Goal: Task Accomplishment & Management: Use online tool/utility

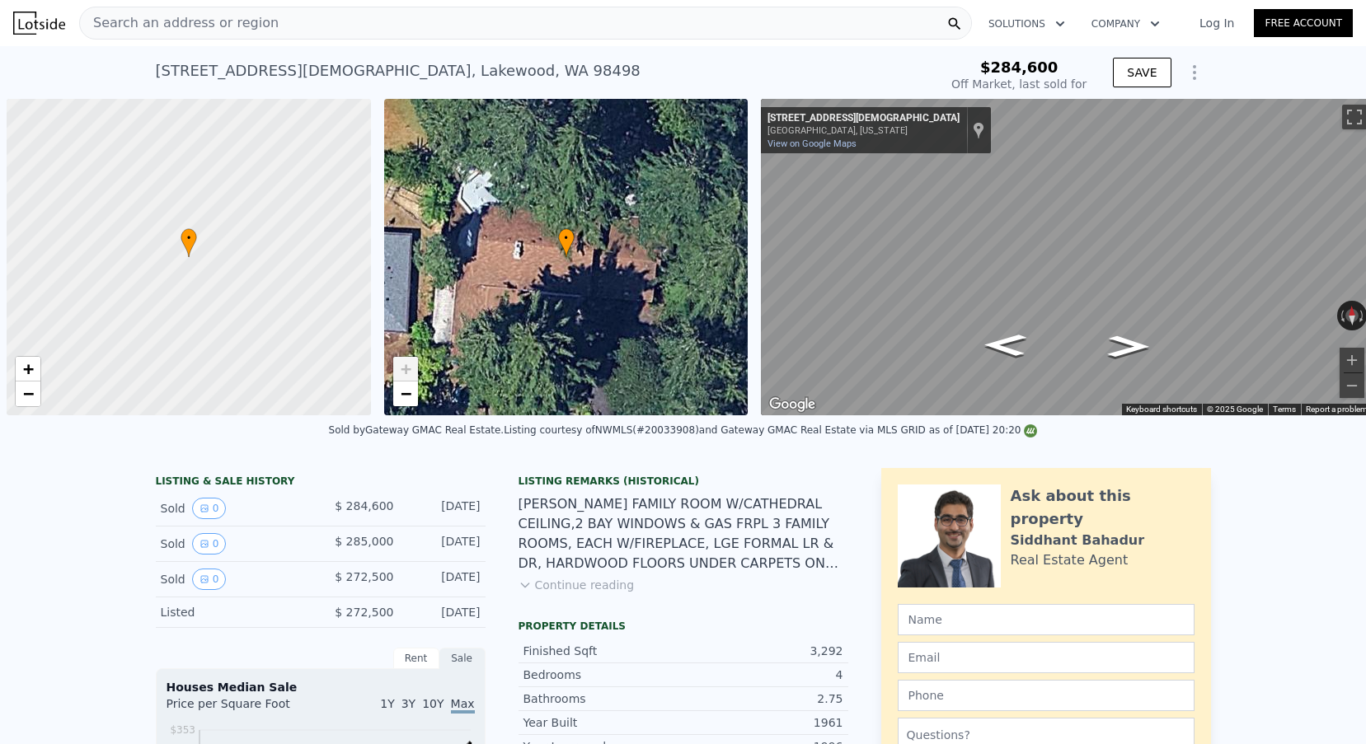
click at [264, 13] on div "Search an address or region" at bounding box center [525, 23] width 893 height 33
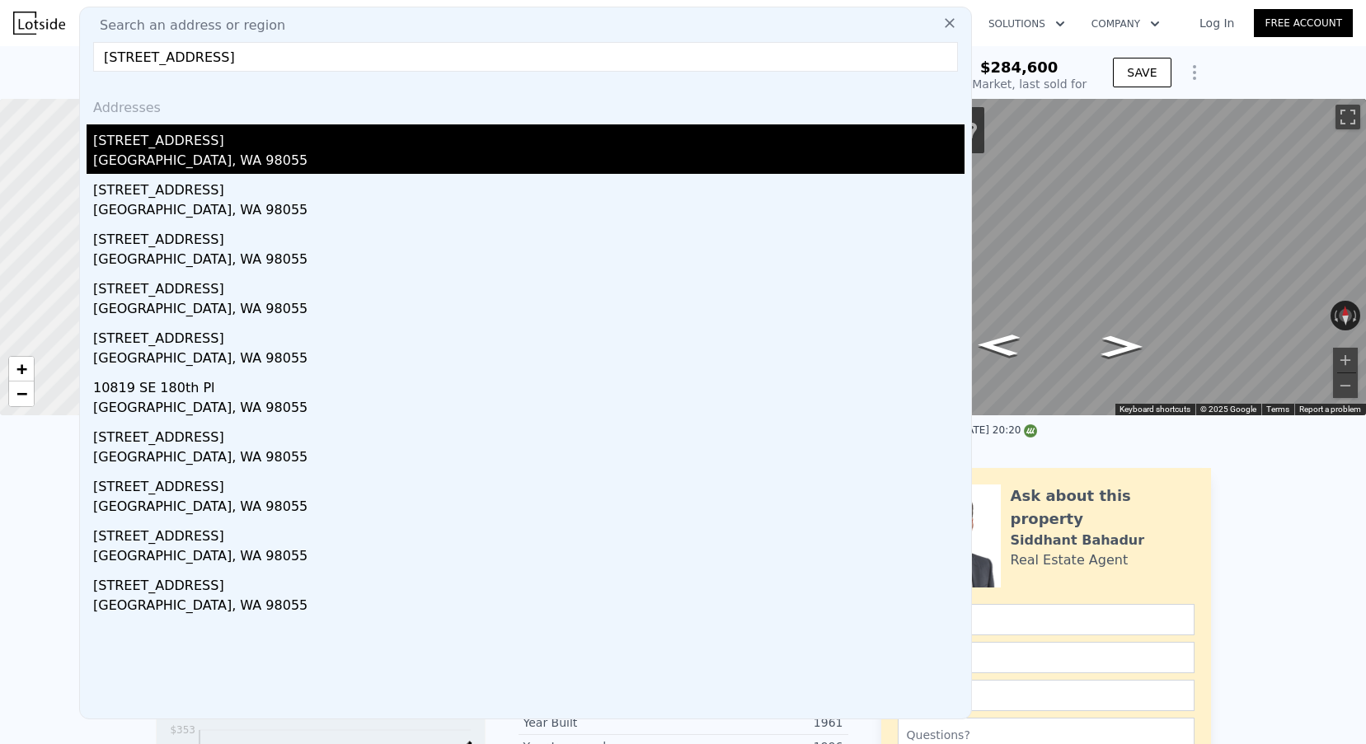
type input "[STREET_ADDRESS]"
click at [223, 141] on div "[STREET_ADDRESS]" at bounding box center [528, 137] width 871 height 26
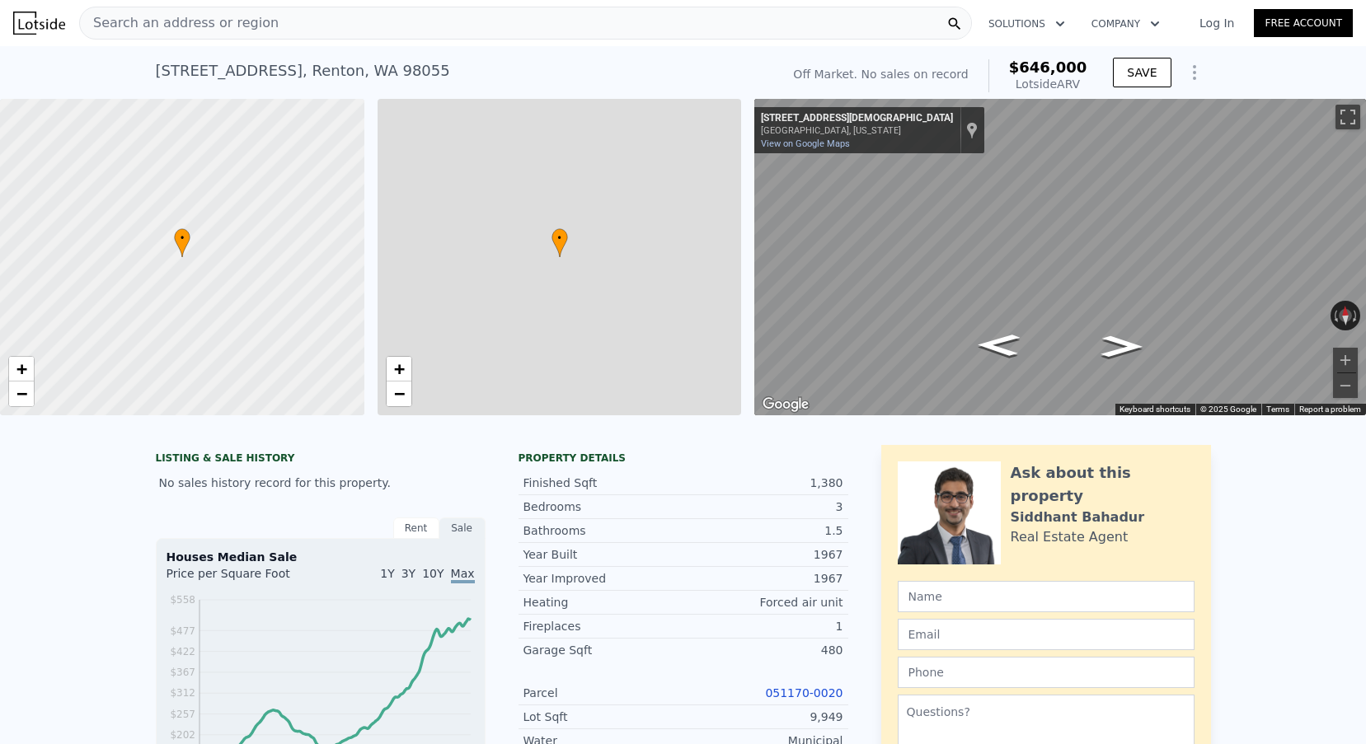
type input "$ 646,000"
type input "5"
type input "4"
type input "1.5"
type input "2.5"
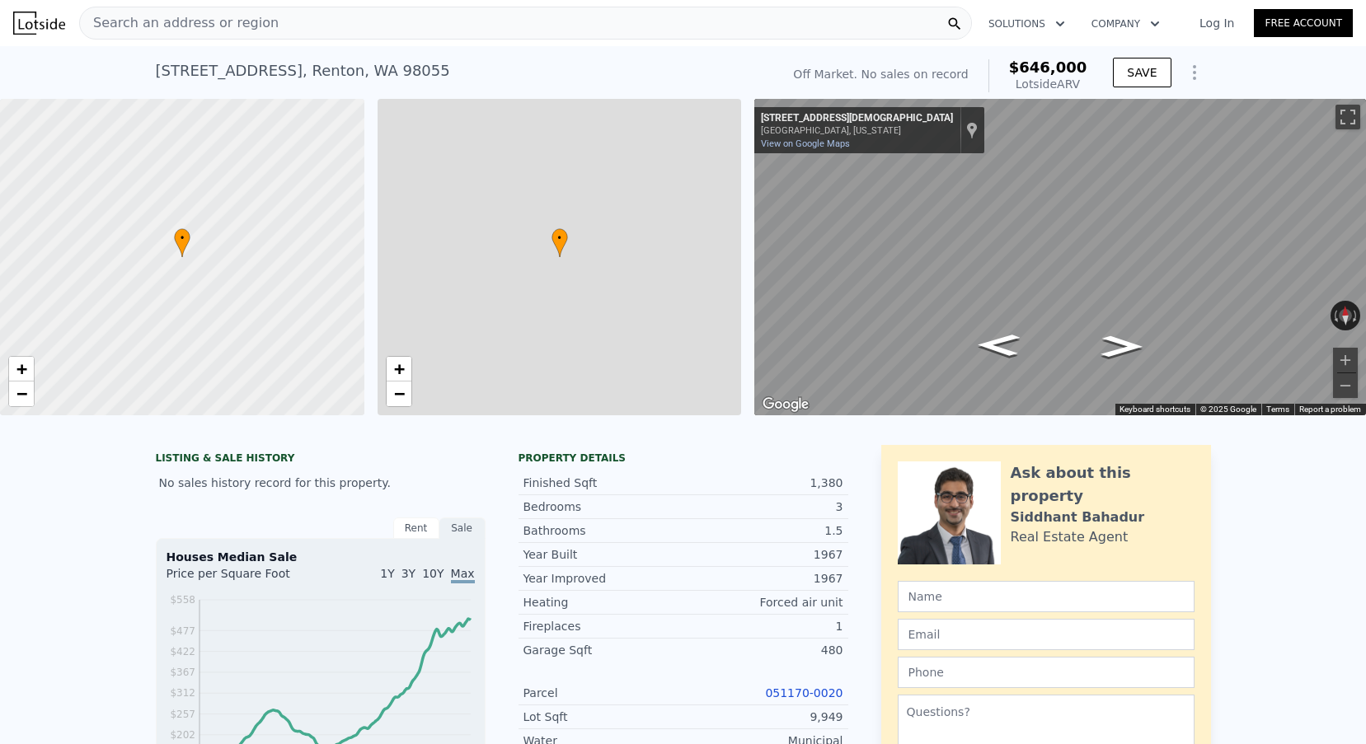
type input "1120"
type input "1850"
type input "7307"
type input "15919"
type input "$ 29,998"
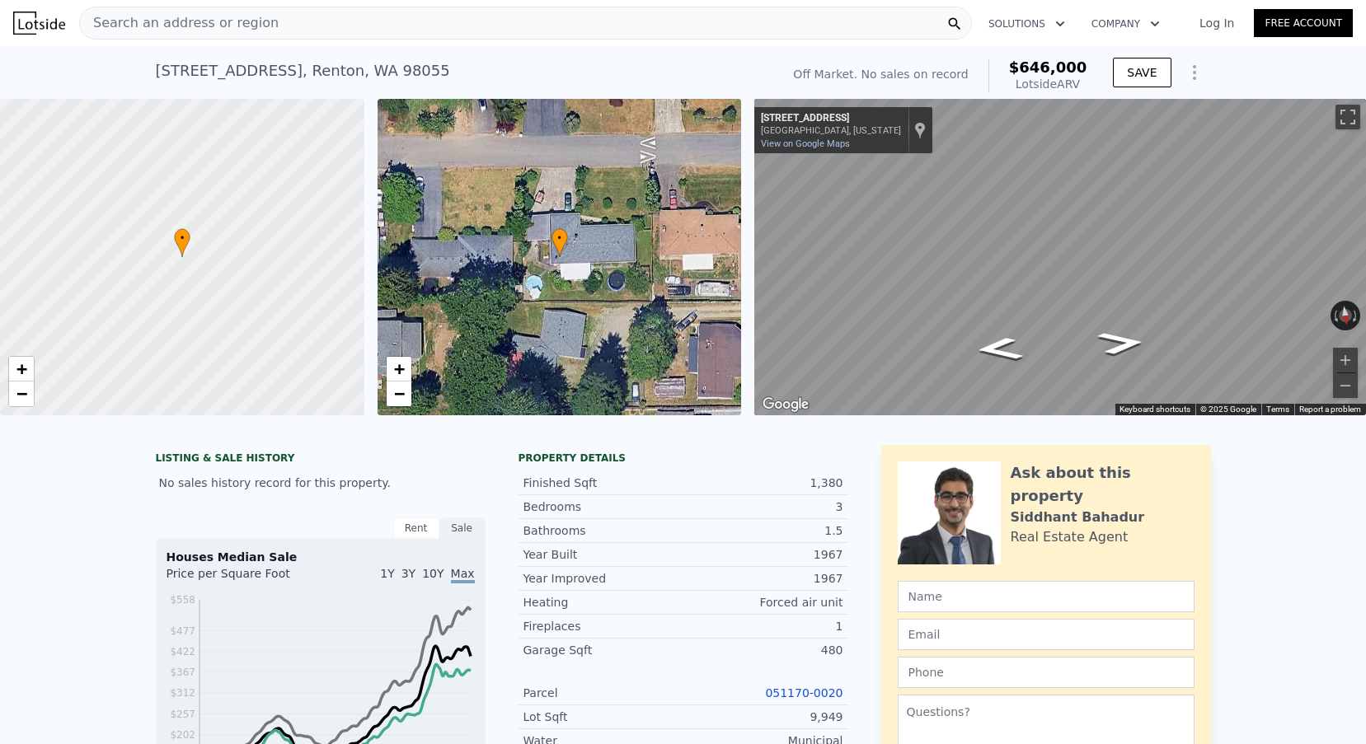
scroll to position [-4, 0]
click at [246, 13] on div "Search an address or region" at bounding box center [179, 22] width 199 height 31
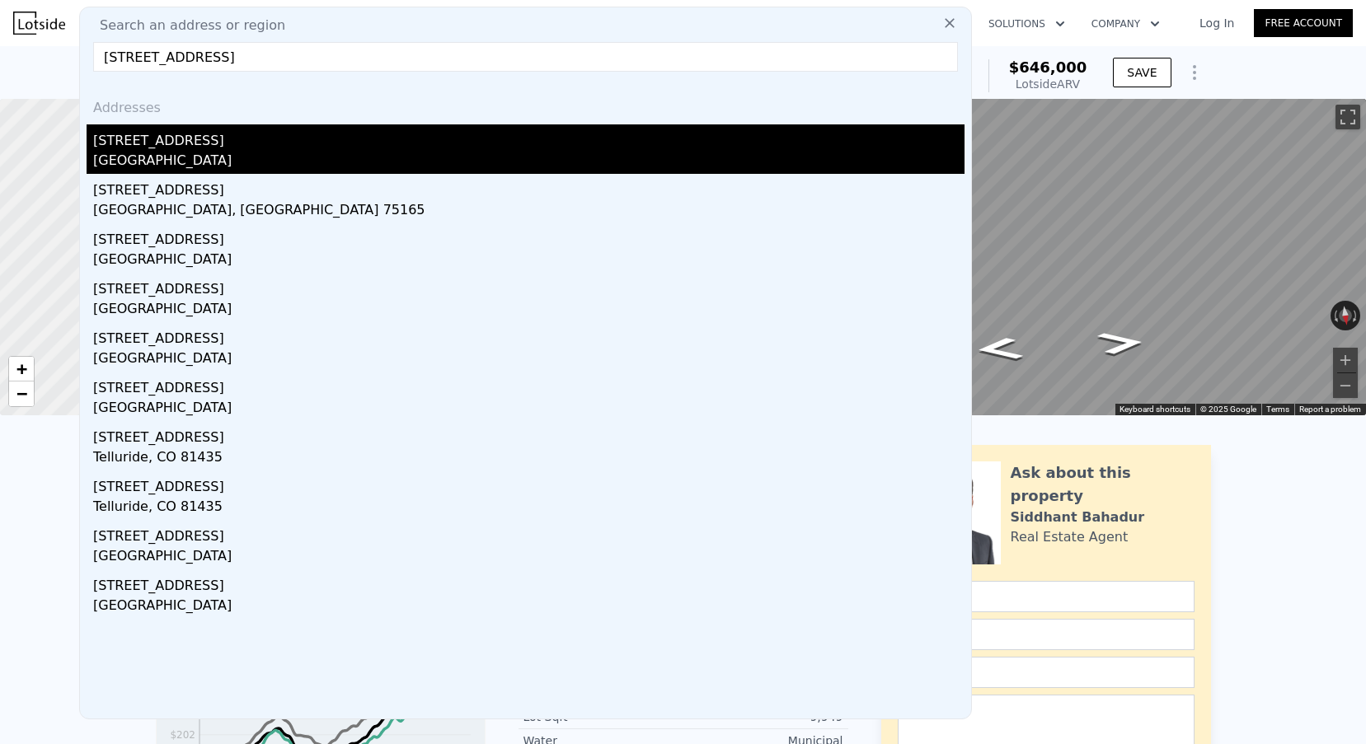
type input "[STREET_ADDRESS]"
click at [231, 131] on div "[STREET_ADDRESS]" at bounding box center [528, 137] width 871 height 26
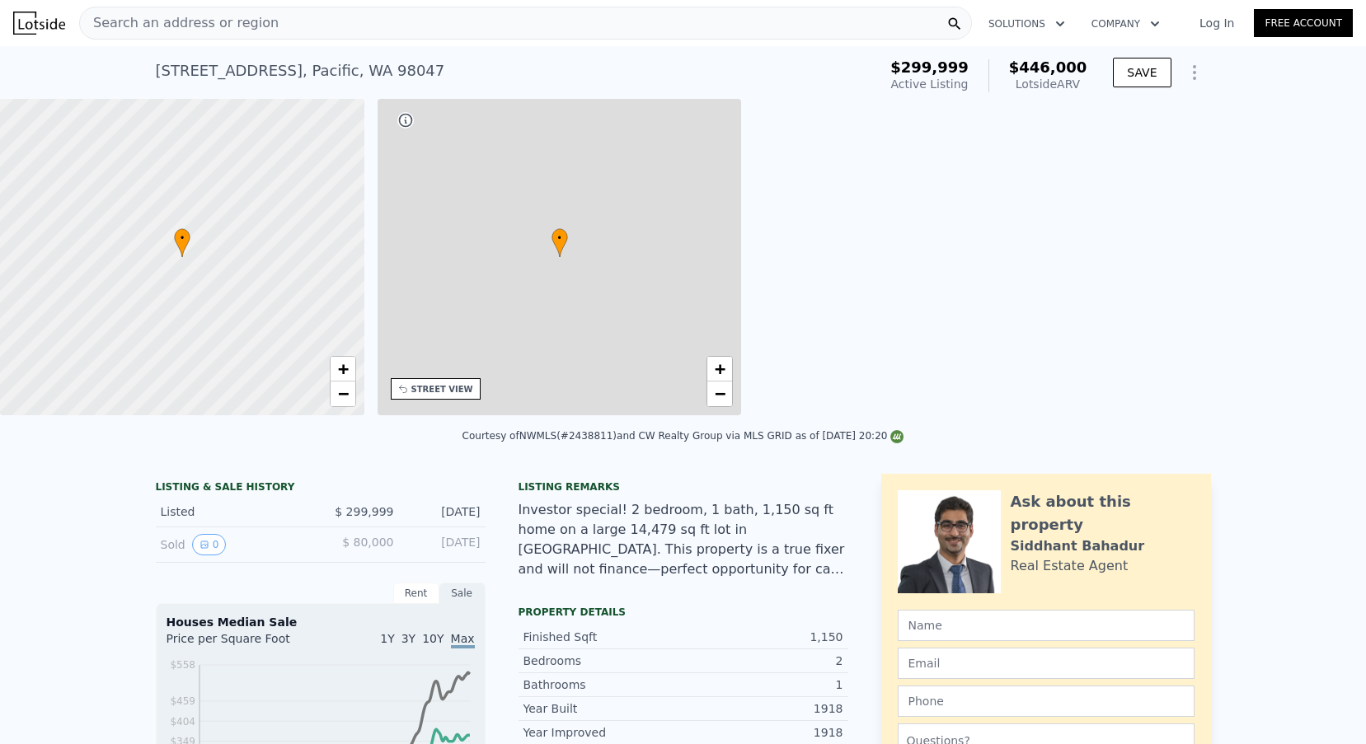
type input "$ 446,000"
type input "6"
type input "2"
type input "0.75"
type input "2.25"
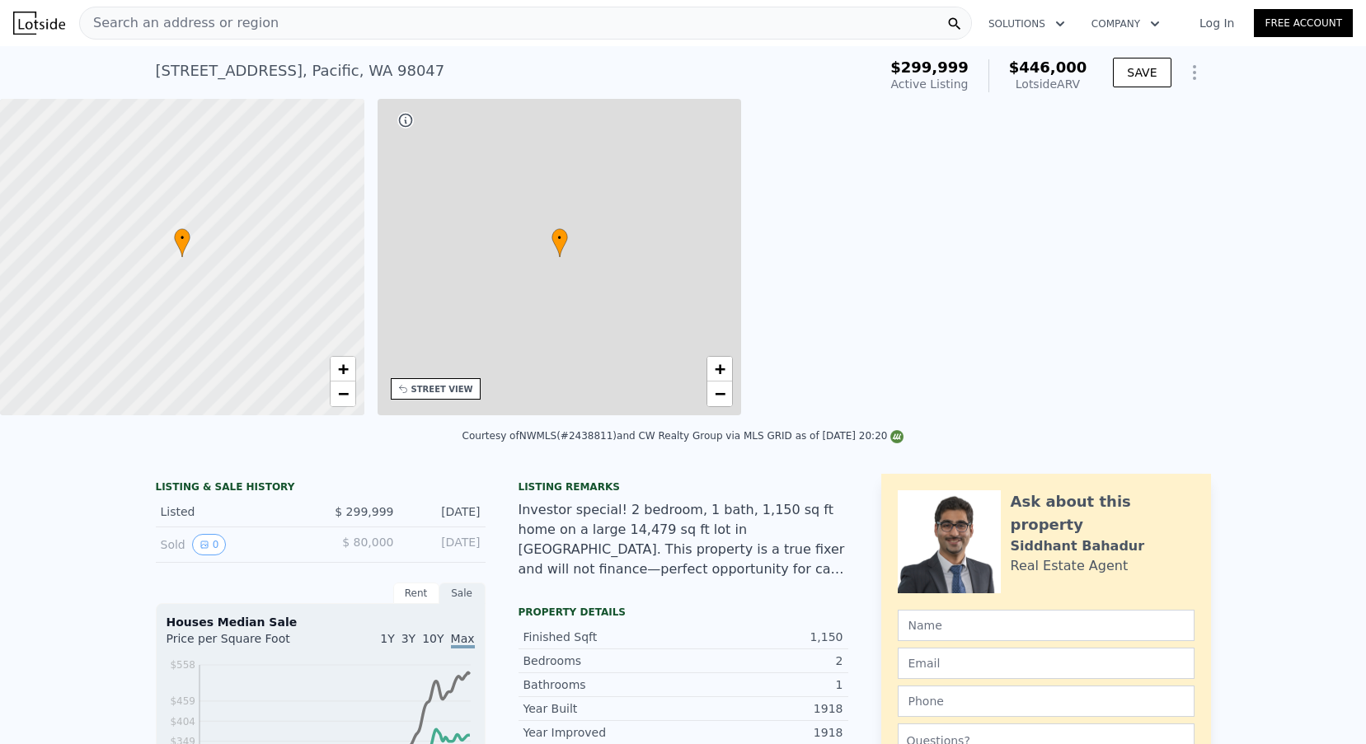
type input "1010"
type input "1456"
type input "8121"
type input "20233"
type input "$ 91,468"
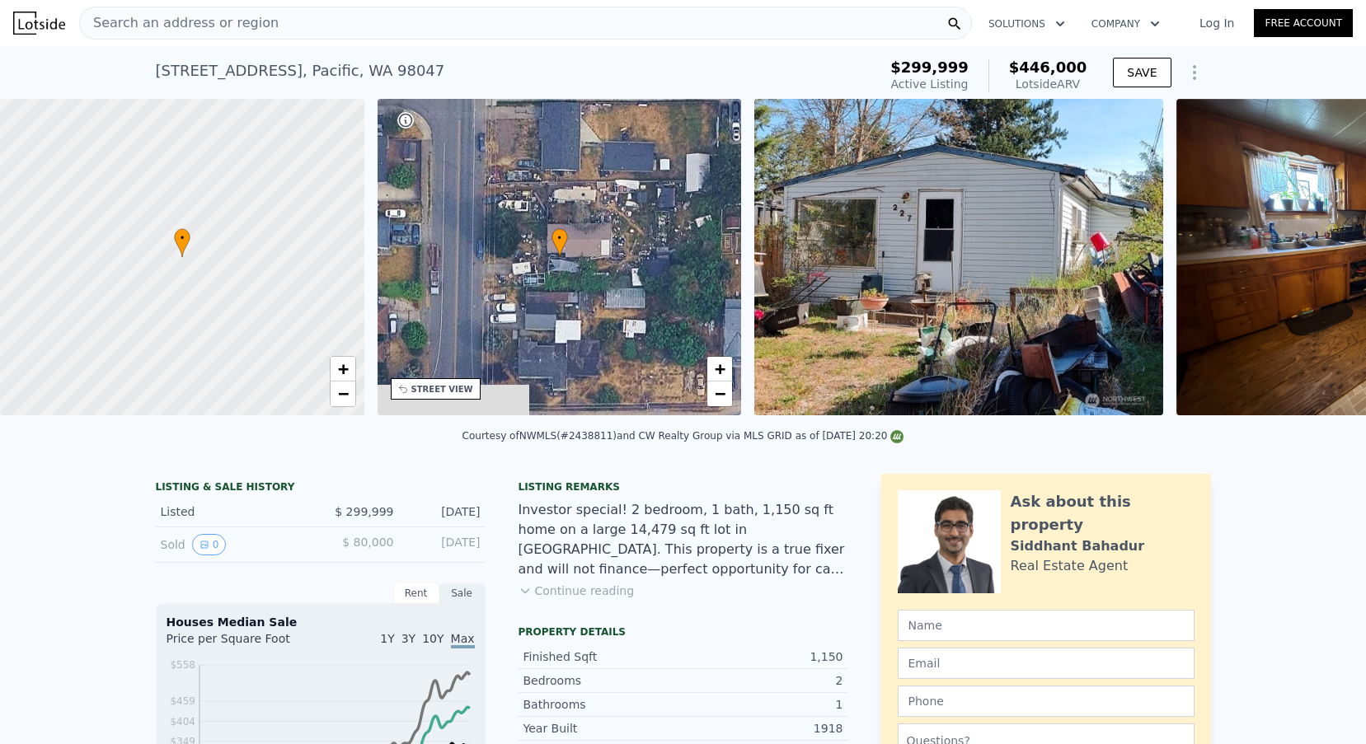
scroll to position [0, 384]
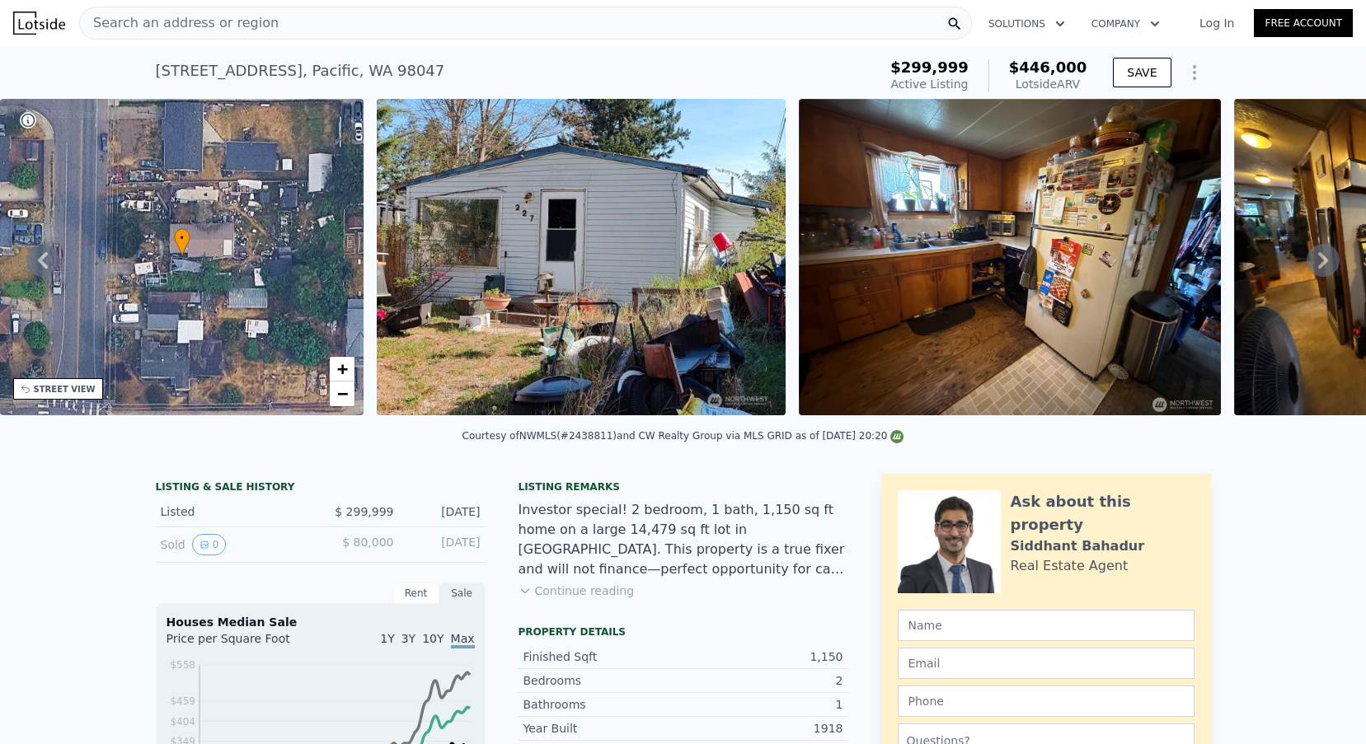
click at [190, 31] on span "Search an address or region" at bounding box center [179, 23] width 199 height 20
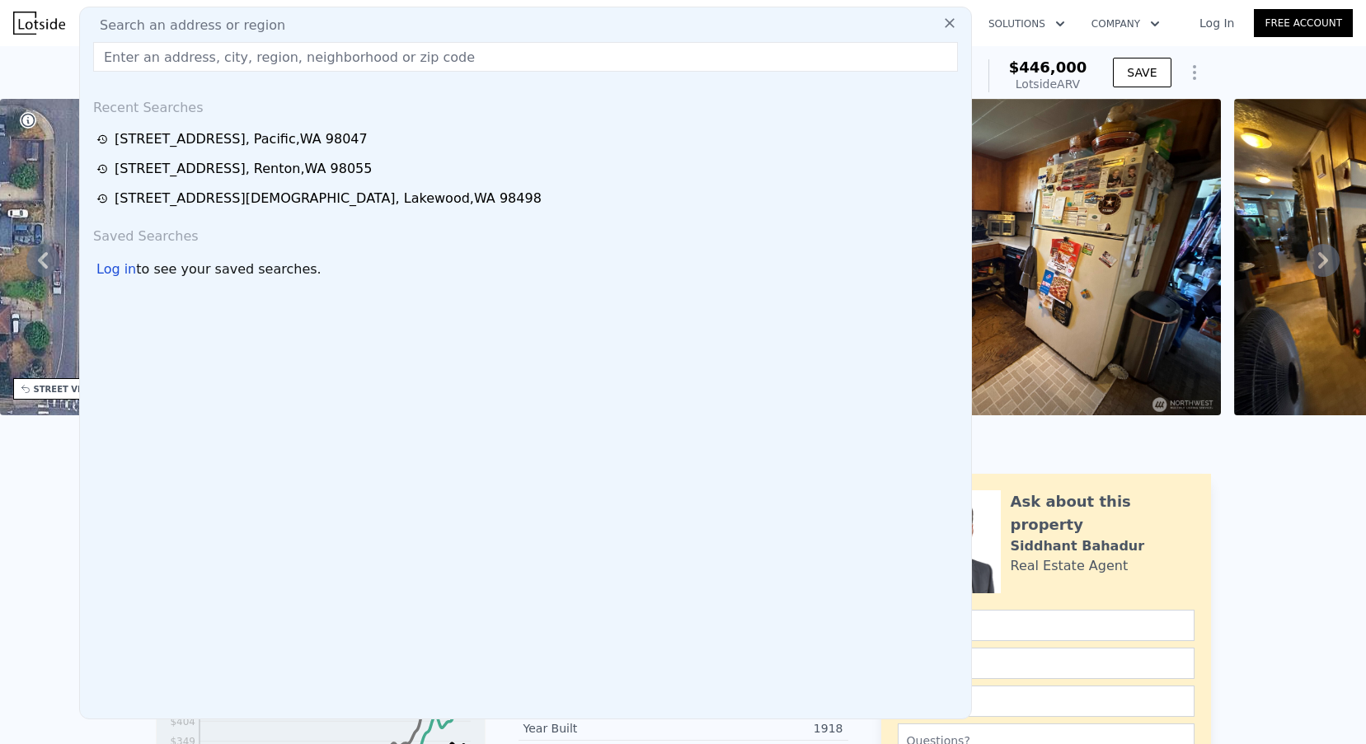
paste input "[STREET_ADDRESS]"
type input "[STREET_ADDRESS]"
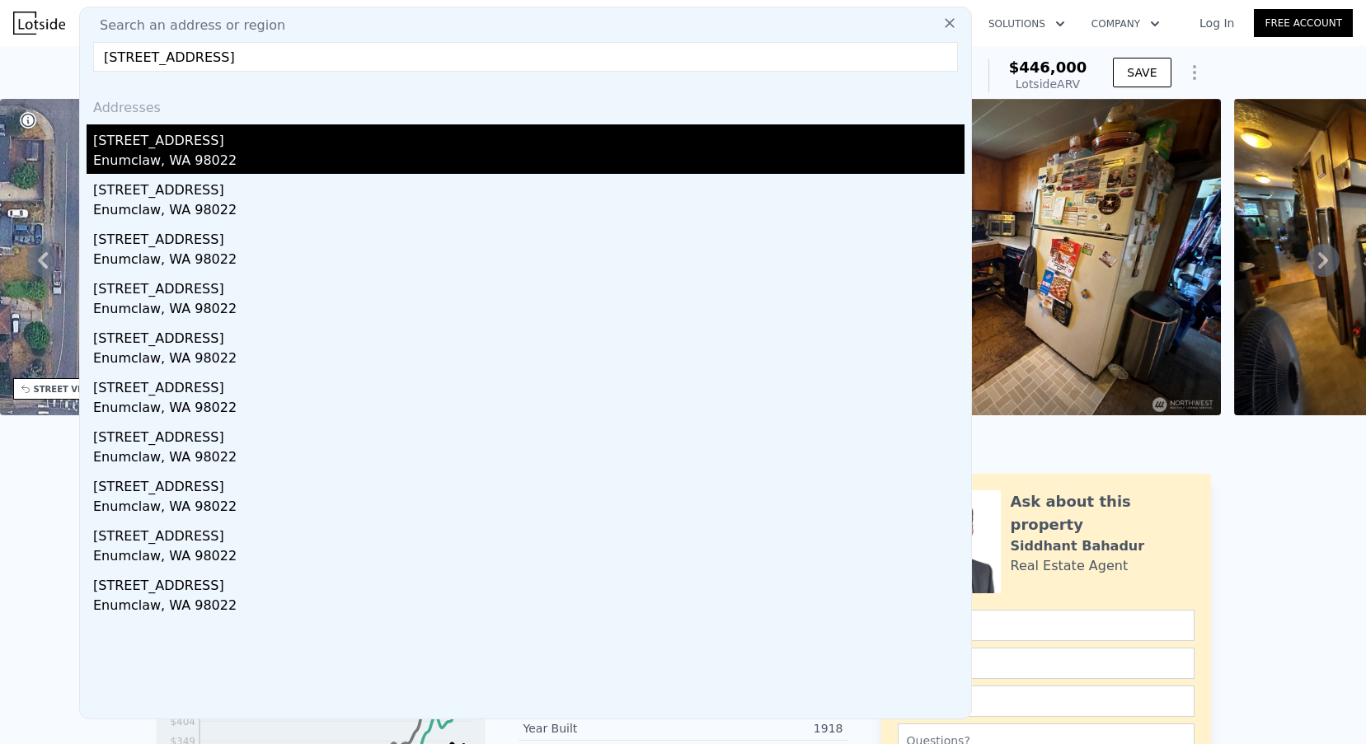
click at [196, 160] on div "Enumclaw, WA 98022" at bounding box center [528, 162] width 871 height 23
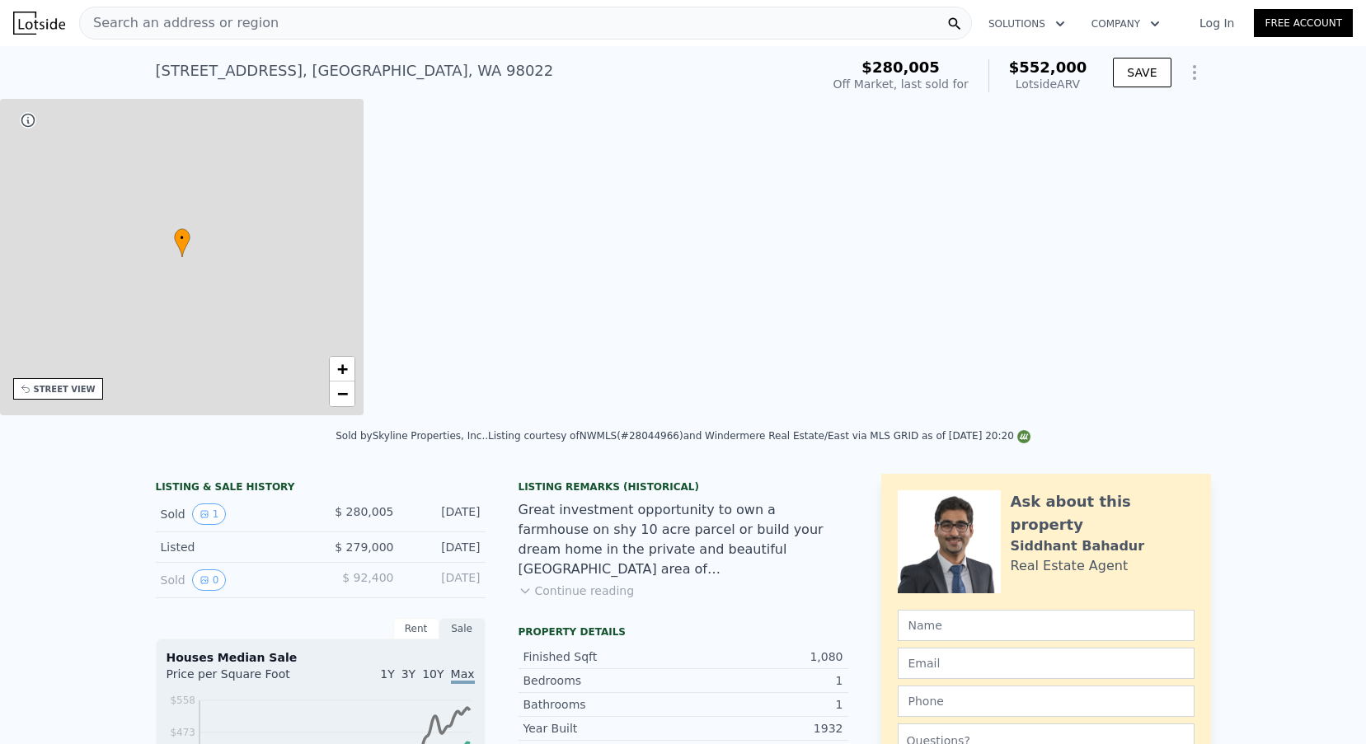
type input "$ 552,000"
type input "7"
type input "1"
type input "3"
type input "2"
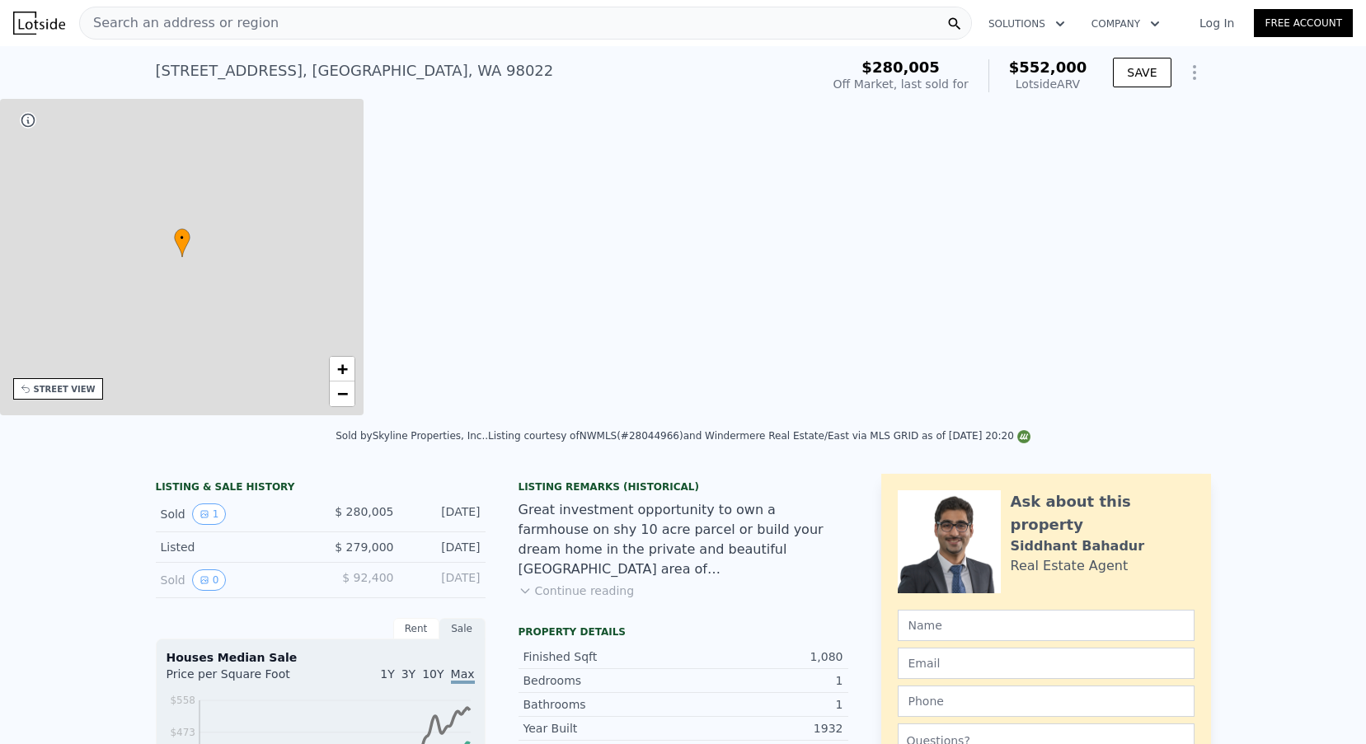
type input "830"
type input "1320"
type input "5460"
type input "31105"
type input "$ 205,612"
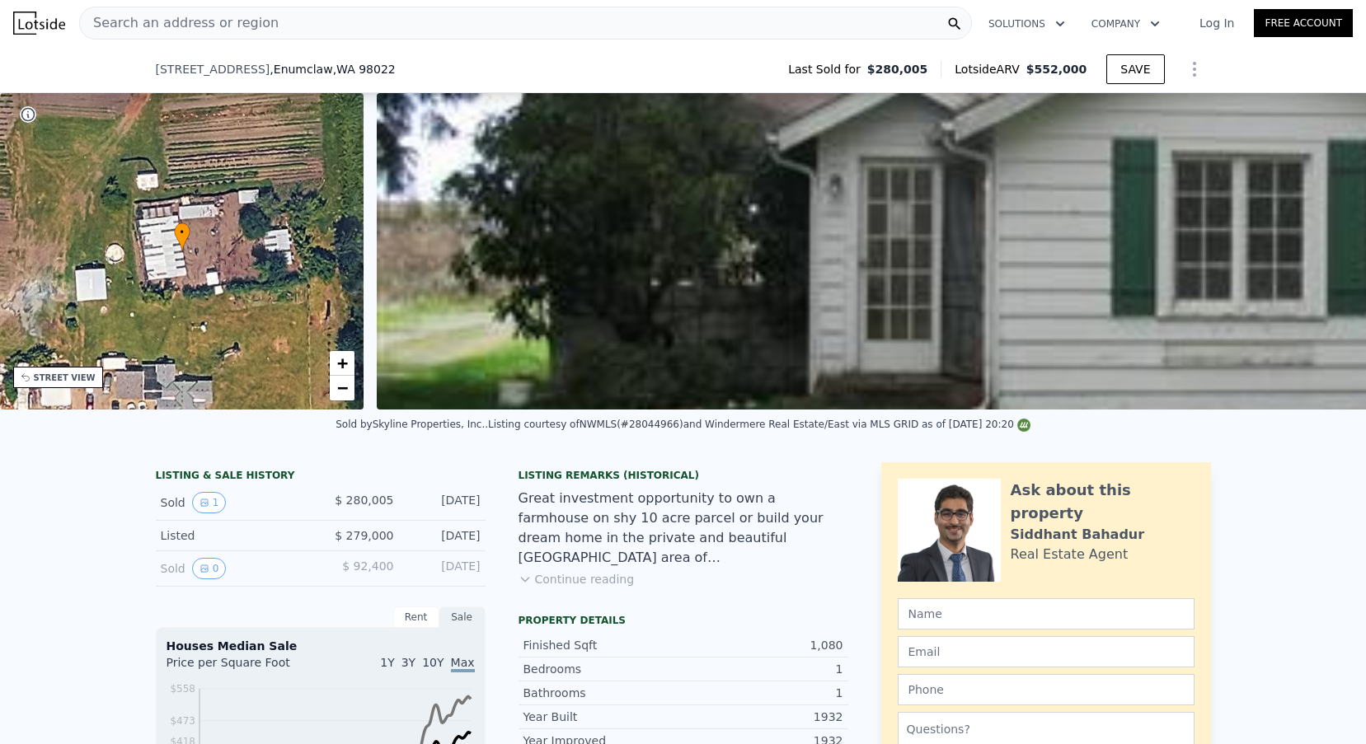
scroll to position [406, 0]
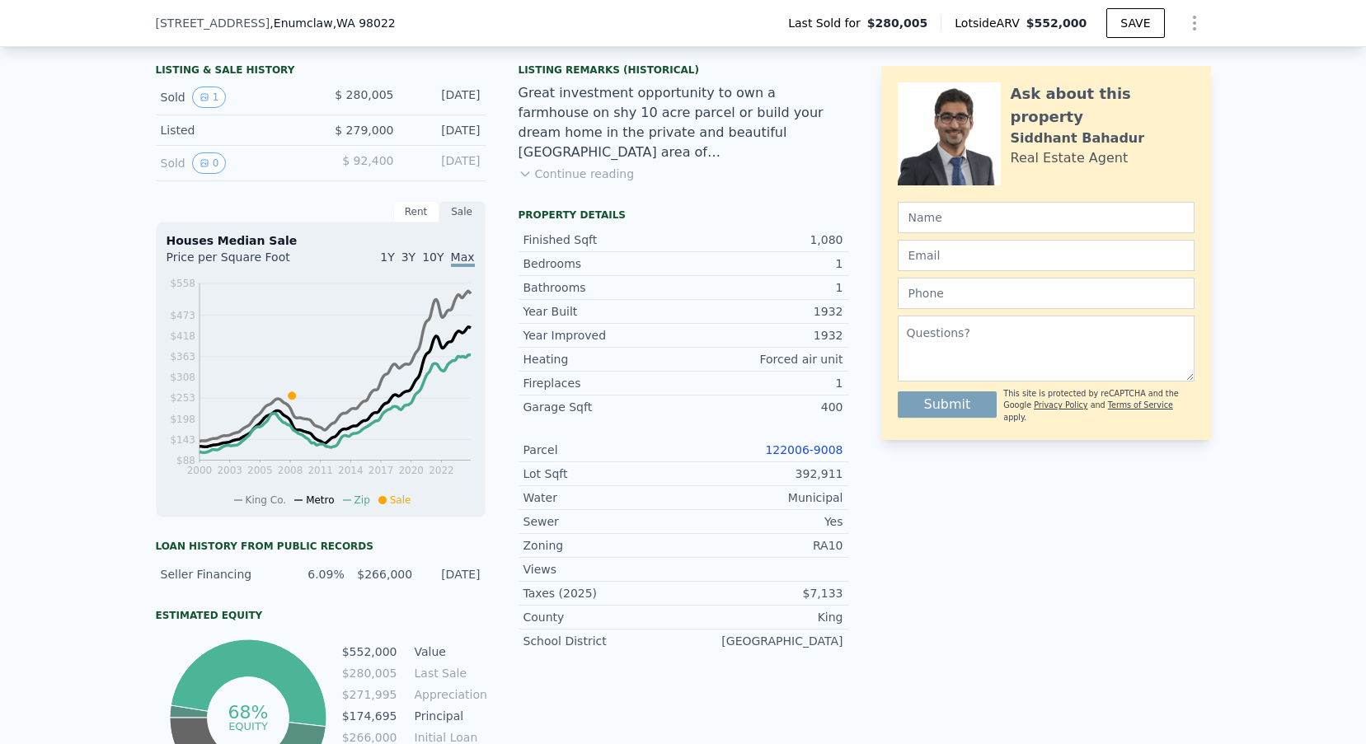
click at [810, 452] on link "122006-9008" at bounding box center [803, 450] width 77 height 13
type input "$ 550,000"
checkbox input "true"
type input "1.75"
type input "1352"
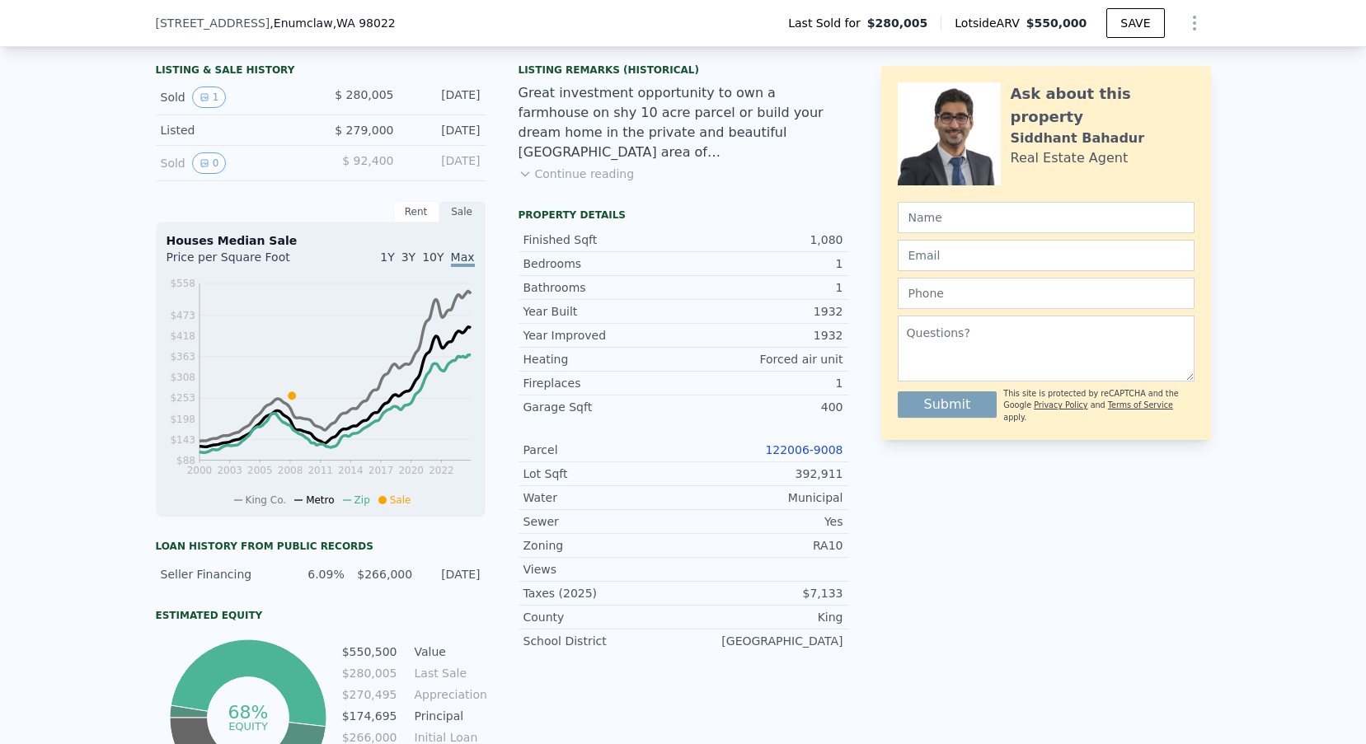
type input "38000"
type input "$ 203,759"
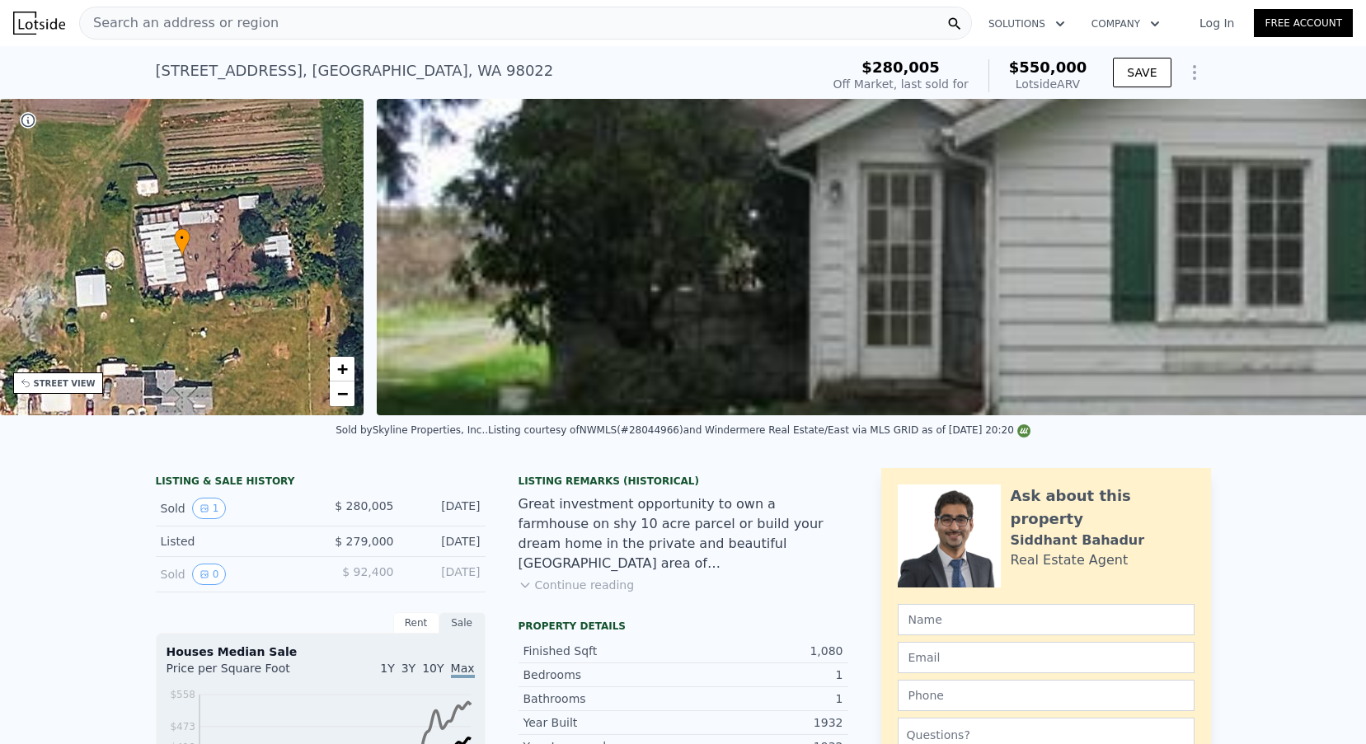
scroll to position [0, 0]
click at [317, 28] on div "Search an address or region" at bounding box center [525, 23] width 893 height 33
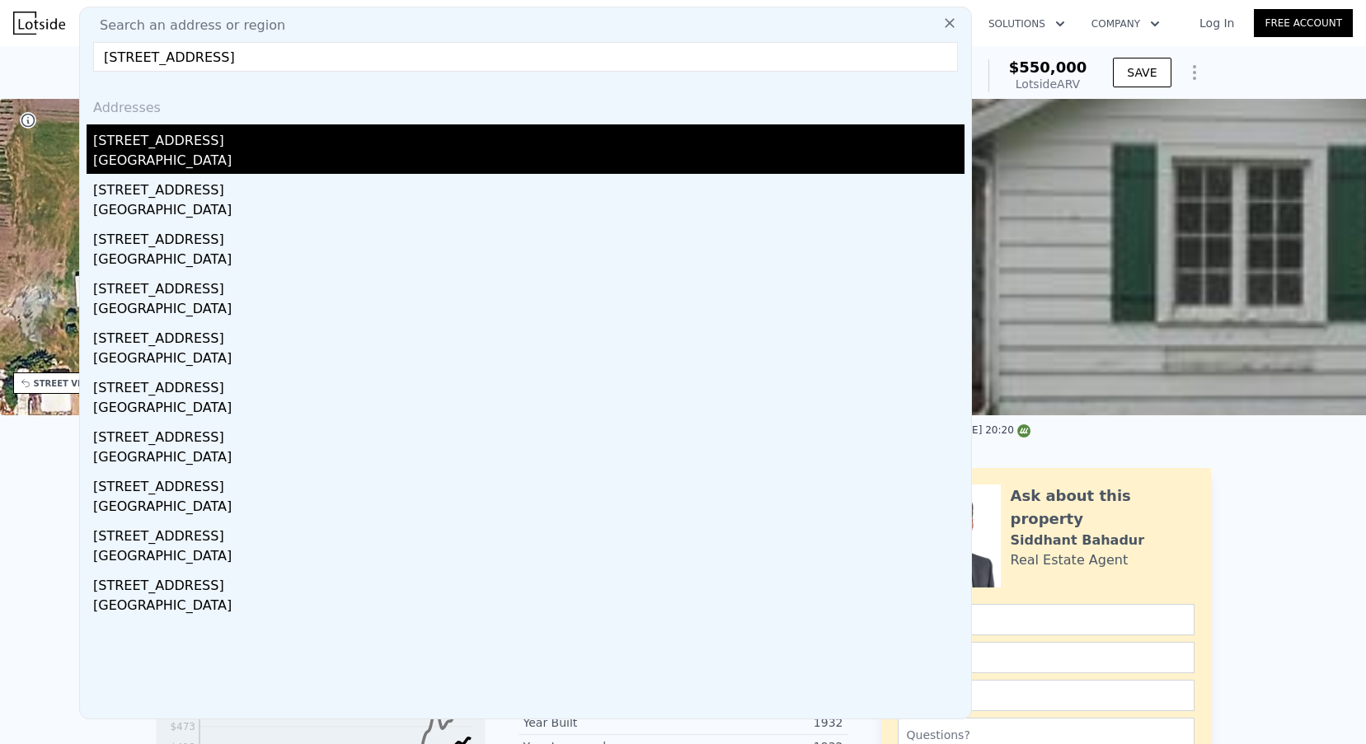
type input "[STREET_ADDRESS]"
click at [237, 138] on div "[STREET_ADDRESS]" at bounding box center [528, 137] width 871 height 26
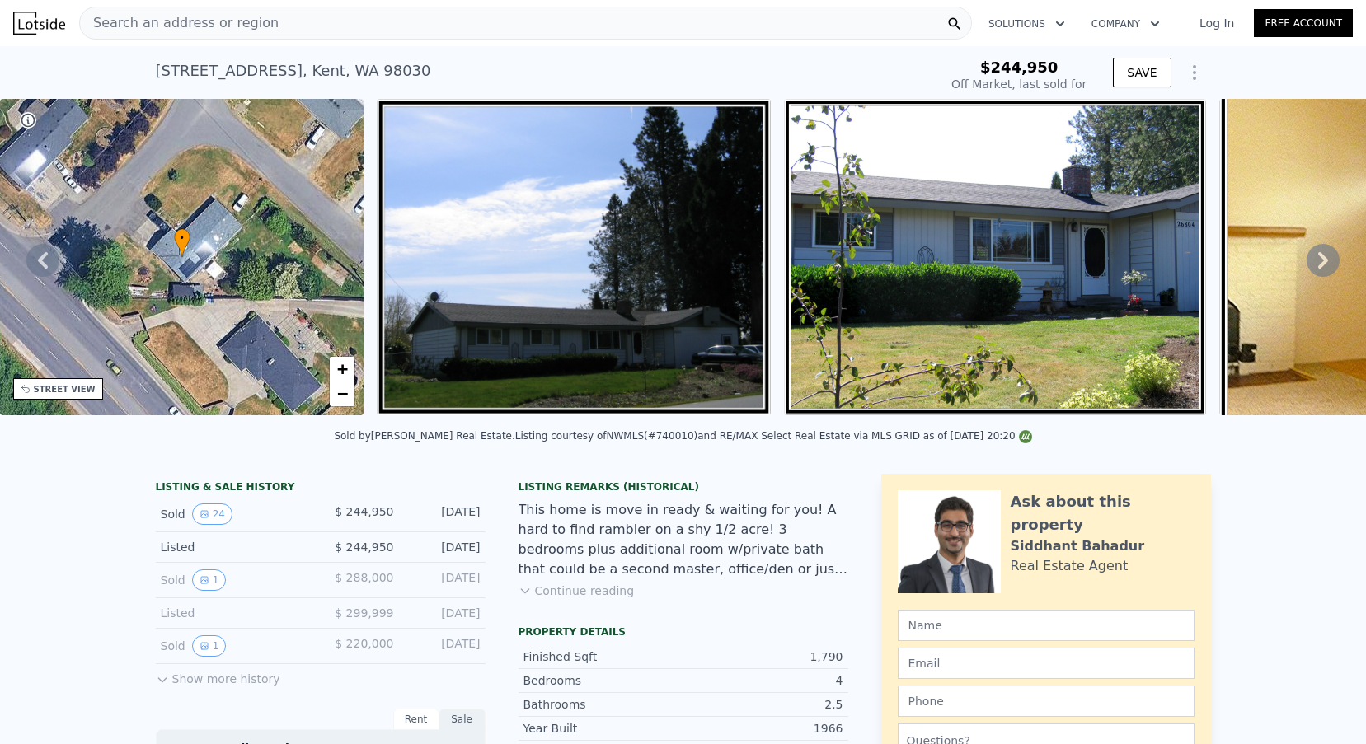
click at [1189, 68] on icon "Show Options" at bounding box center [1195, 73] width 20 height 20
click at [1079, 115] on div "Edit Structure" at bounding box center [1118, 115] width 185 height 33
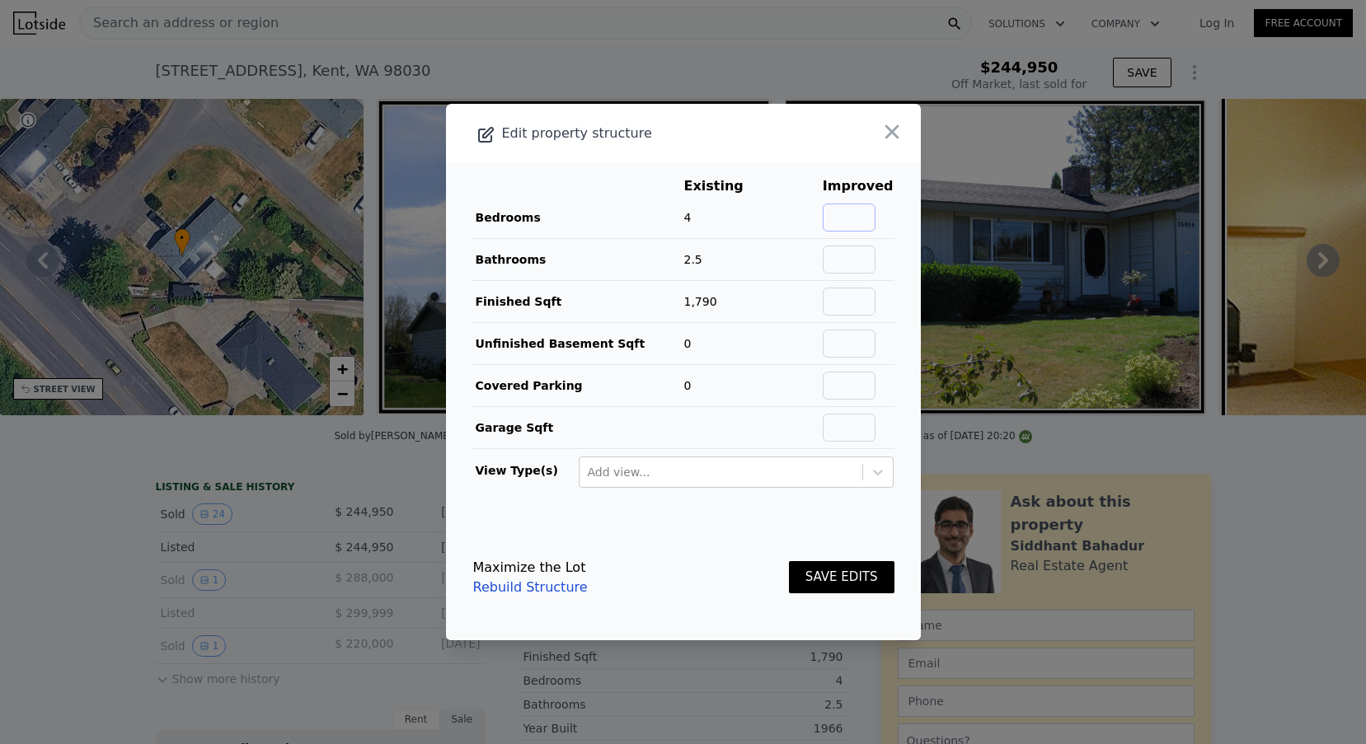
click at [835, 220] on input "text" at bounding box center [849, 218] width 53 height 28
type input "4"
click at [862, 265] on input "text" at bounding box center [849, 260] width 53 height 28
type input "2.5"
click at [867, 307] on input "text" at bounding box center [849, 302] width 53 height 28
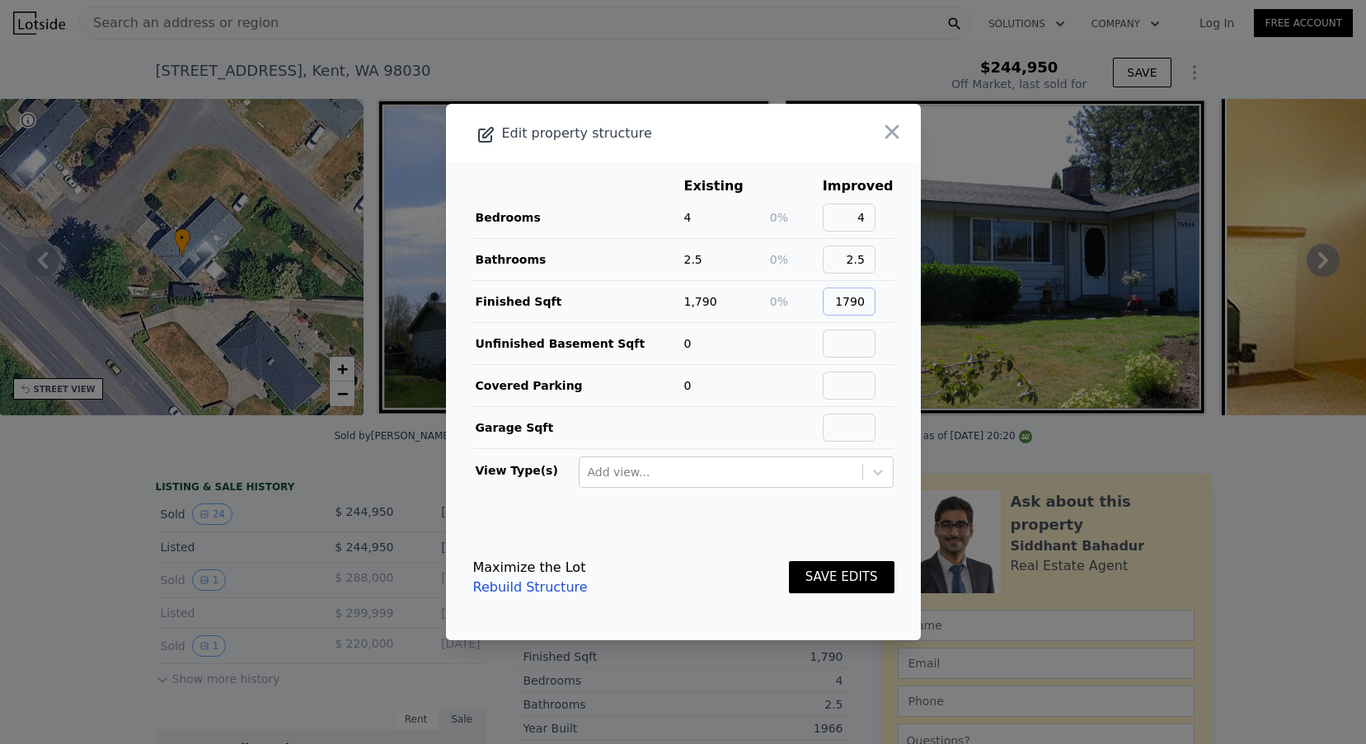
type input "1790"
click at [831, 581] on button "SAVE EDITS" at bounding box center [842, 577] width 106 height 32
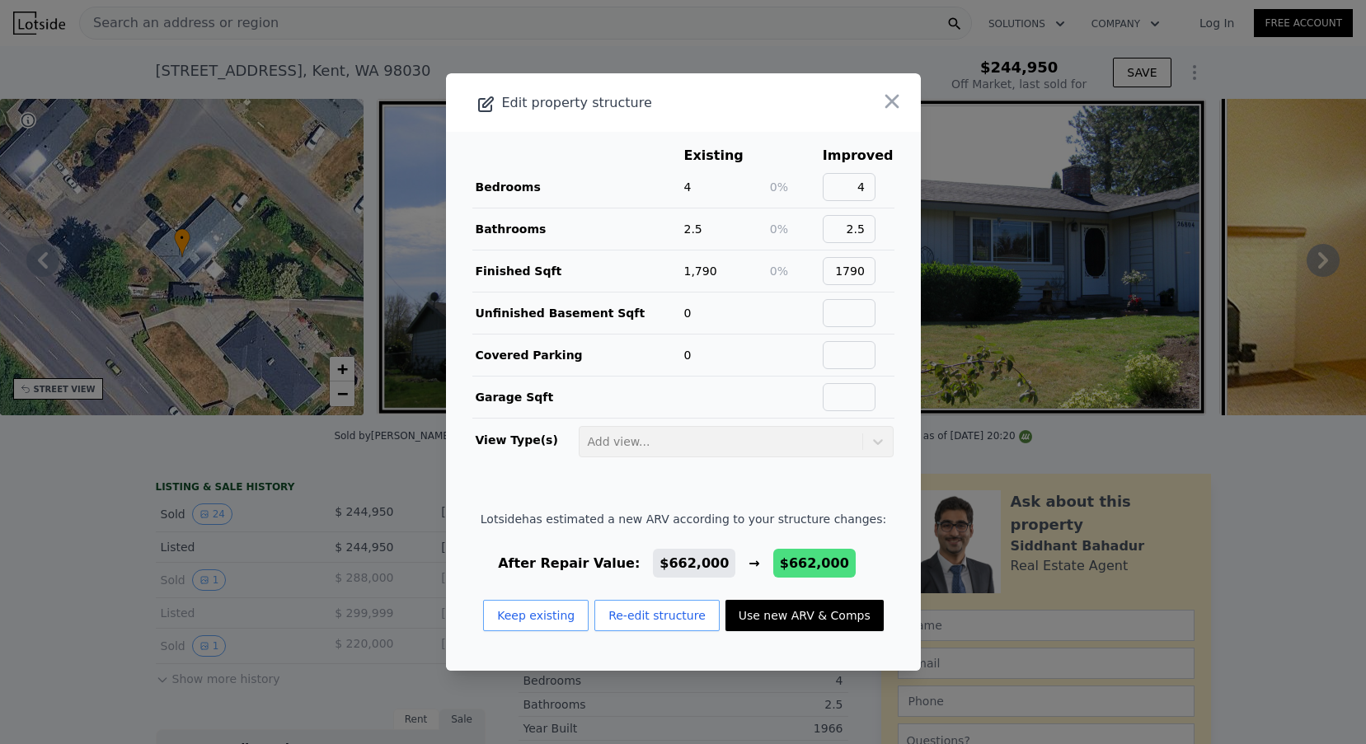
click at [784, 619] on button "Use new ARV & Comps" at bounding box center [804, 615] width 158 height 31
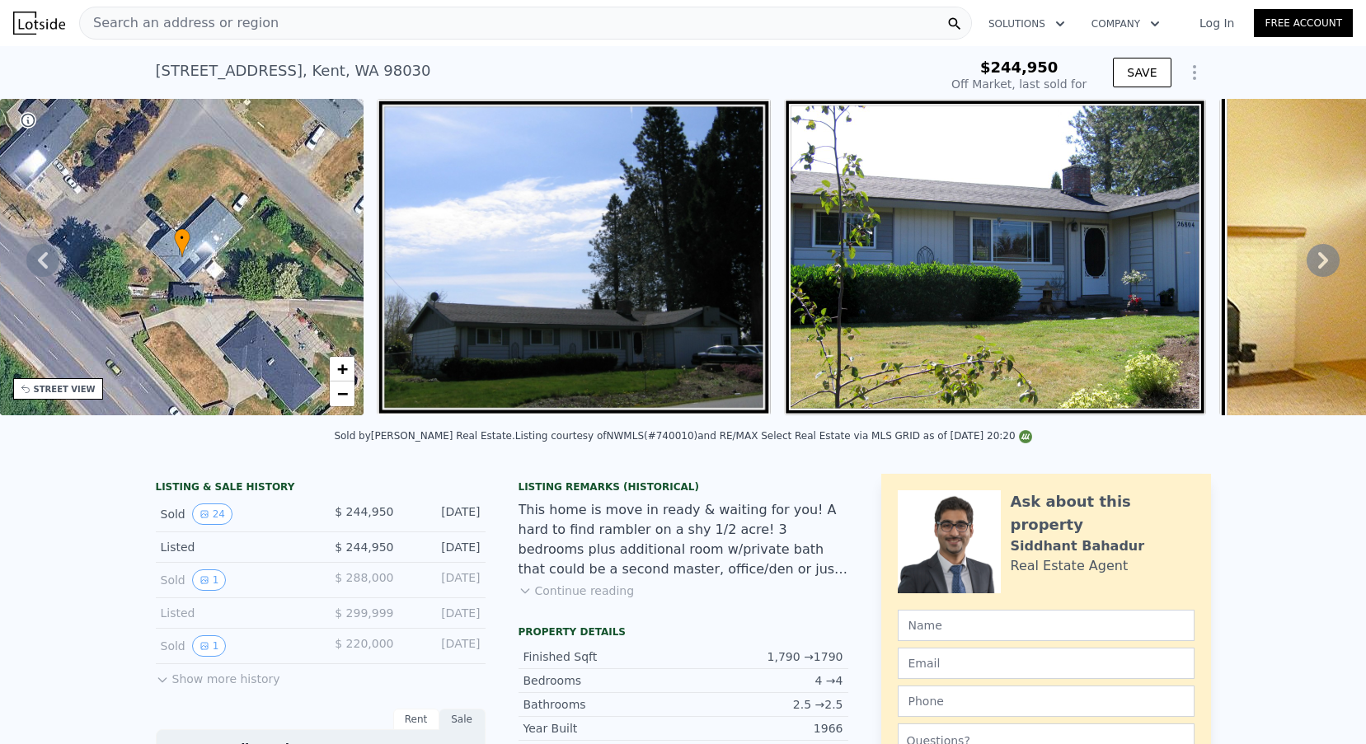
type input "$ 662,000"
type input "$ 351,075"
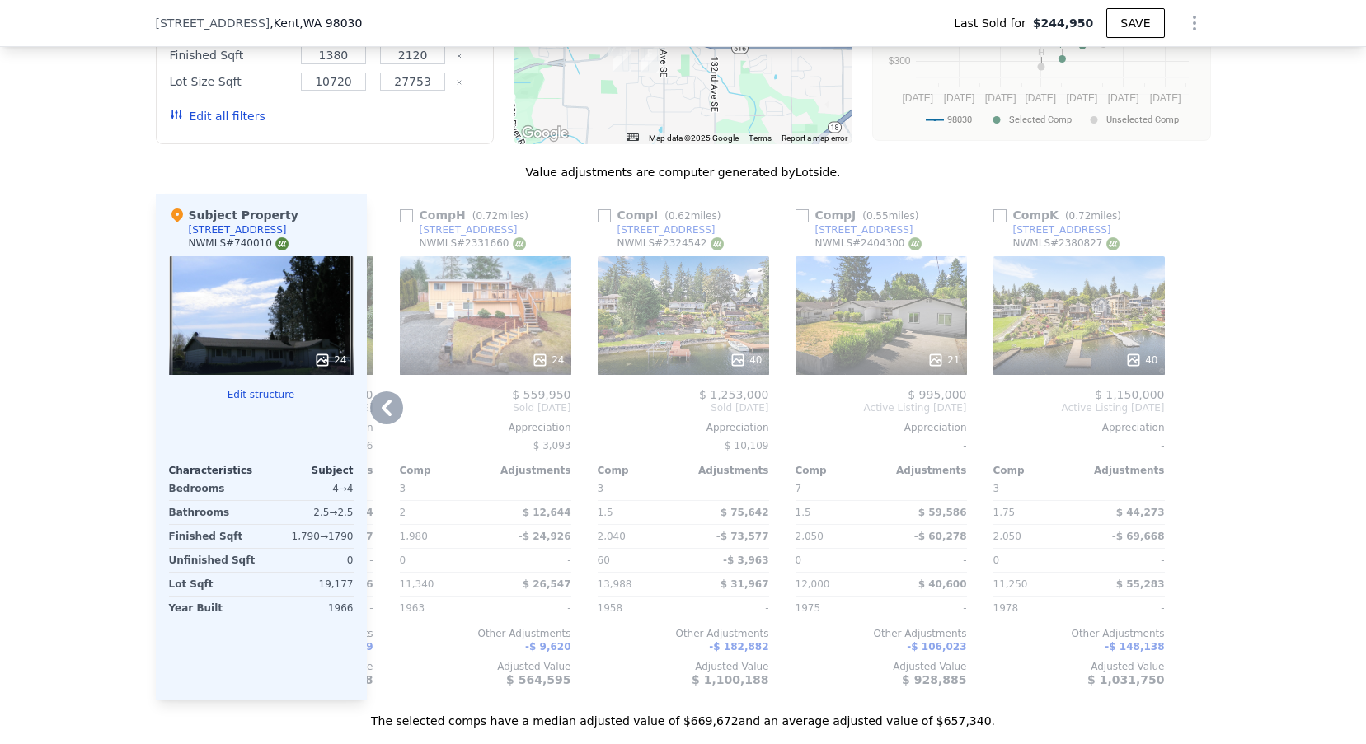
scroll to position [1399, 0]
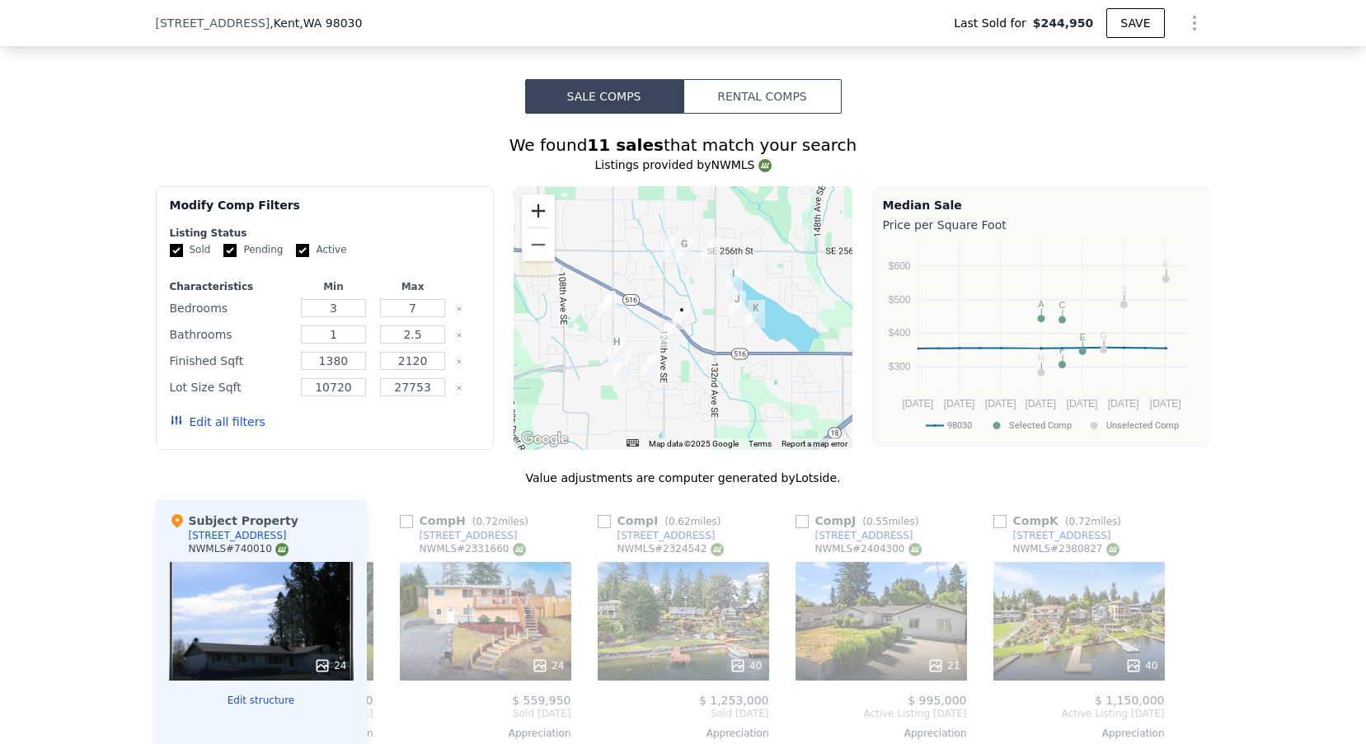
click at [533, 202] on button "Zoom in" at bounding box center [538, 211] width 33 height 33
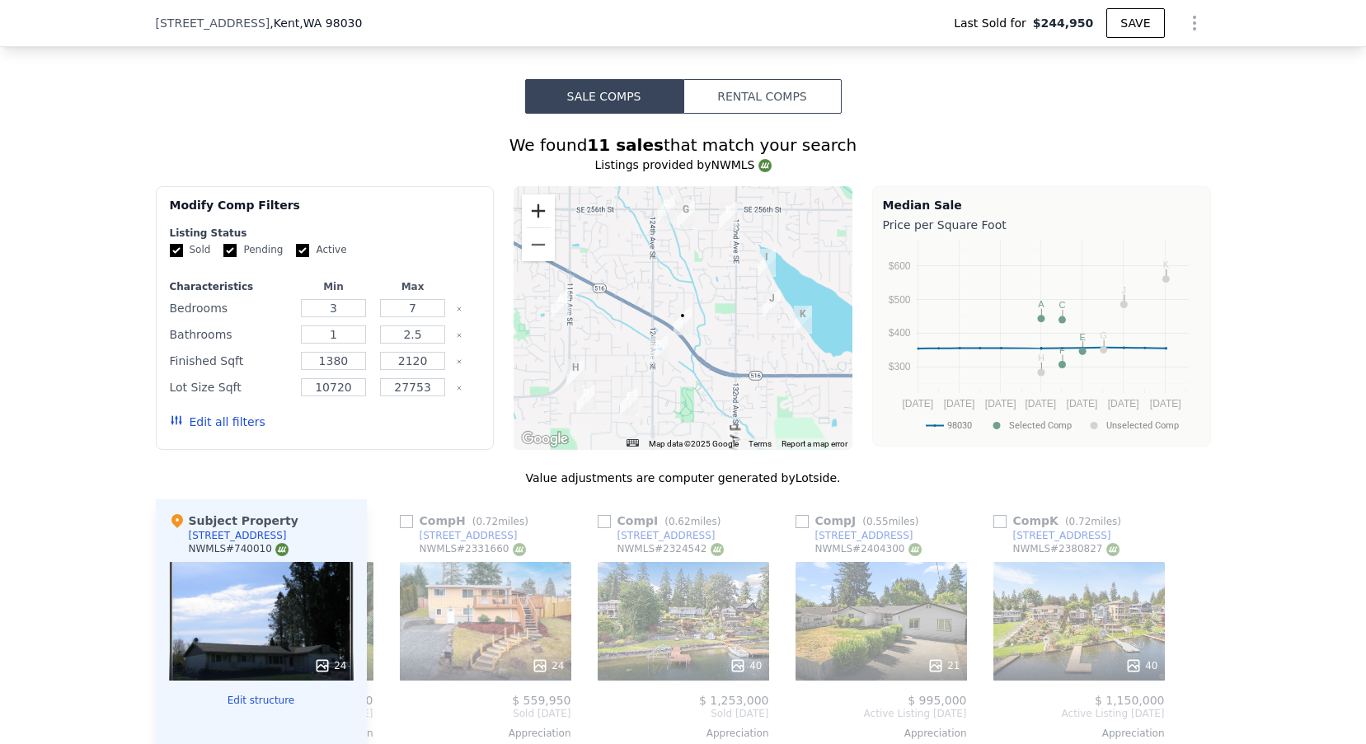
click at [533, 202] on button "Zoom in" at bounding box center [538, 211] width 33 height 33
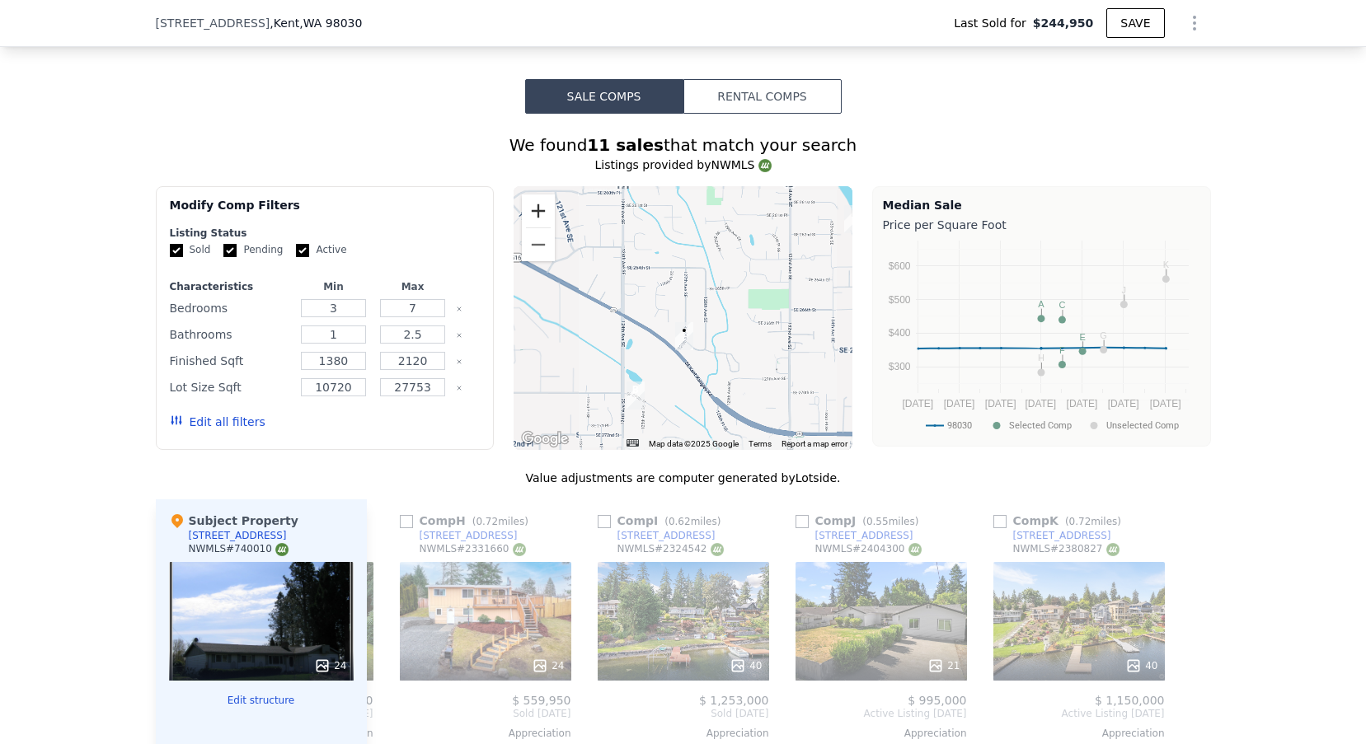
click at [533, 202] on button "Zoom in" at bounding box center [538, 211] width 33 height 33
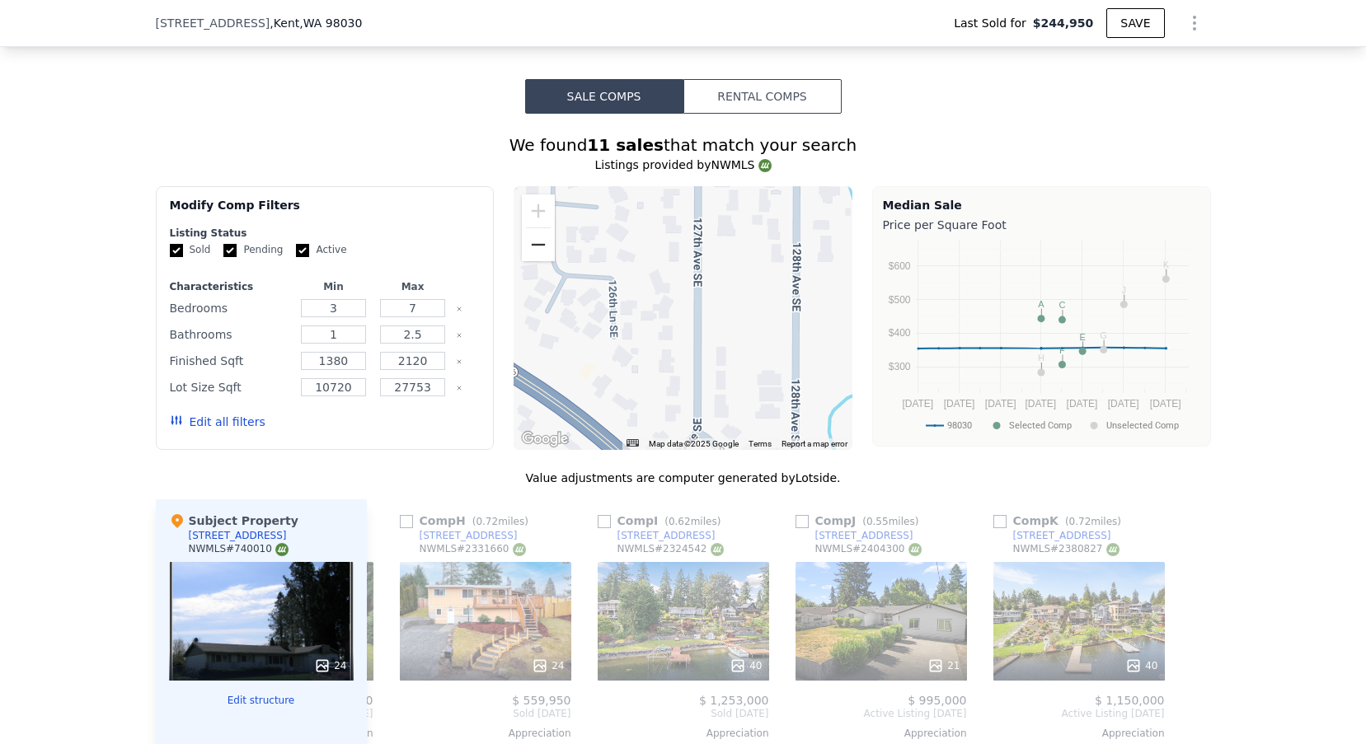
click at [542, 244] on button "Zoom out" at bounding box center [538, 244] width 33 height 33
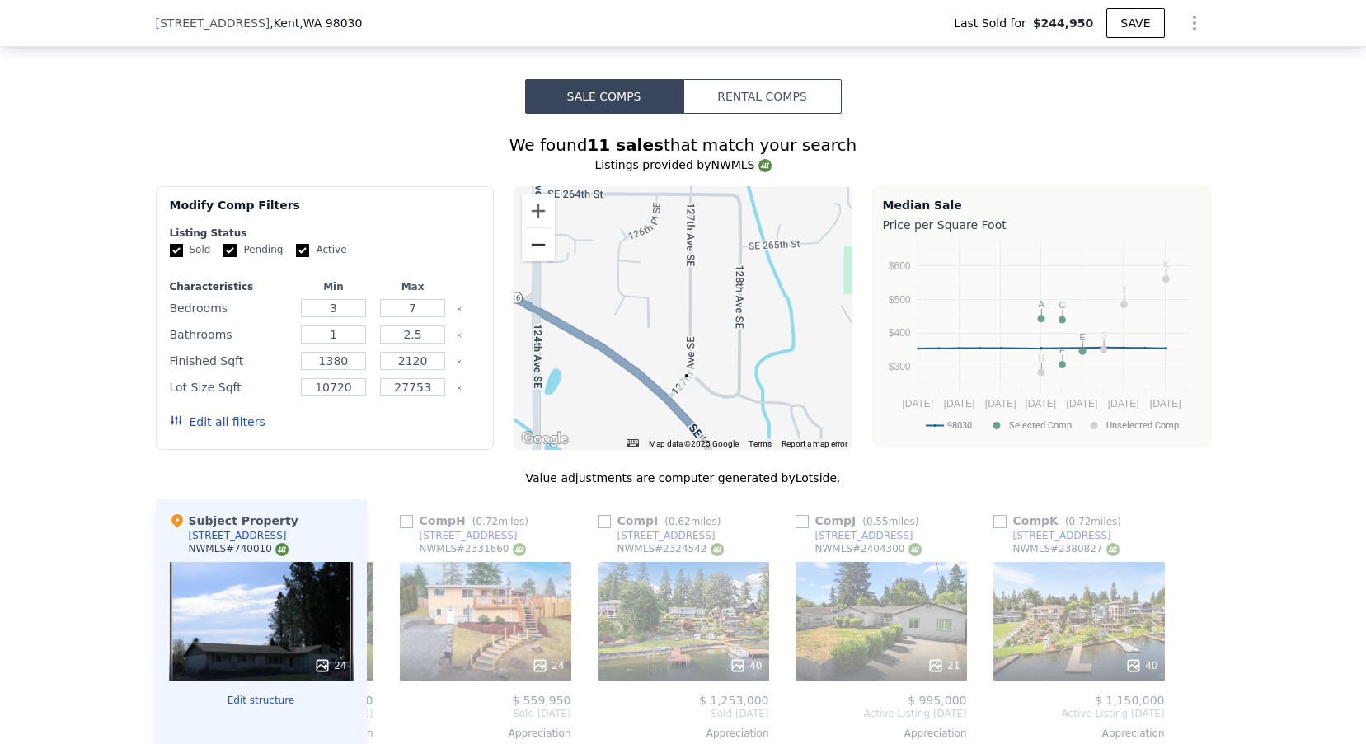
click at [542, 244] on button "Zoom out" at bounding box center [538, 244] width 33 height 33
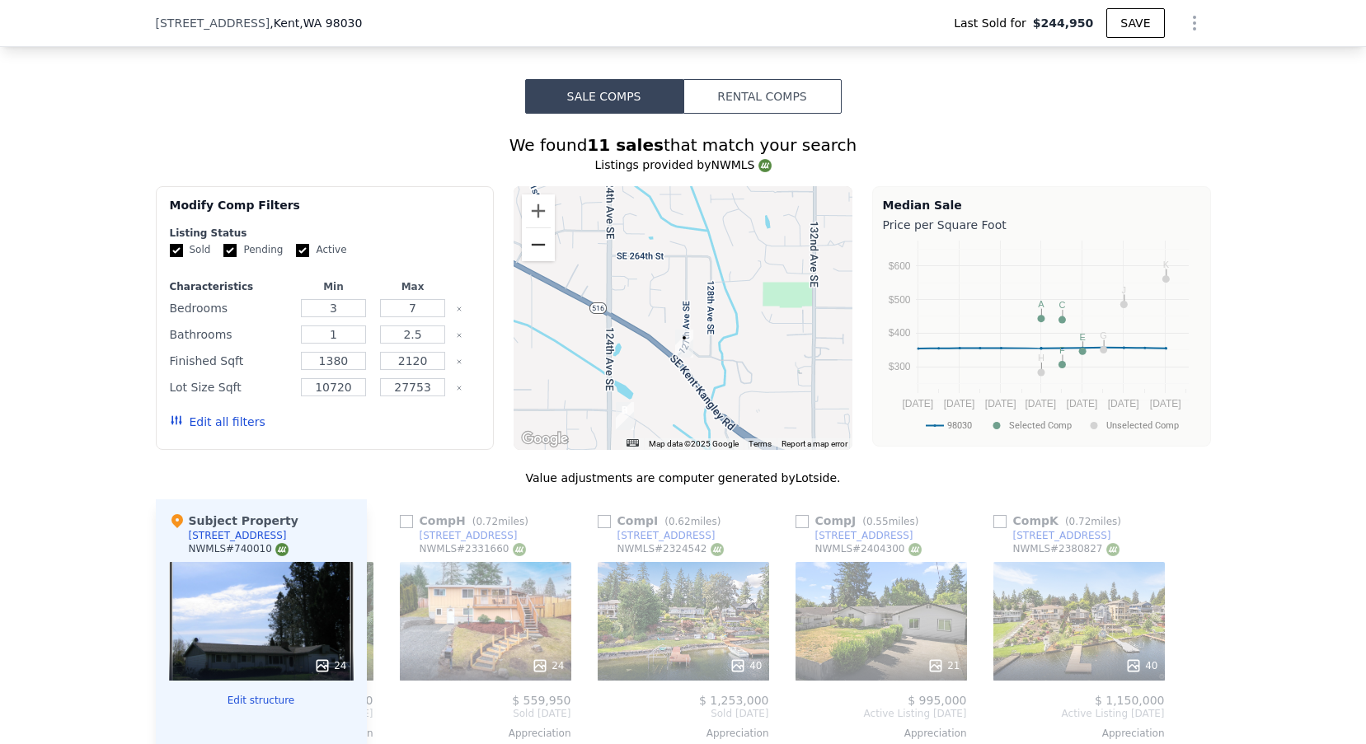
click at [542, 244] on button "Zoom out" at bounding box center [538, 244] width 33 height 33
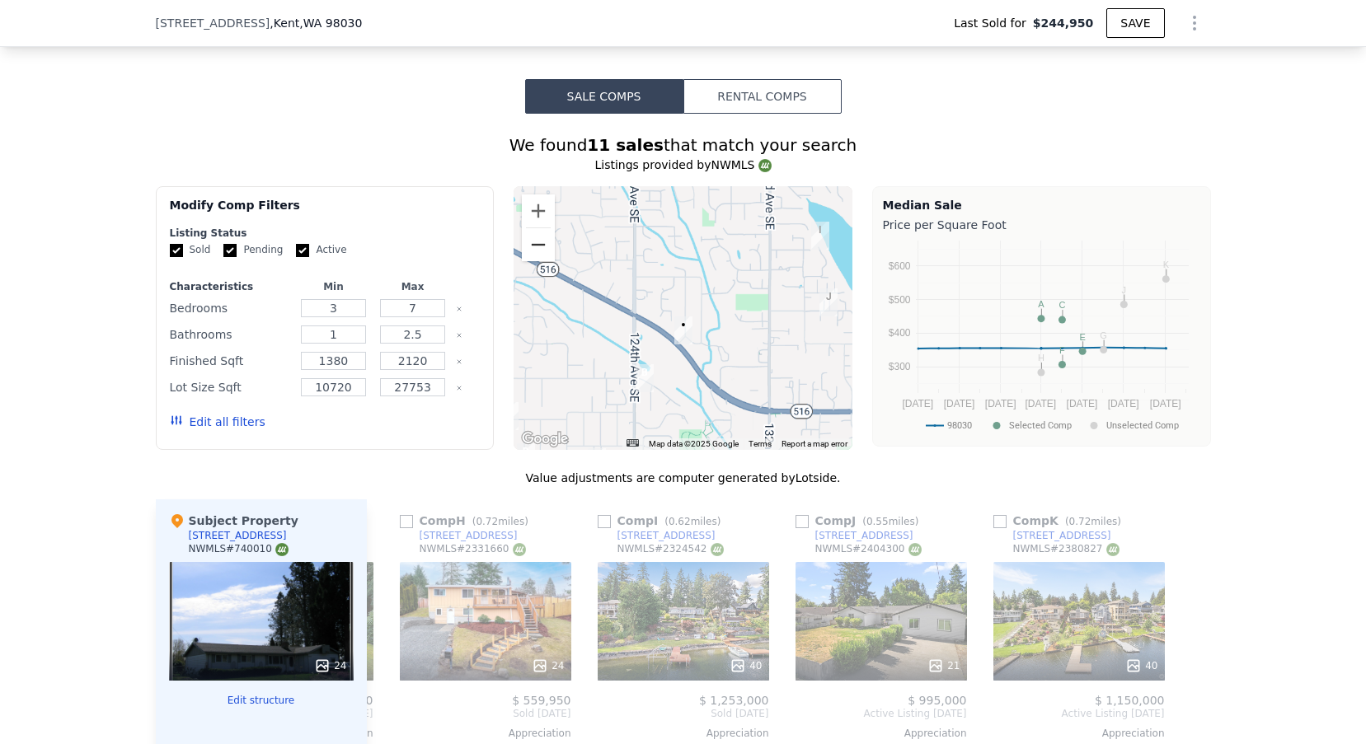
click at [542, 244] on button "Zoom out" at bounding box center [538, 244] width 33 height 33
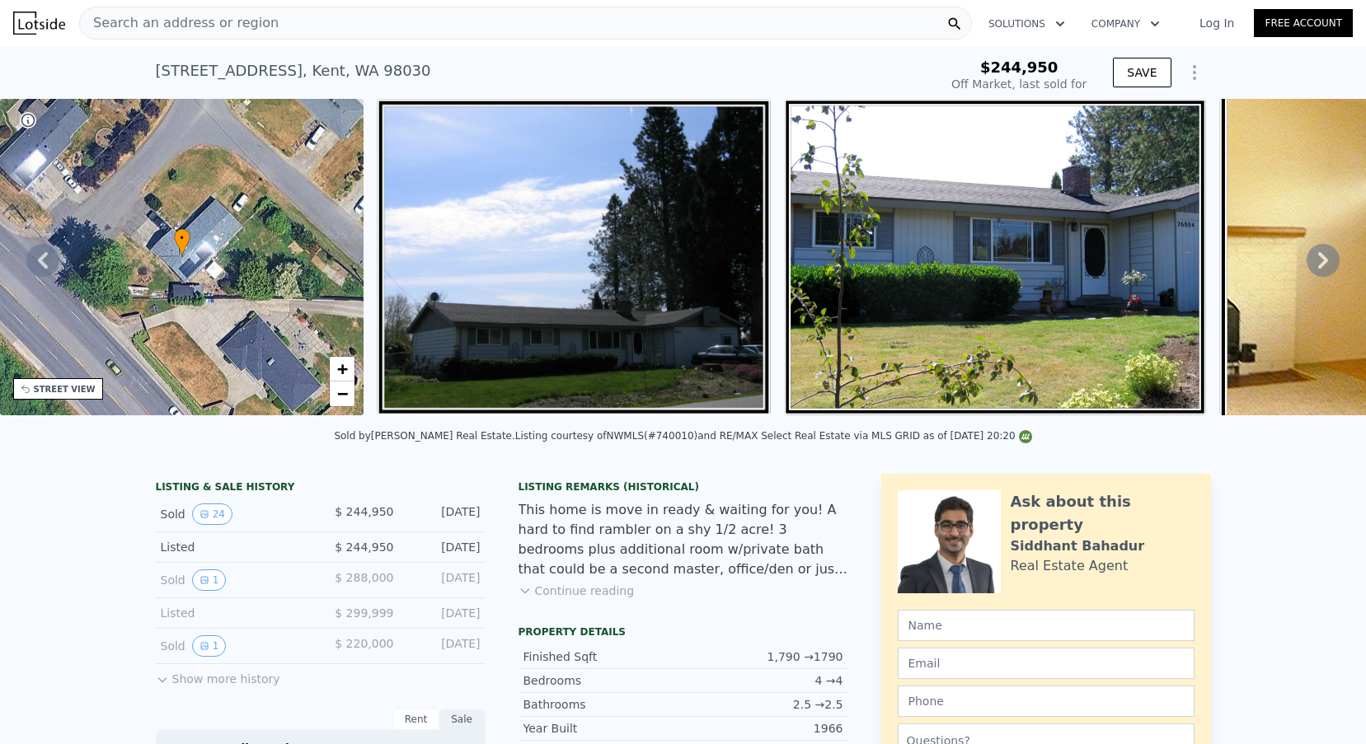
scroll to position [-1, 0]
click at [237, 39] on div "Search an address or region" at bounding box center [525, 23] width 893 height 33
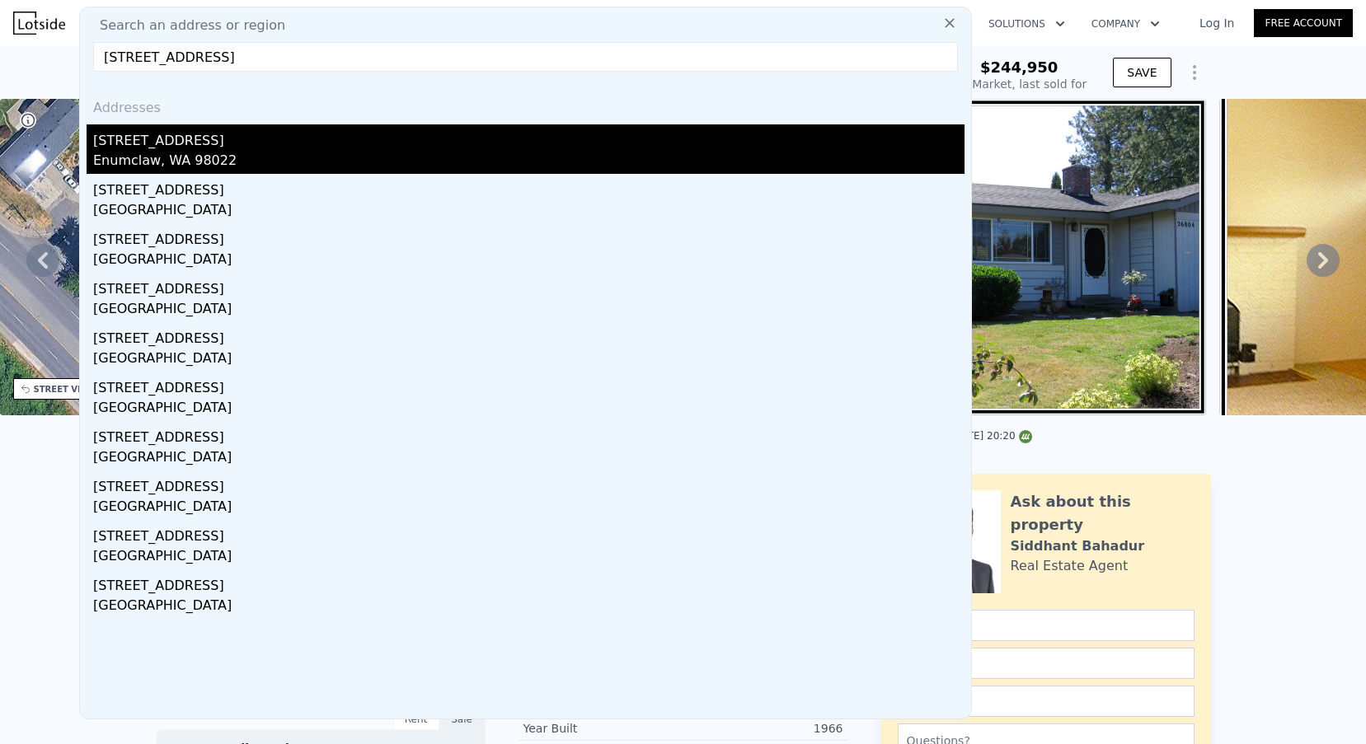
type input "[STREET_ADDRESS]"
click at [208, 163] on div "Enumclaw, WA 98022" at bounding box center [528, 162] width 871 height 23
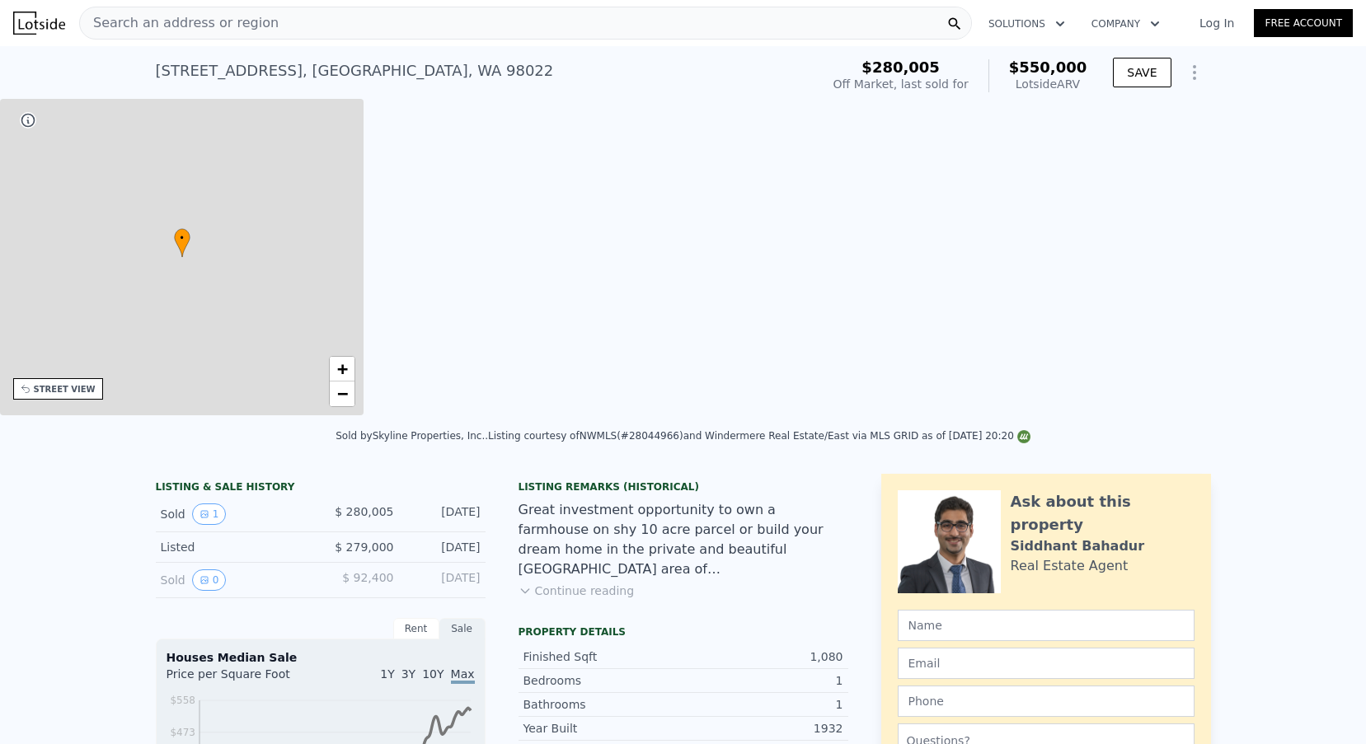
type input "$ 550,000"
type input "7"
type input "1"
type input "3"
type input "0.75"
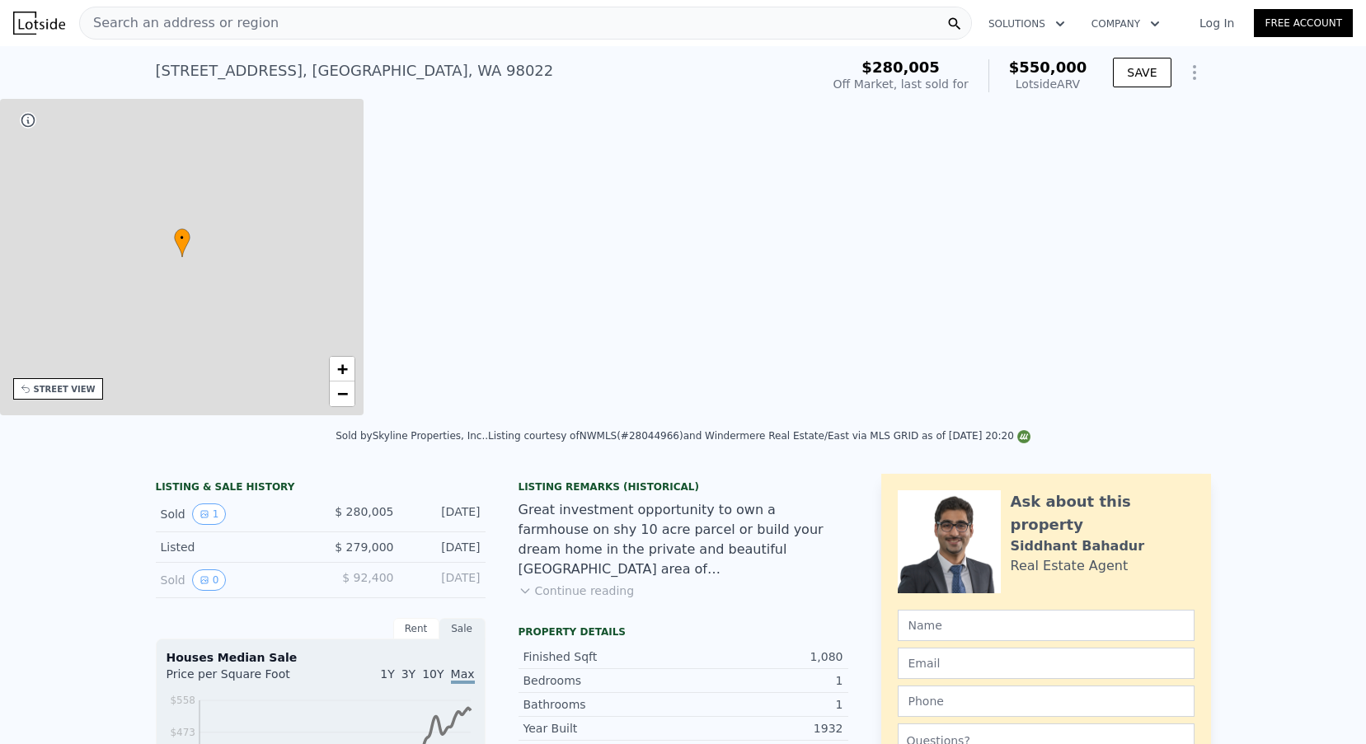
type input "1.75"
type input "830"
type input "1352"
type input "5460"
type input "38000"
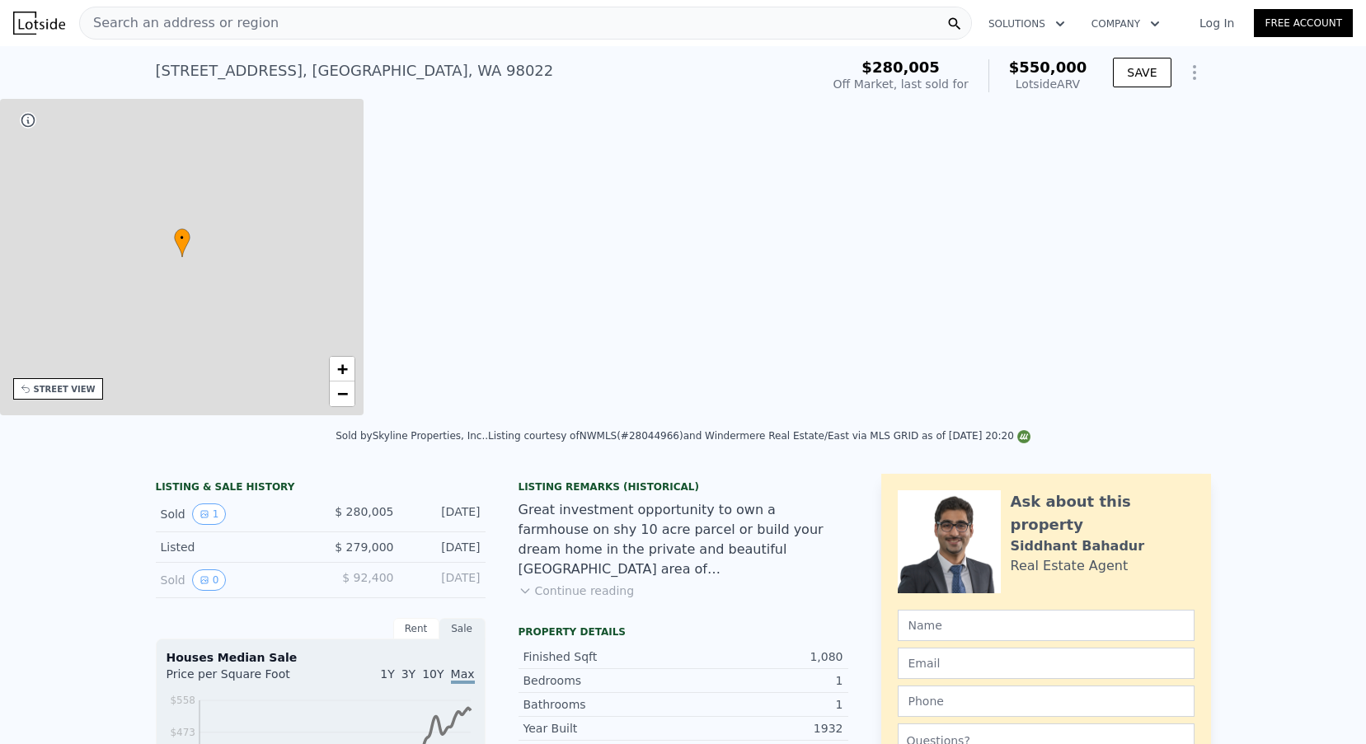
type input "$ 203,759"
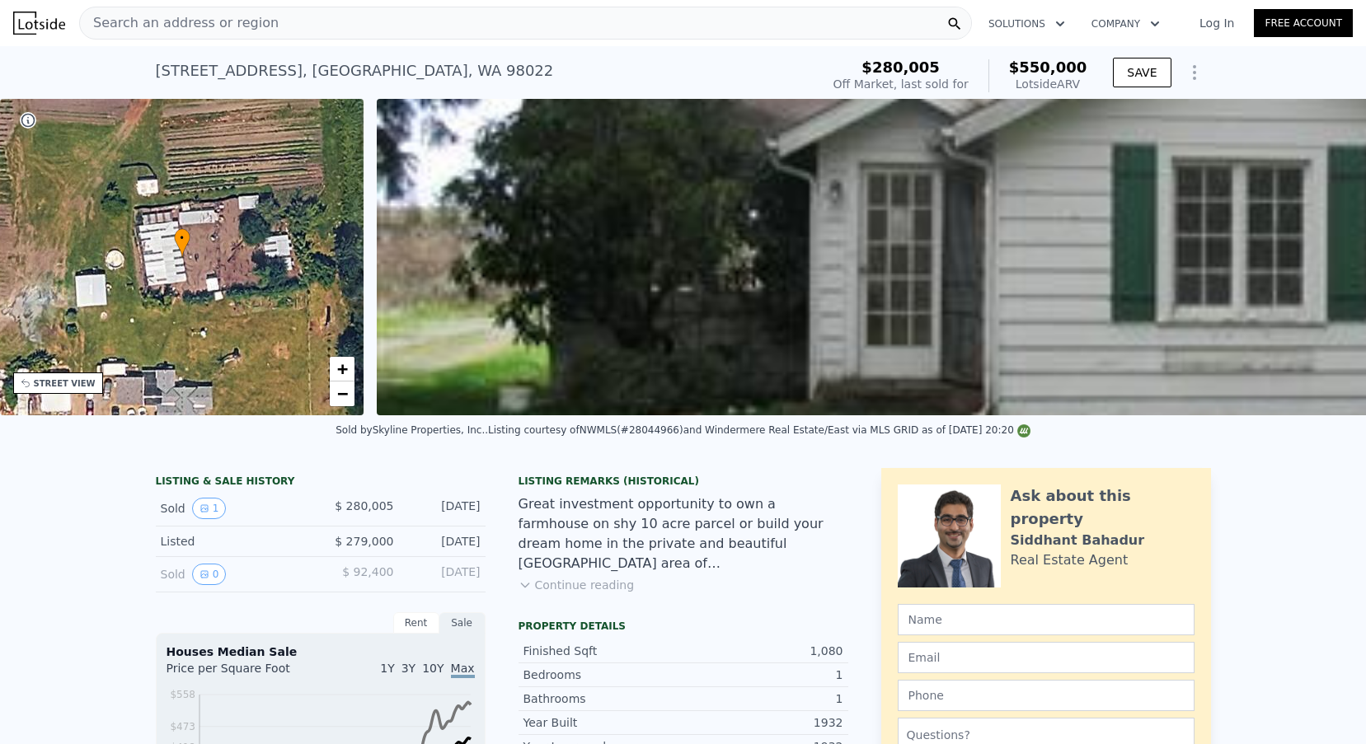
click at [552, 579] on button "Continue reading" at bounding box center [577, 585] width 116 height 16
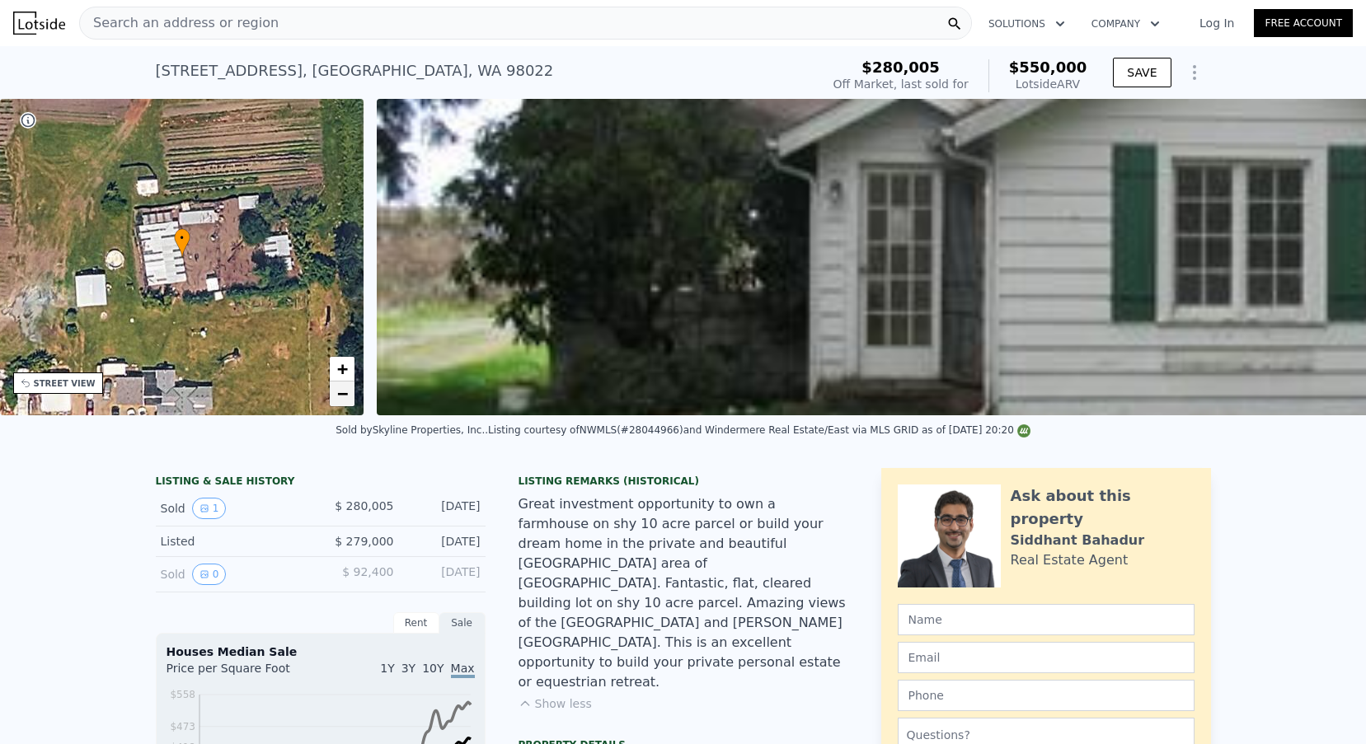
click at [354, 400] on link "−" at bounding box center [342, 394] width 25 height 25
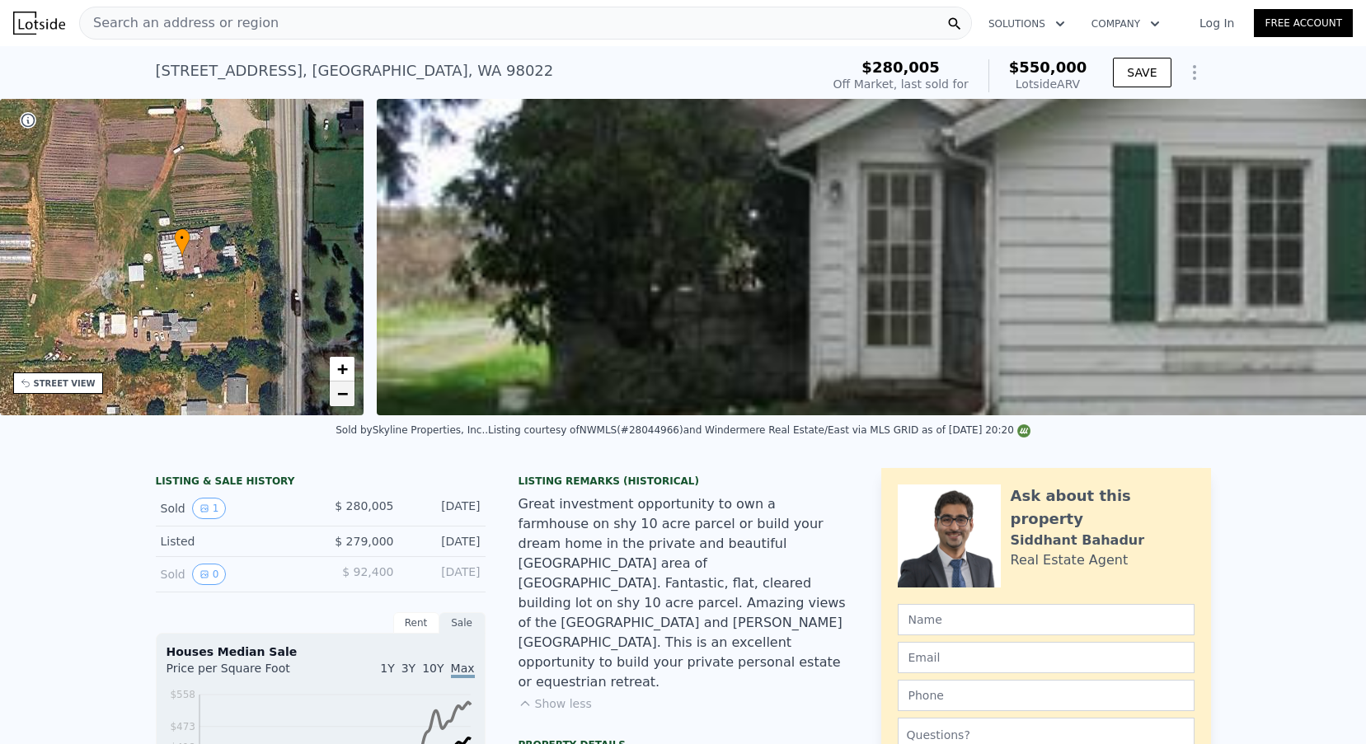
click at [349, 398] on link "−" at bounding box center [342, 394] width 25 height 25
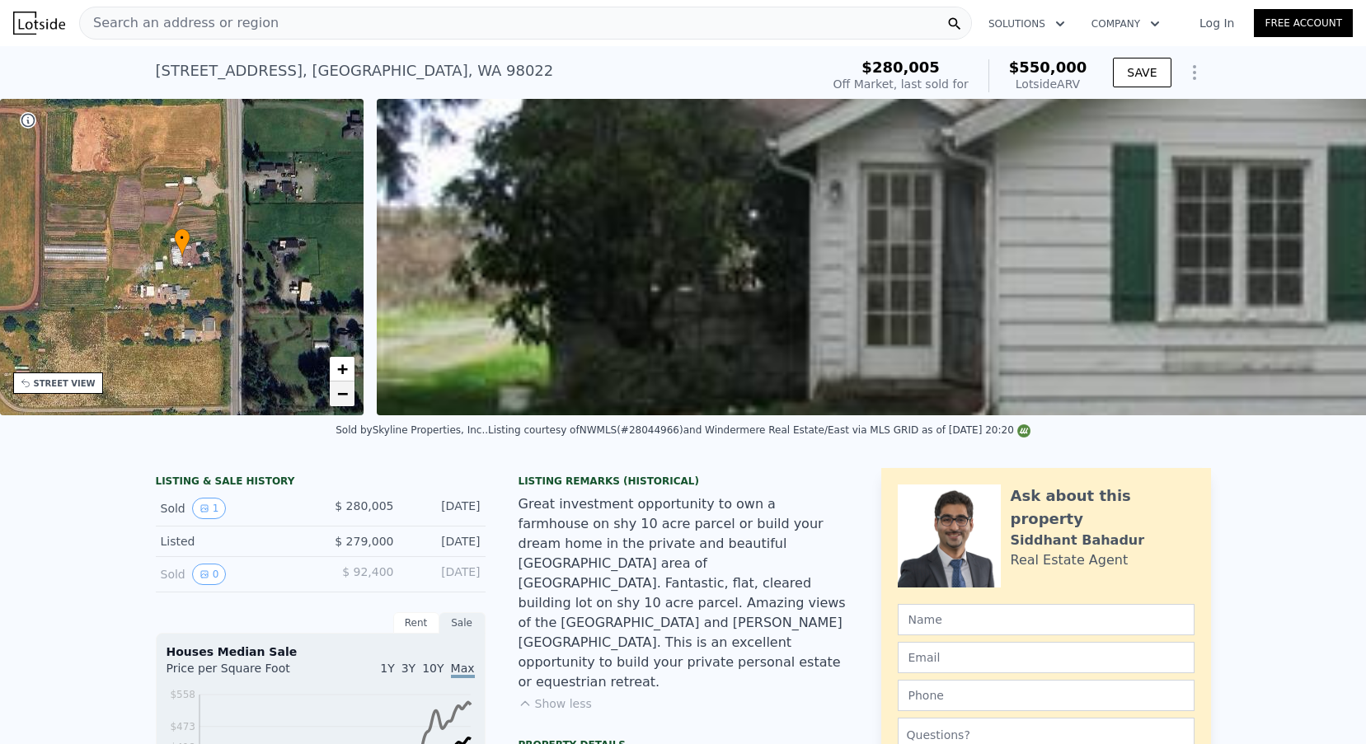
click at [349, 393] on link "−" at bounding box center [342, 394] width 25 height 25
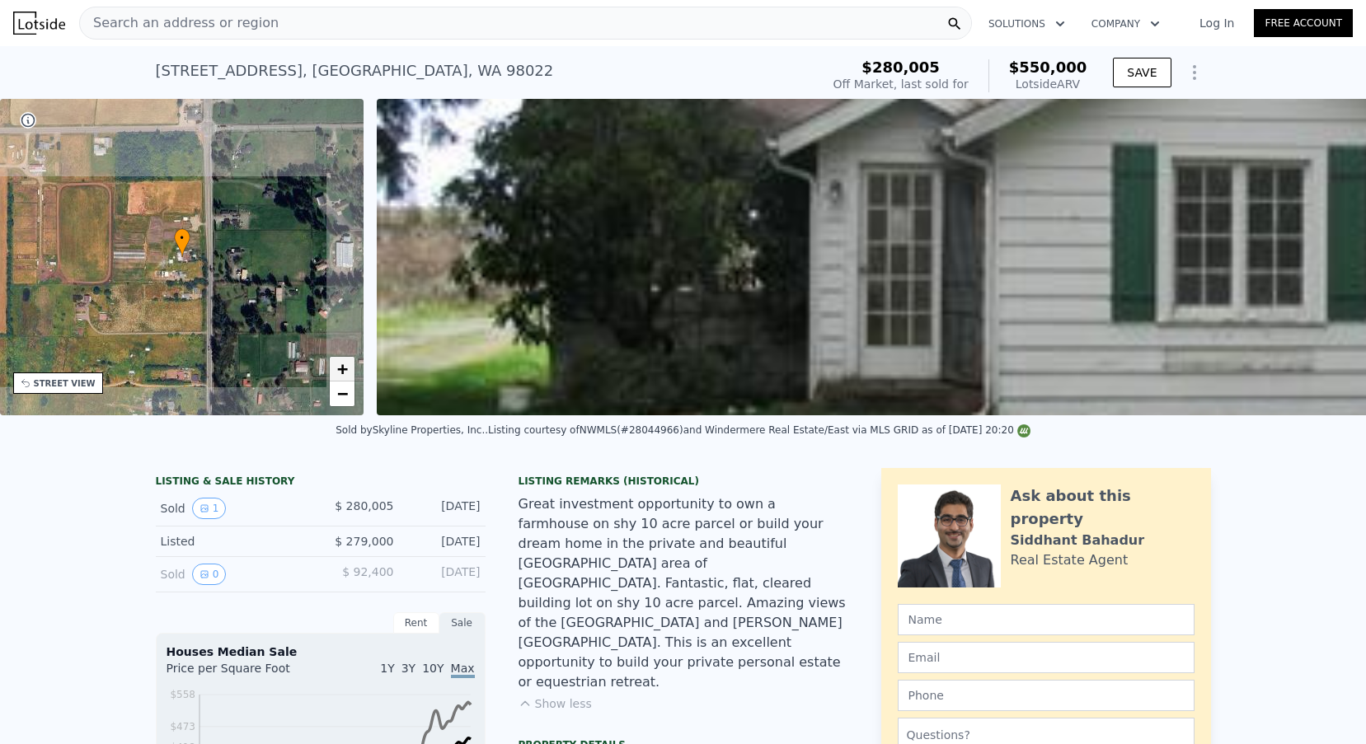
click at [340, 378] on span "+" at bounding box center [342, 369] width 11 height 21
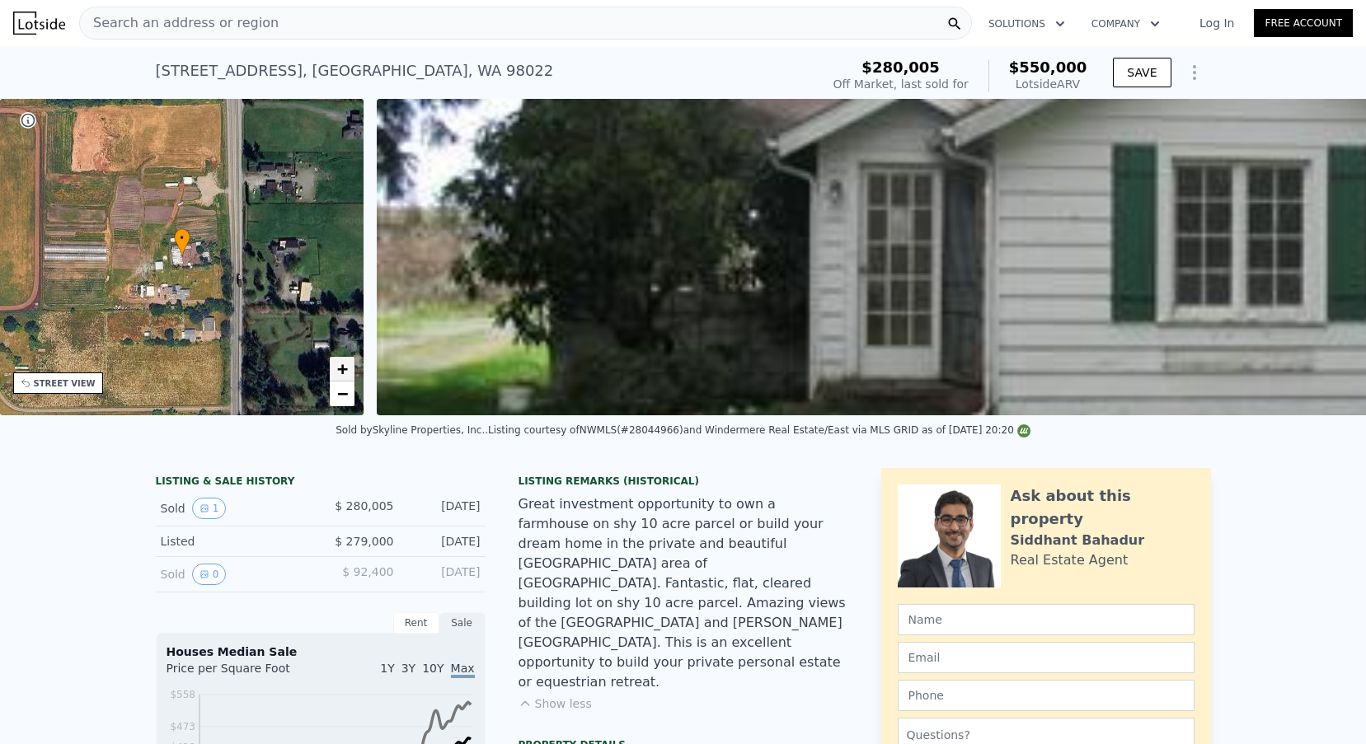
click at [340, 378] on span "+" at bounding box center [342, 369] width 11 height 21
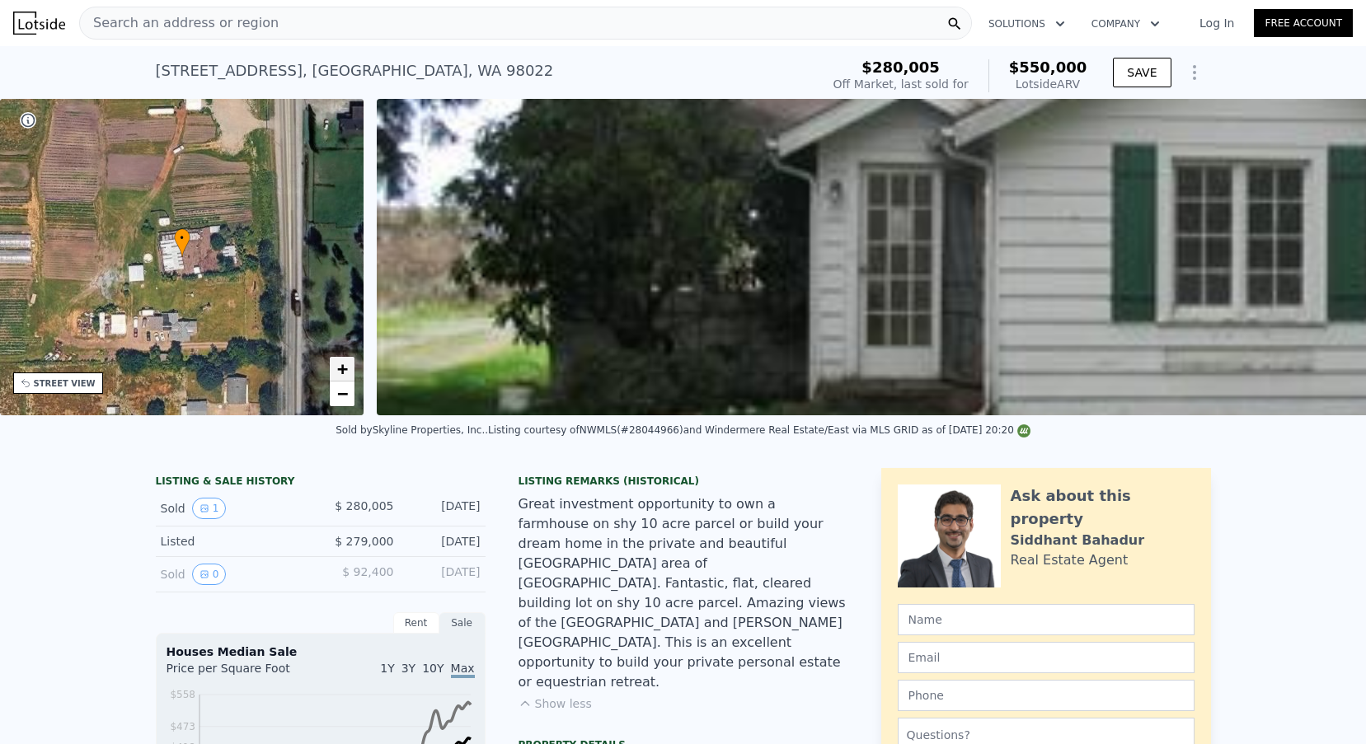
click at [340, 378] on span "+" at bounding box center [342, 369] width 11 height 21
click at [261, 16] on div "Search an address or region" at bounding box center [525, 23] width 893 height 33
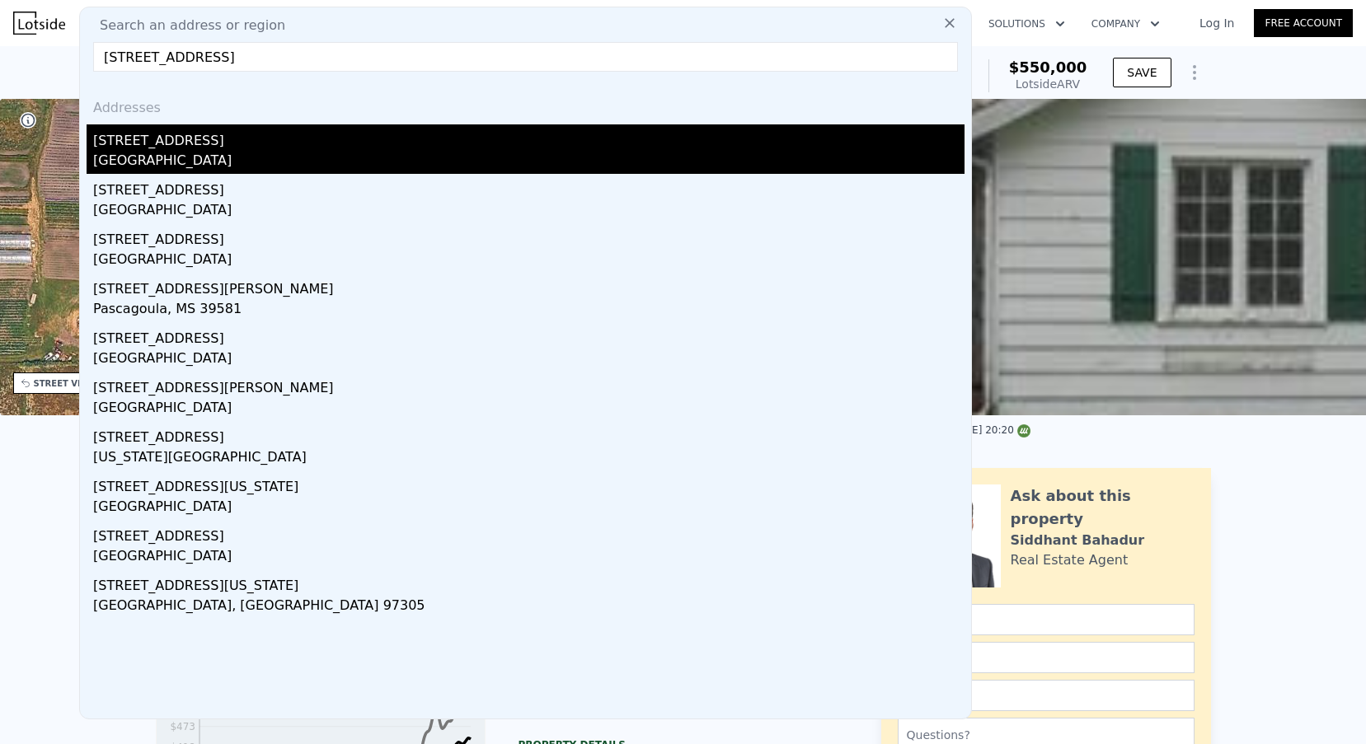
type input "[STREET_ADDRESS]"
click at [147, 150] on div "[STREET_ADDRESS]" at bounding box center [528, 137] width 871 height 26
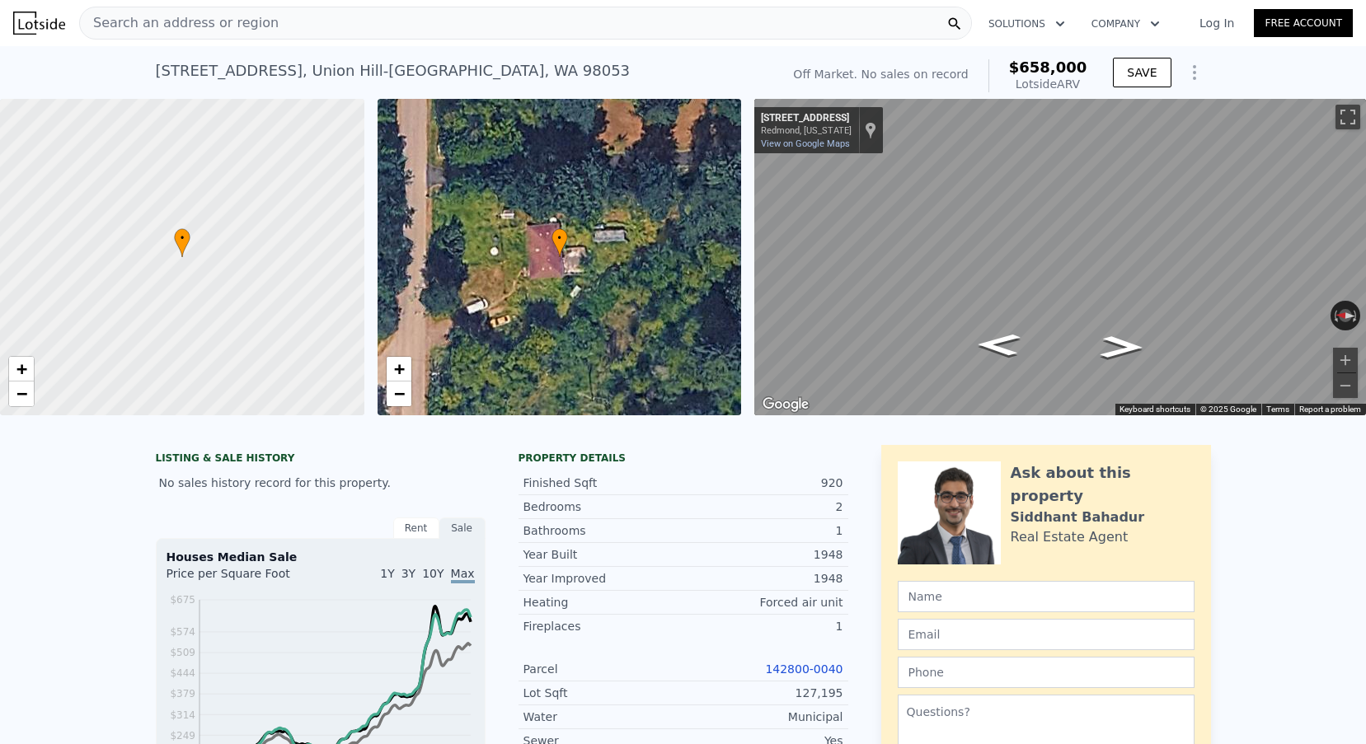
click at [818, 667] on link "142800-0040" at bounding box center [803, 669] width 77 height 13
click at [261, 26] on div "Search an address or region" at bounding box center [525, 23] width 893 height 33
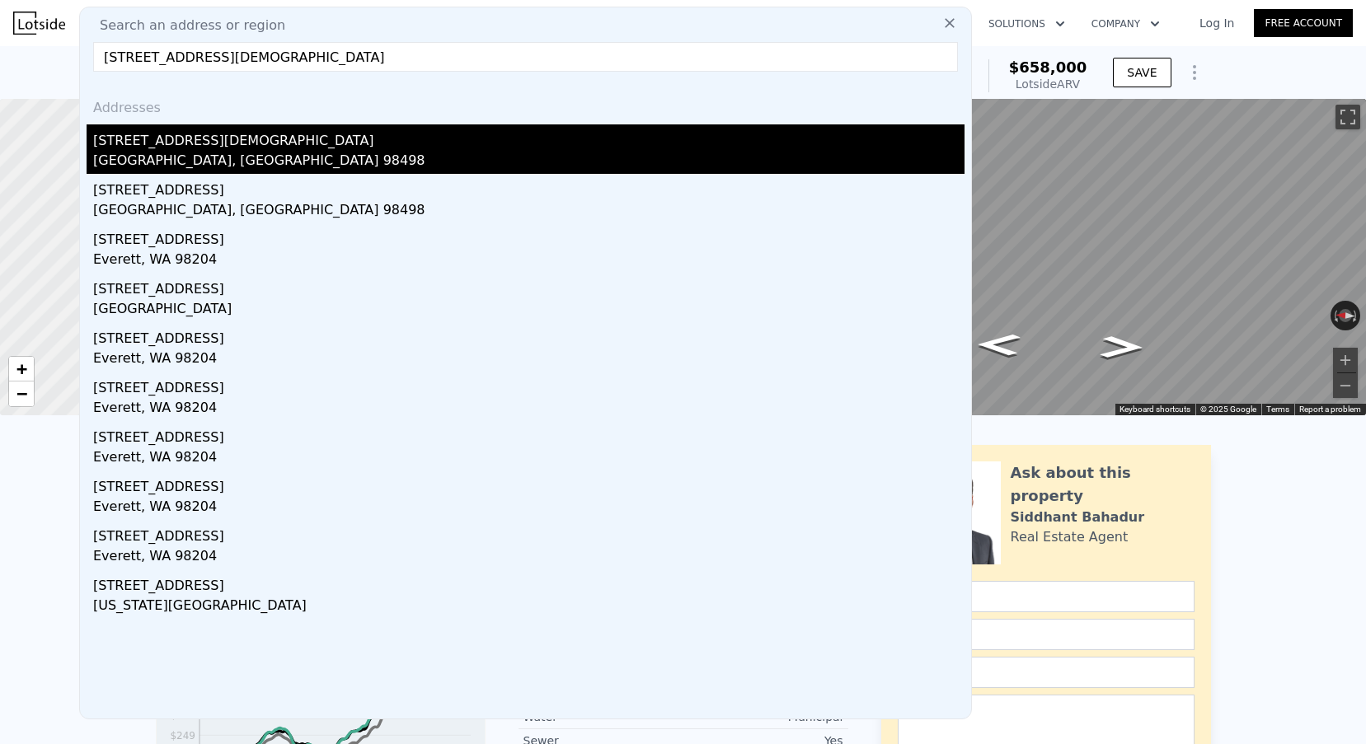
type input "[STREET_ADDRESS][DEMOGRAPHIC_DATA]"
click at [244, 147] on div "[STREET_ADDRESS][DEMOGRAPHIC_DATA]" at bounding box center [528, 137] width 871 height 26
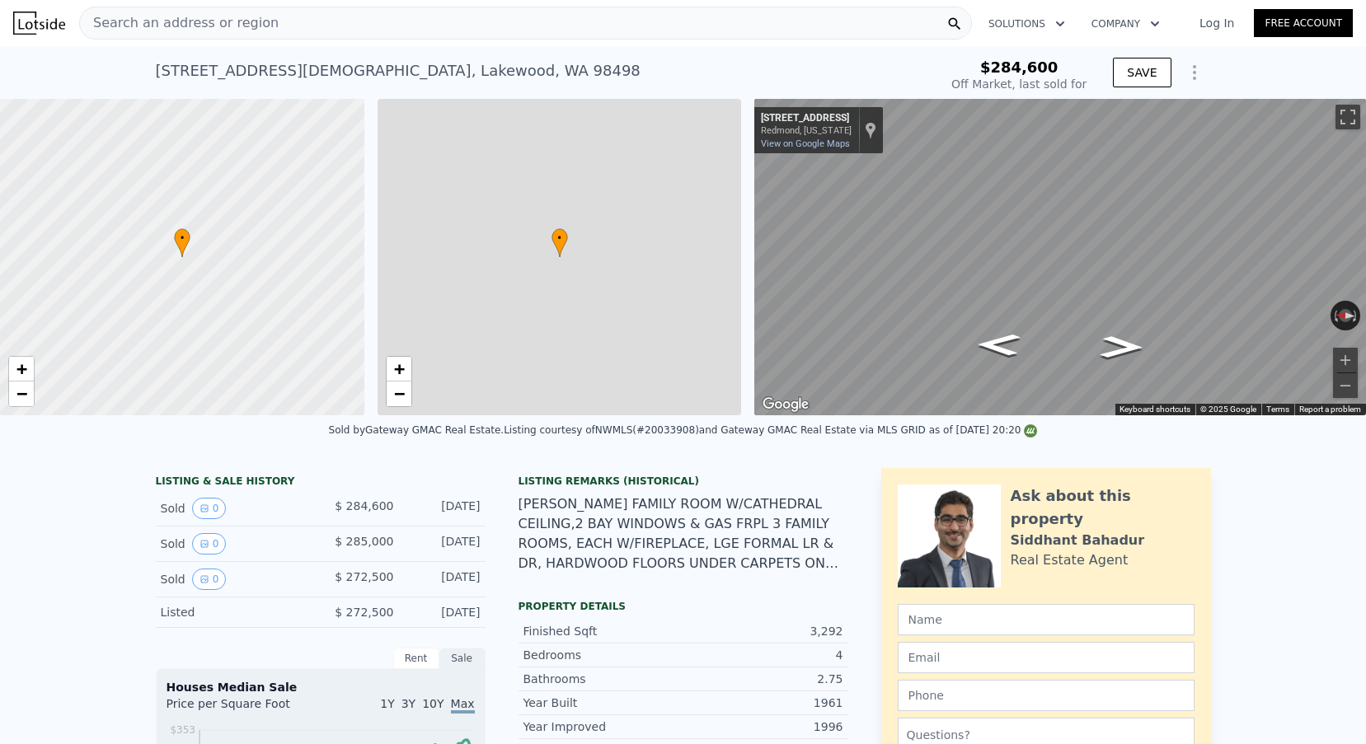
type input "$ 922,000"
type input "6"
type input "3"
type input "9"
type input "2.5"
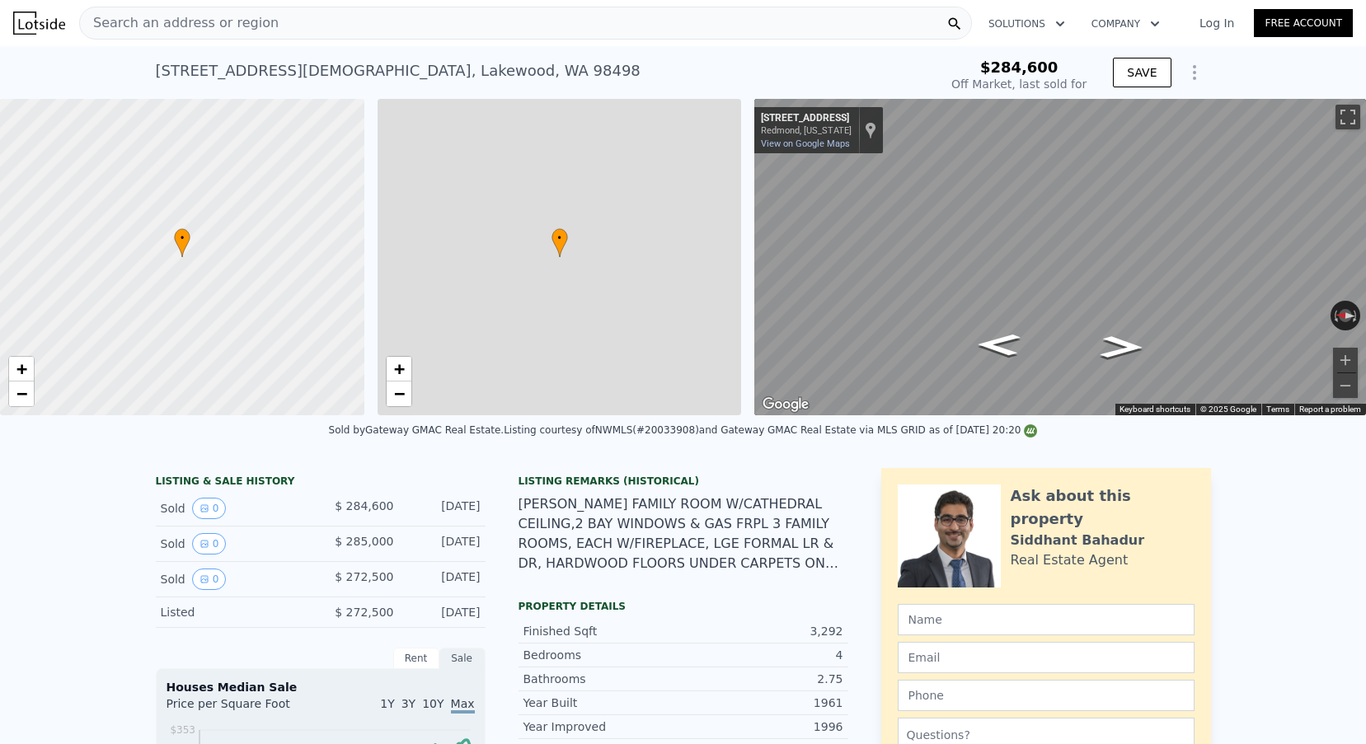
type input "4"
type input "2358"
type input "3765"
type input "8750"
type input "15682"
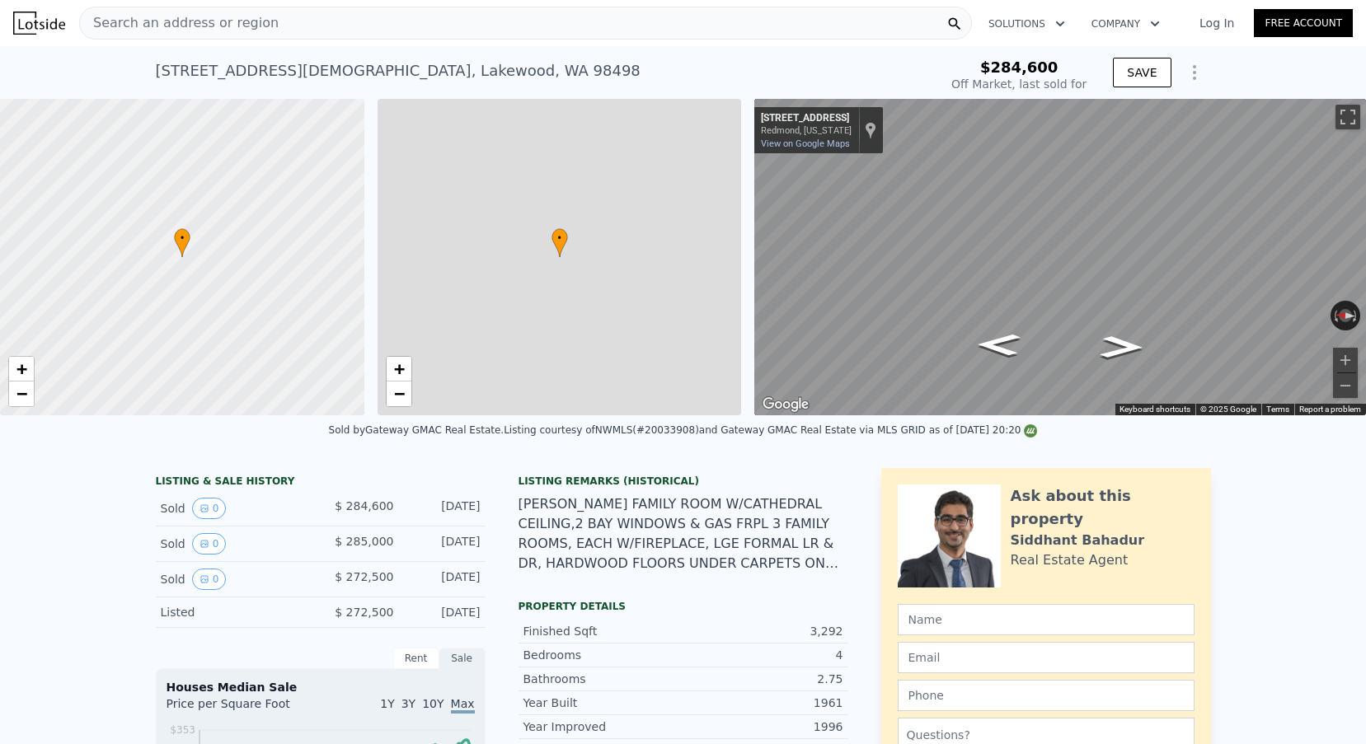
type input "$ 559,335"
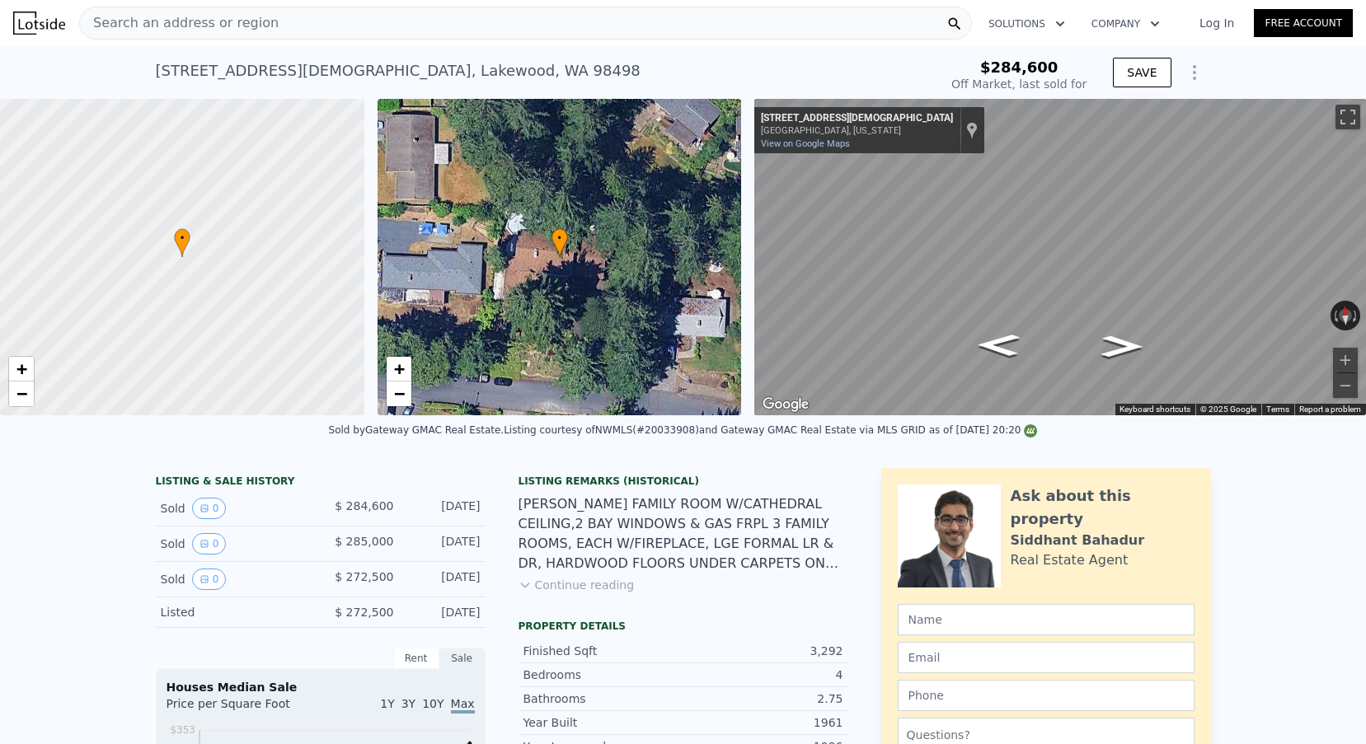
click at [1200, 76] on icon "Show Options" at bounding box center [1195, 73] width 20 height 20
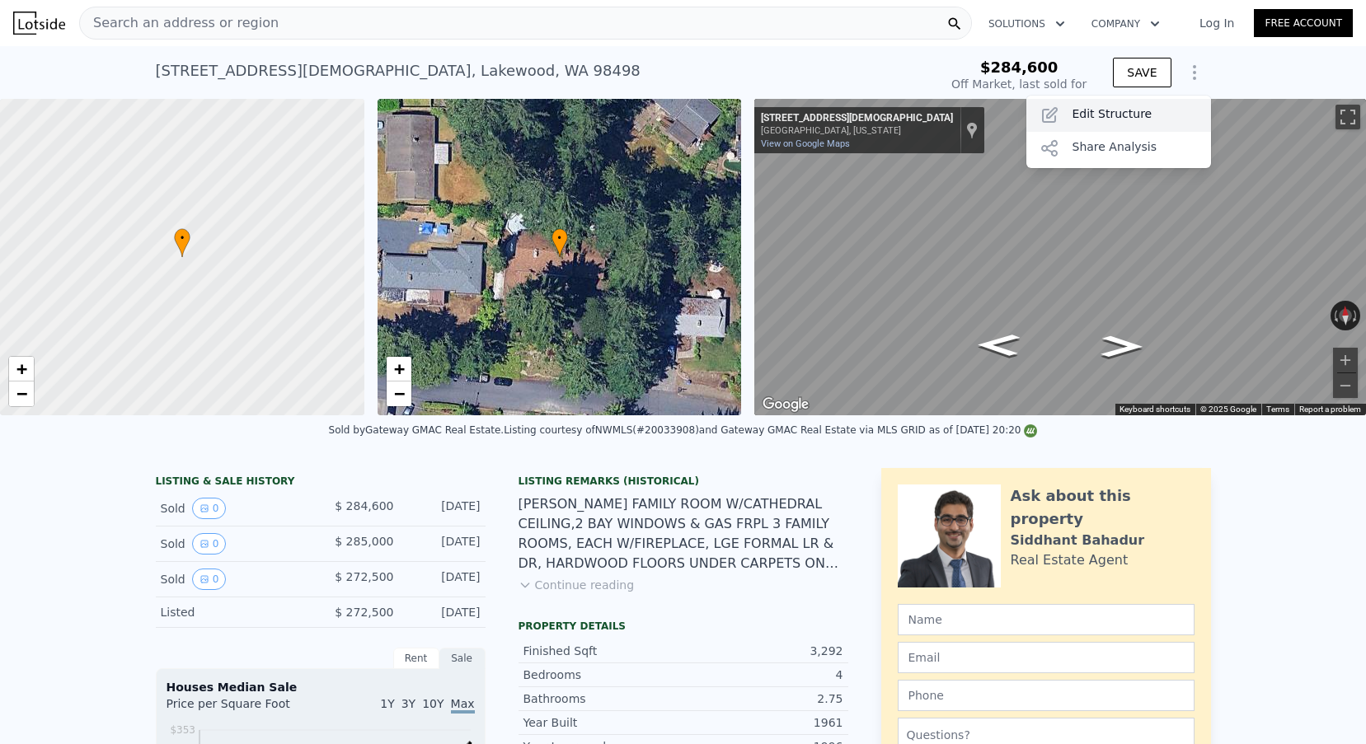
click at [1093, 101] on div "Edit Structure" at bounding box center [1118, 115] width 185 height 33
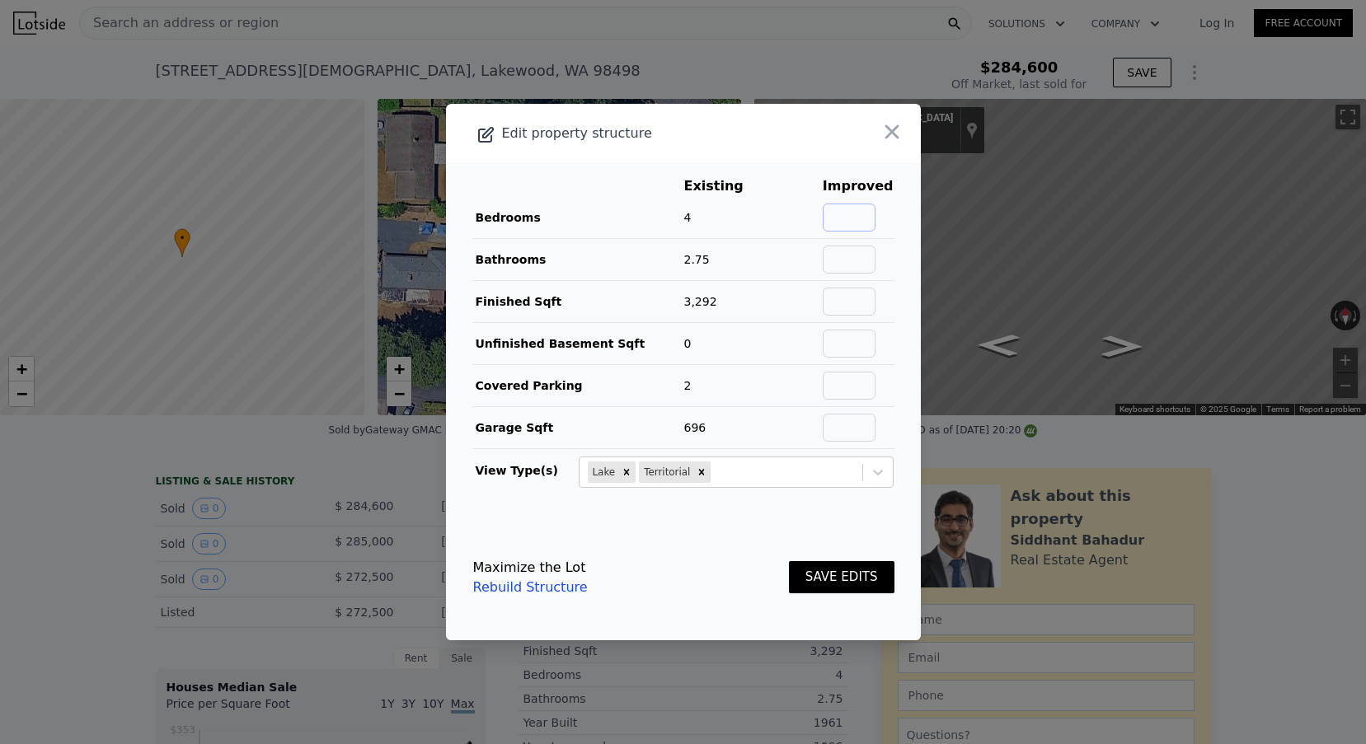
click at [876, 217] on input "text" at bounding box center [849, 218] width 53 height 28
type input "6"
click at [851, 259] on input "text" at bounding box center [849, 260] width 53 height 28
type input "3"
click at [851, 302] on input "text" at bounding box center [849, 302] width 53 height 28
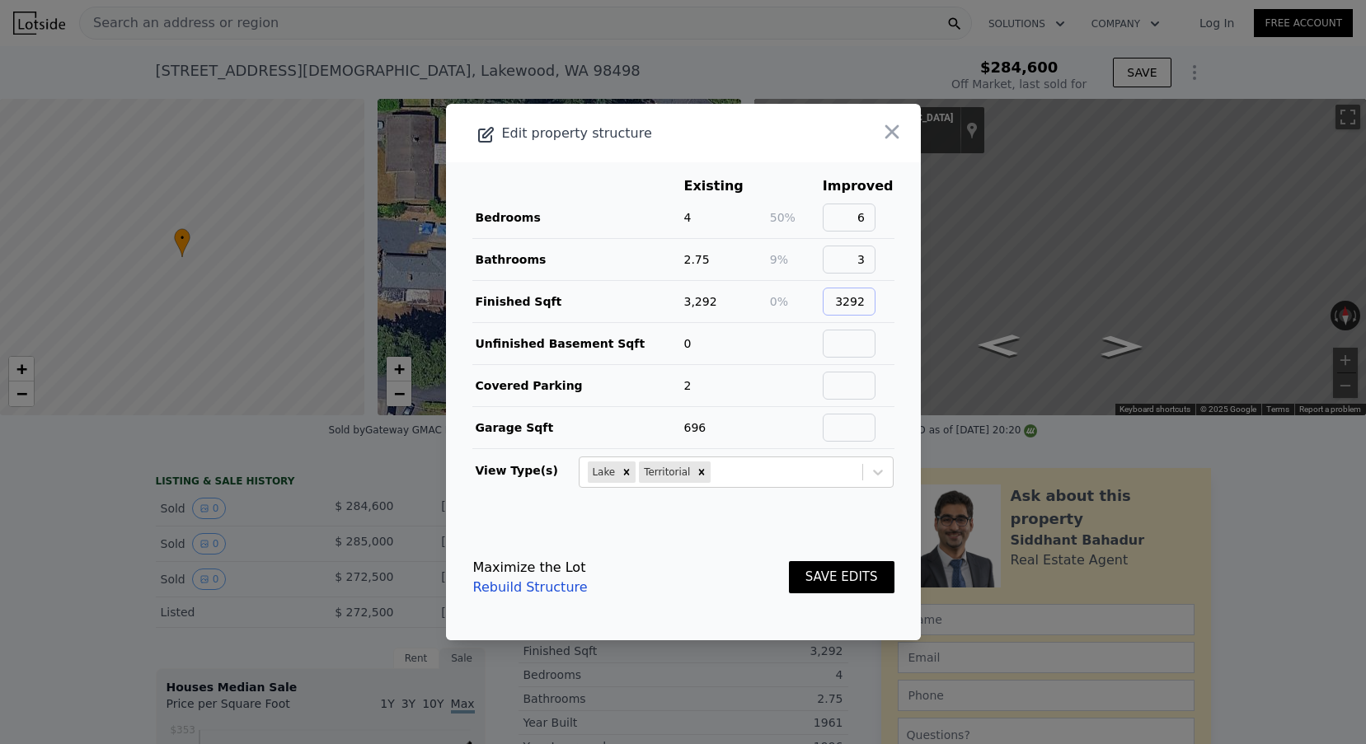
type input "3292"
click at [847, 361] on td at bounding box center [858, 344] width 73 height 42
click at [847, 357] on input "text" at bounding box center [849, 344] width 53 height 28
type input "0"
click at [847, 391] on input "text" at bounding box center [849, 386] width 53 height 28
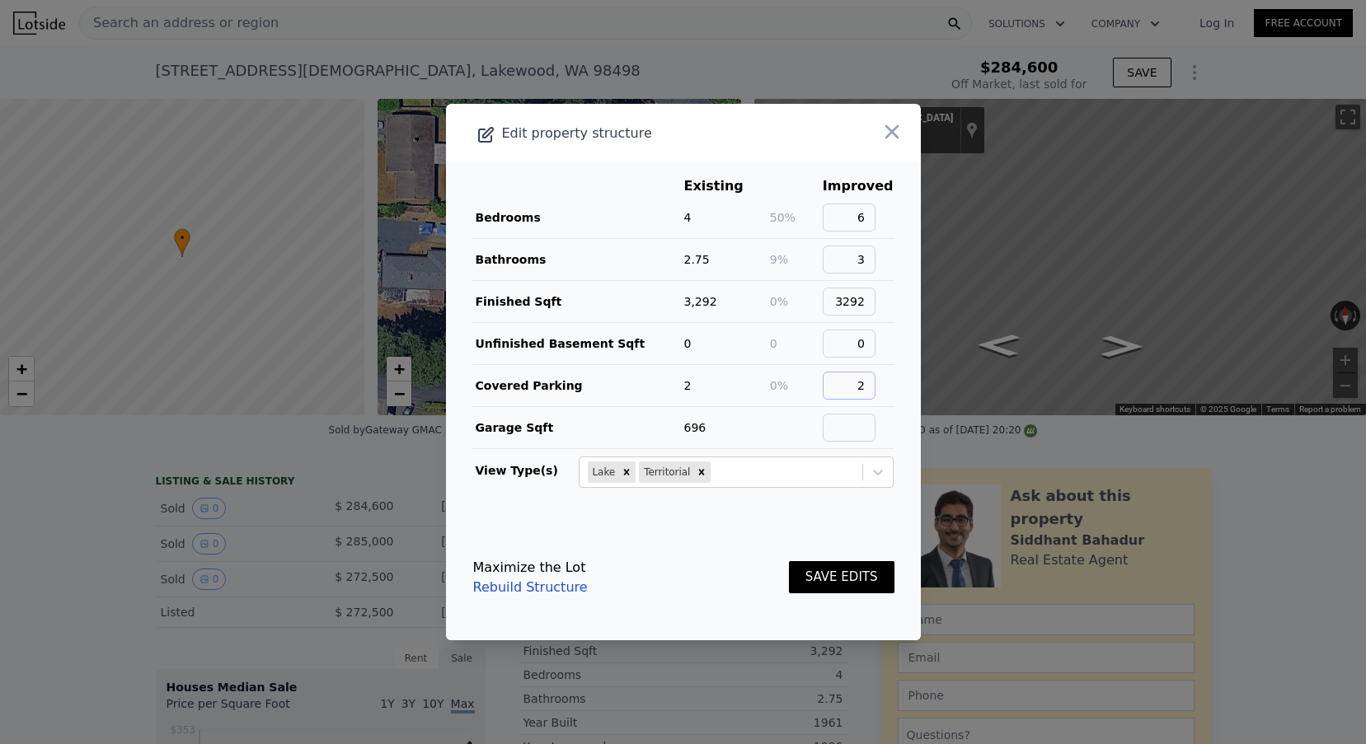
type input "2"
click at [860, 441] on input "text" at bounding box center [849, 428] width 53 height 28
type input "696"
click at [828, 583] on button "SAVE EDITS" at bounding box center [842, 577] width 106 height 32
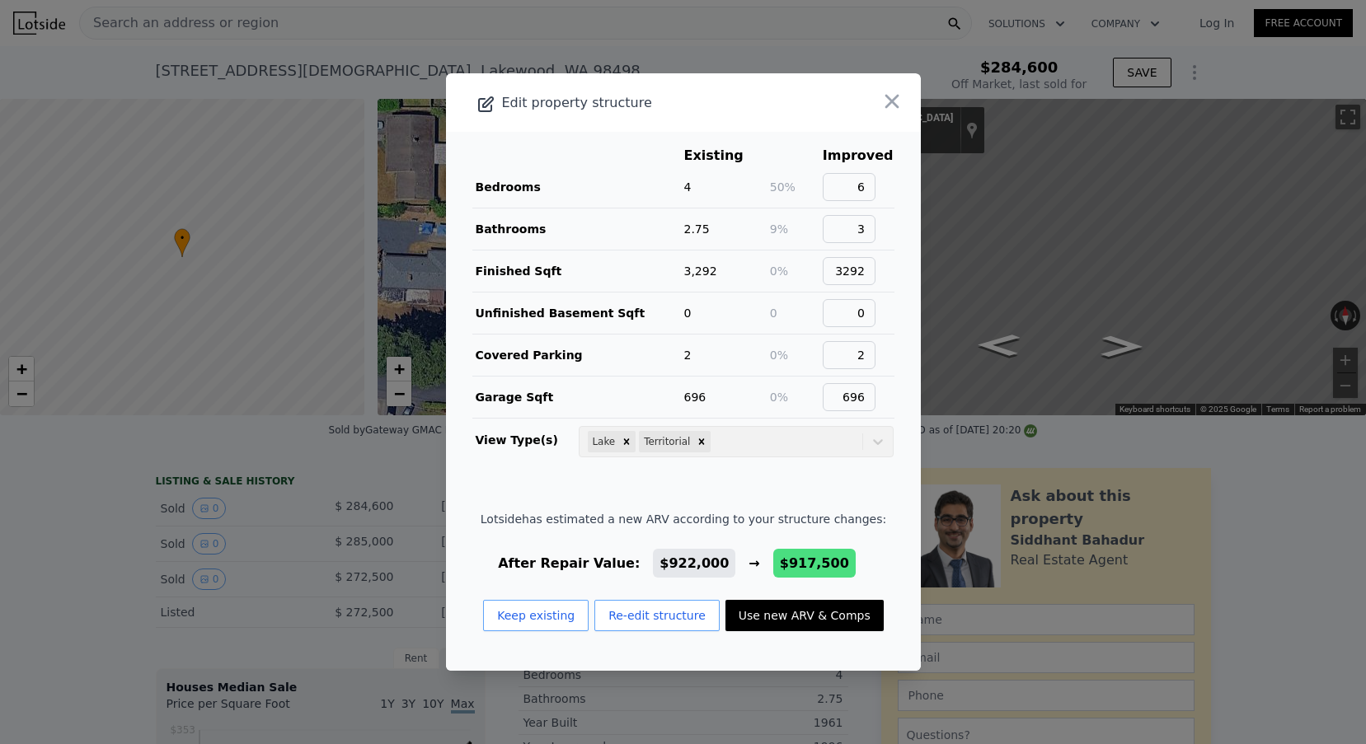
click at [776, 606] on button "Use new ARV & Comps" at bounding box center [804, 615] width 158 height 31
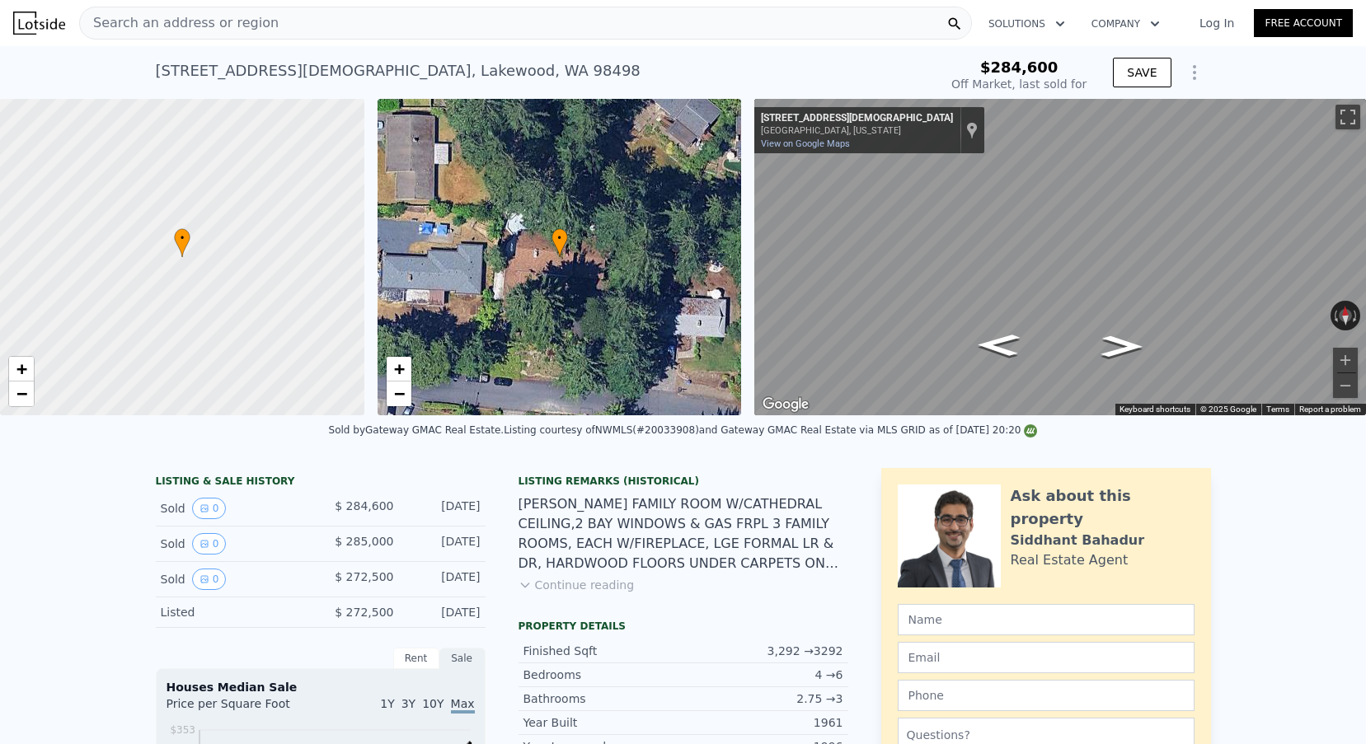
type input "$ 917,500"
type input "$ 555,163"
type input "$ 922,000"
type input "$ 559,335"
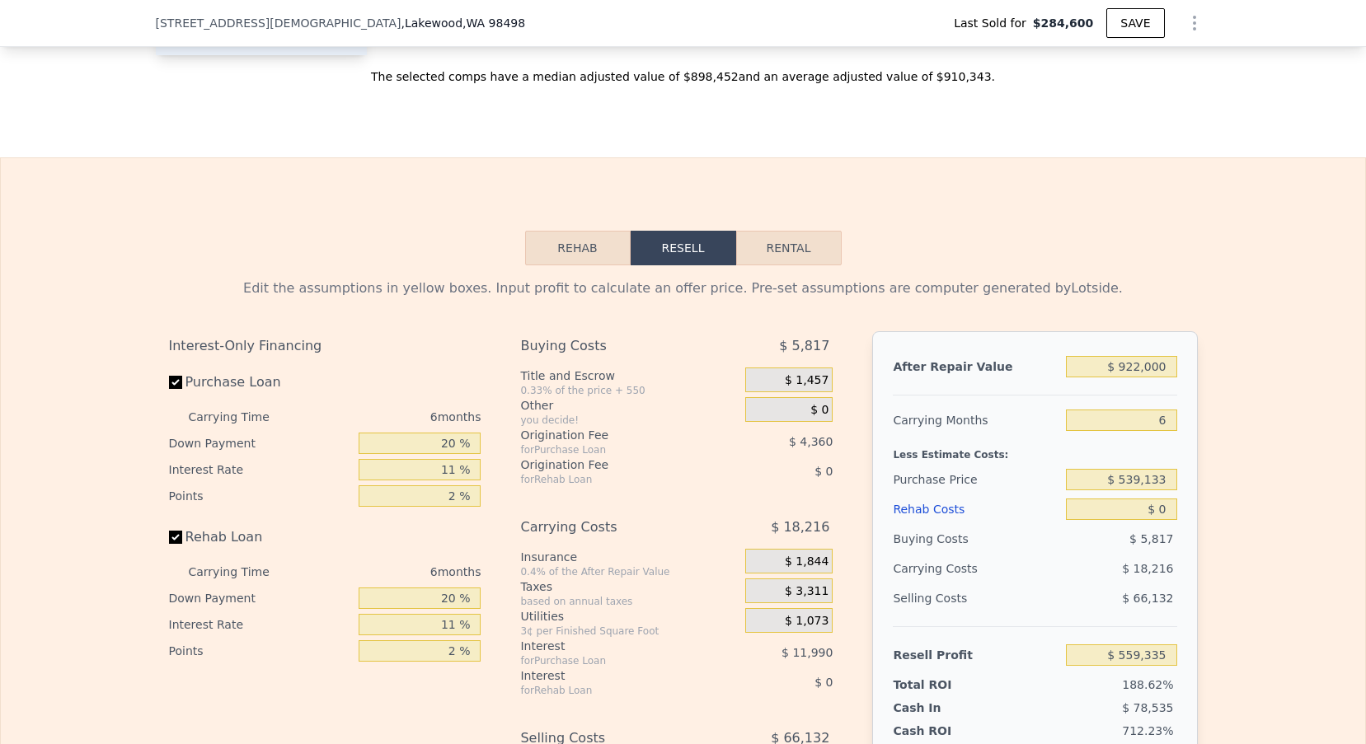
scroll to position [2372, 0]
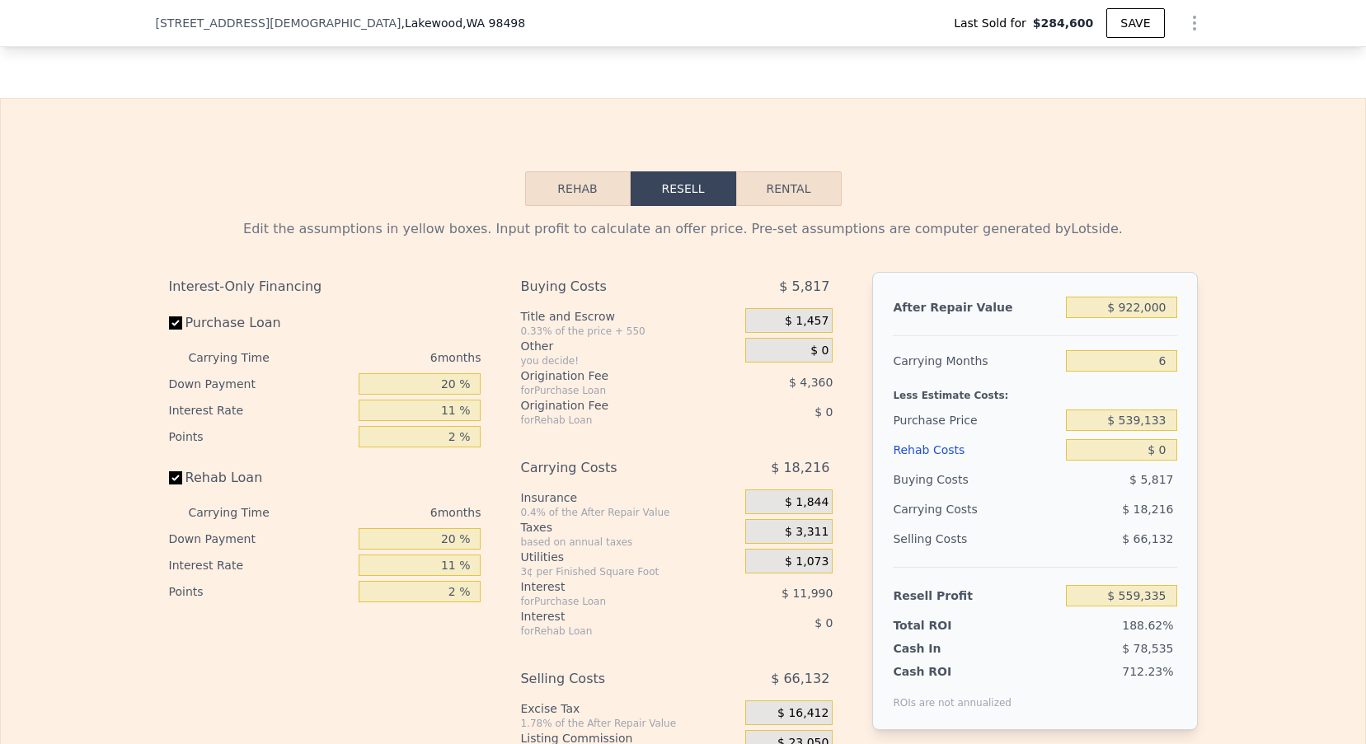
click at [1177, 367] on div "After Repair Value $ 922,000 Carrying Months 6 Less Estimate Costs: Purchase Pr…" at bounding box center [1034, 501] width 325 height 458
click at [1176, 367] on input "6" at bounding box center [1121, 360] width 110 height 21
type input "3"
type input "$ 568,443"
type input "3"
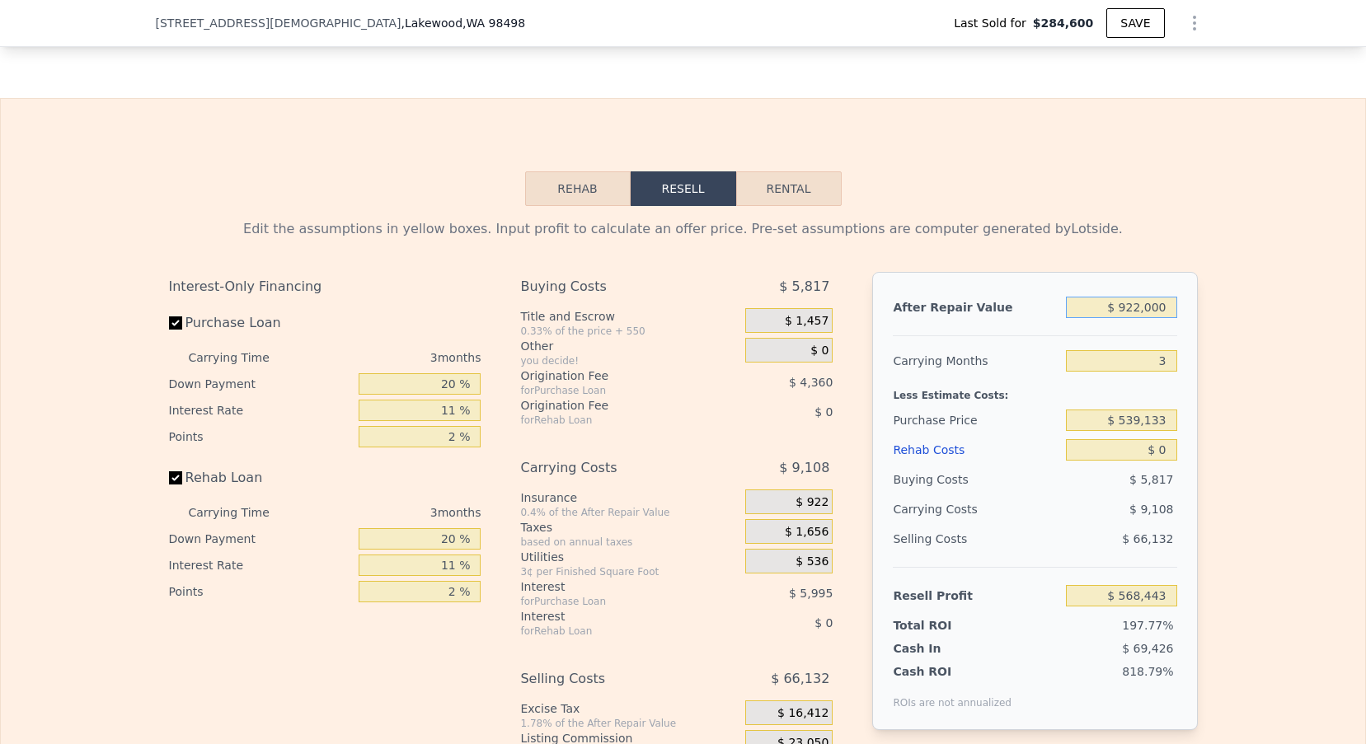
click at [1138, 309] on input "$ 922,000" at bounding box center [1121, 307] width 110 height 21
type input "$ 8"
type input "-$ 287,045"
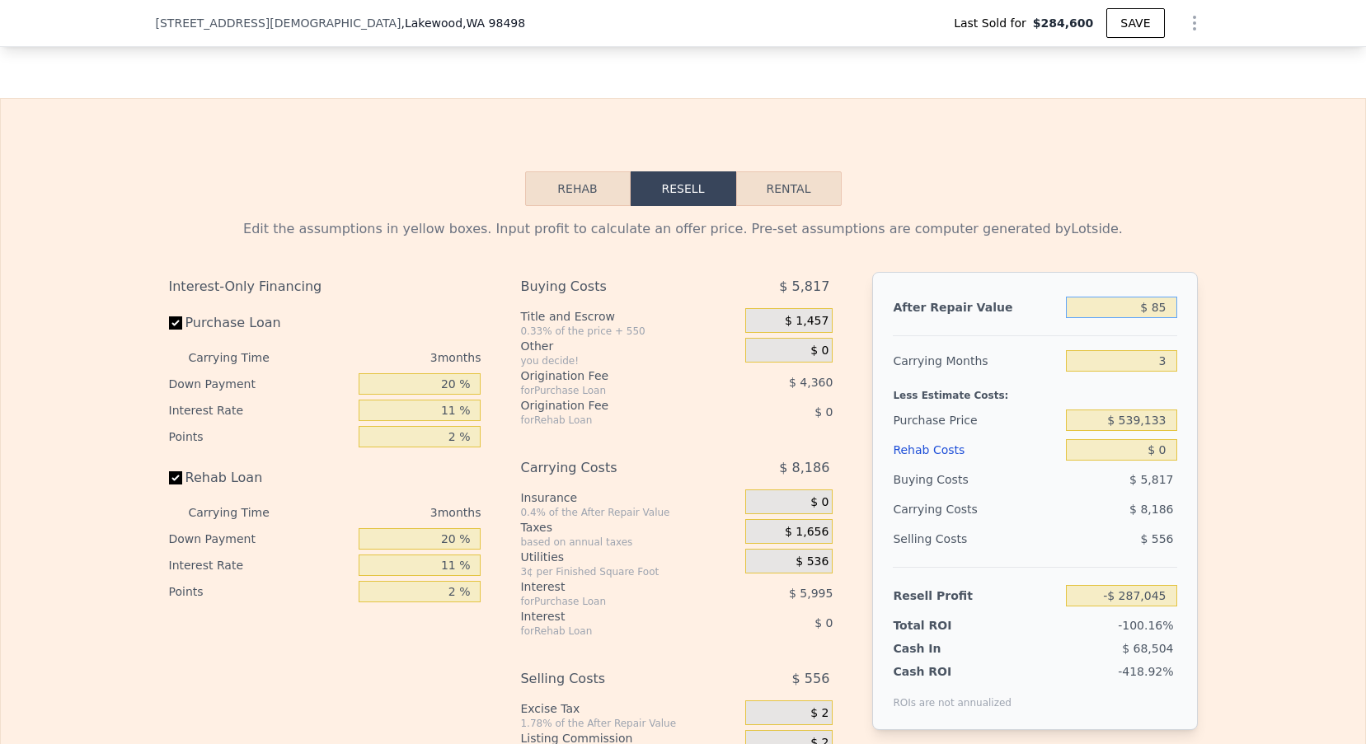
type input "$ 859"
type input "-$ 286,255"
type input "$ 85,999"
type input "-$ 207,257"
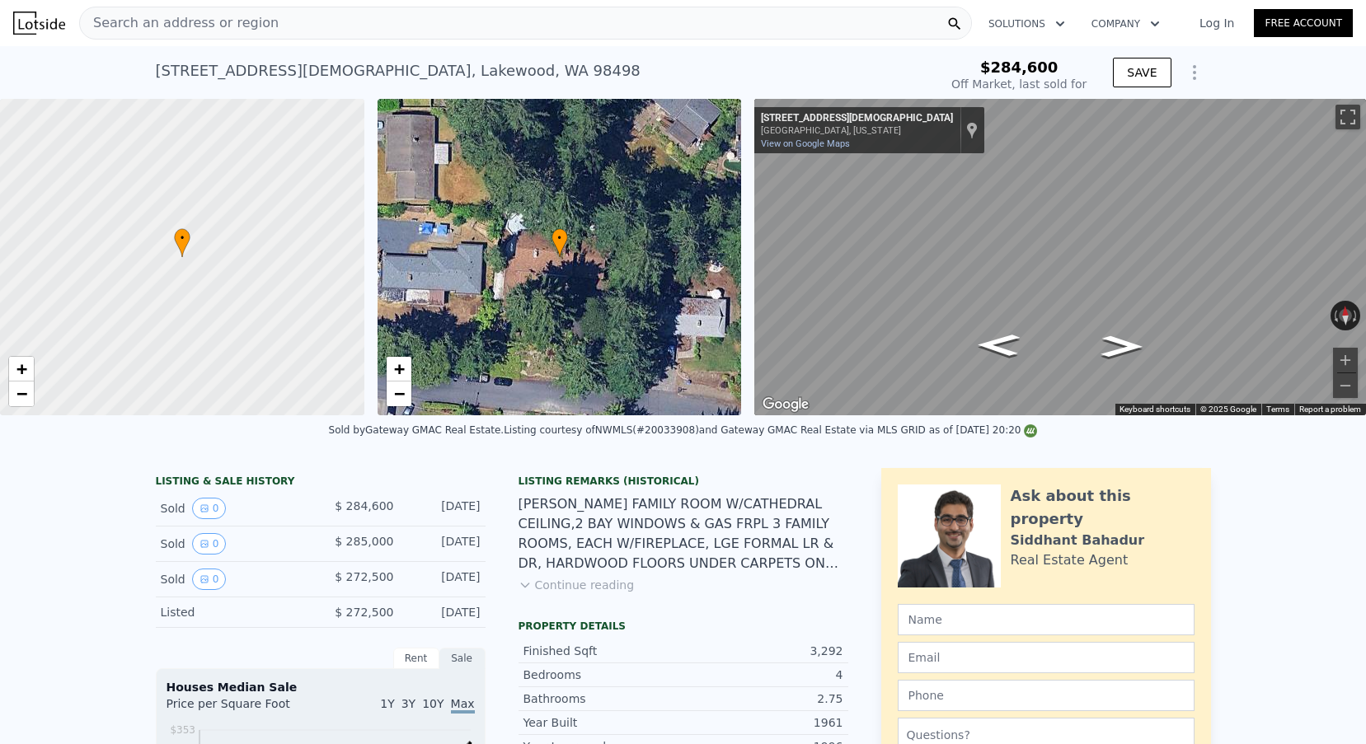
scroll to position [0, 0]
click at [196, 74] on div "[STREET_ADDRESS]" at bounding box center [398, 70] width 485 height 23
copy div "[STREET_ADDRESS] Sold [DATE] for $284,600"
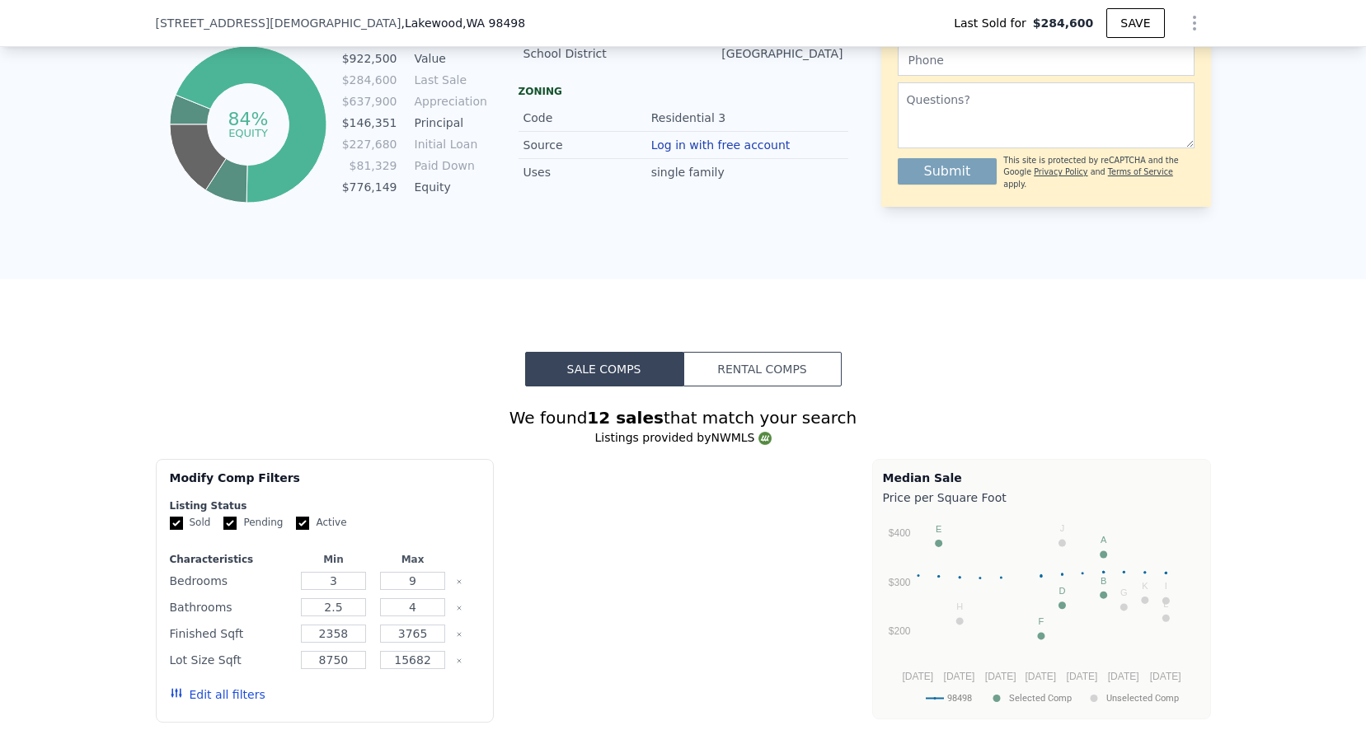
type input "$ 922,000"
type input "6"
type input "$ 559,335"
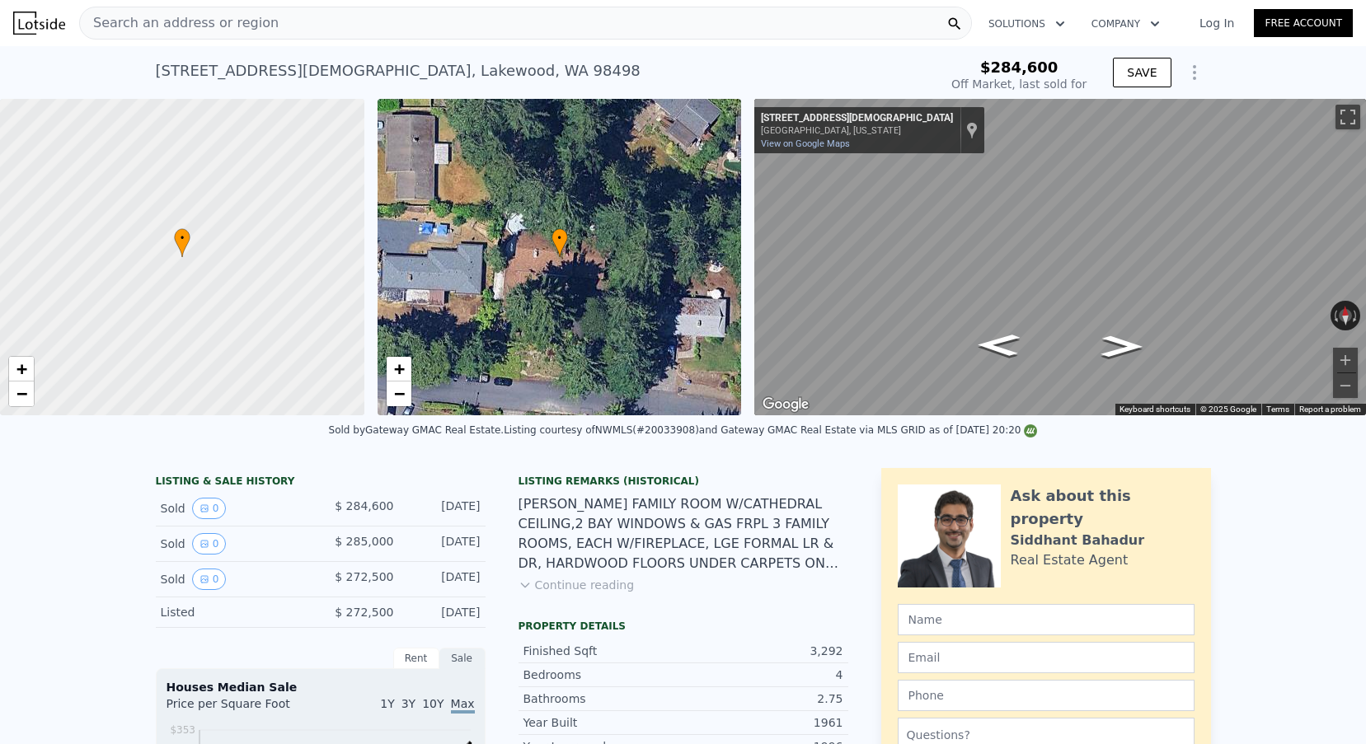
click at [426, 32] on div "Search an address or region" at bounding box center [525, 23] width 893 height 33
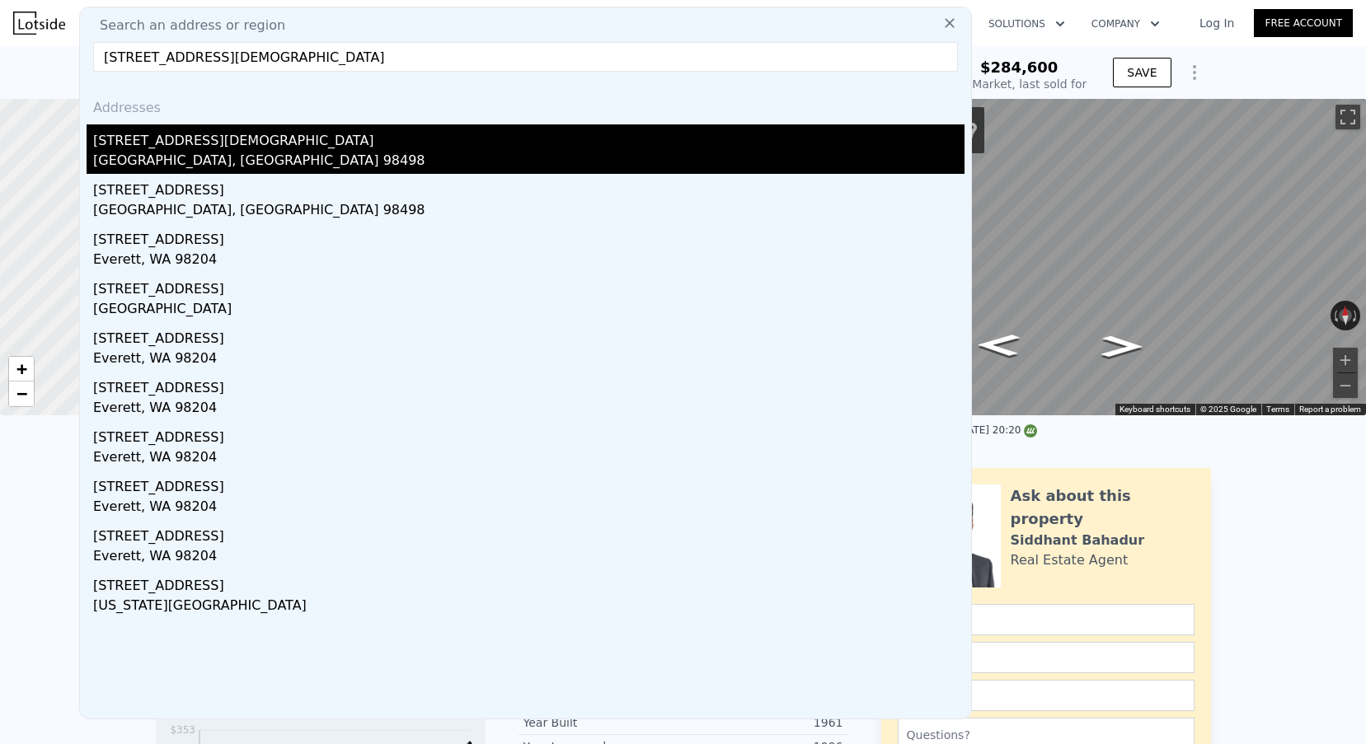
type input "[STREET_ADDRESS][DEMOGRAPHIC_DATA]"
click at [320, 161] on div "[GEOGRAPHIC_DATA], [GEOGRAPHIC_DATA] 98498" at bounding box center [528, 162] width 871 height 23
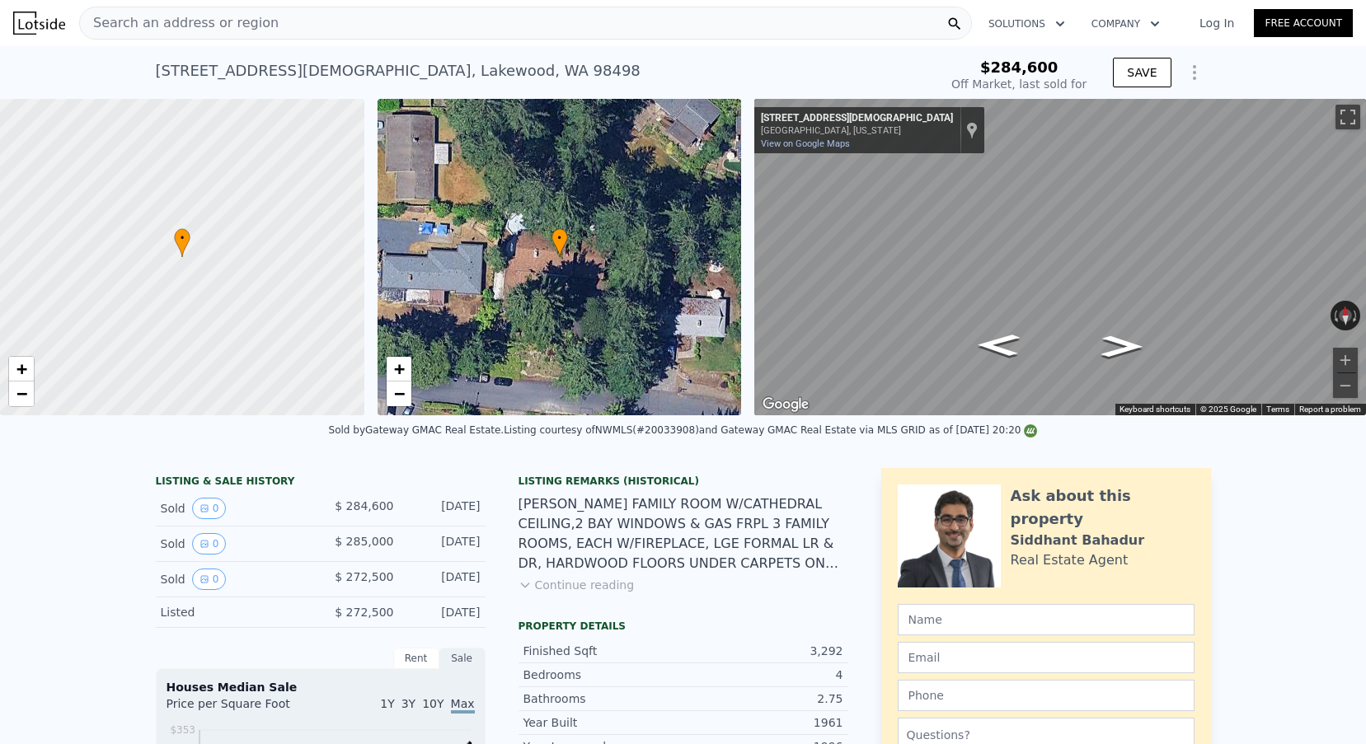
click at [622, 23] on div "Search an address or region" at bounding box center [525, 23] width 893 height 33
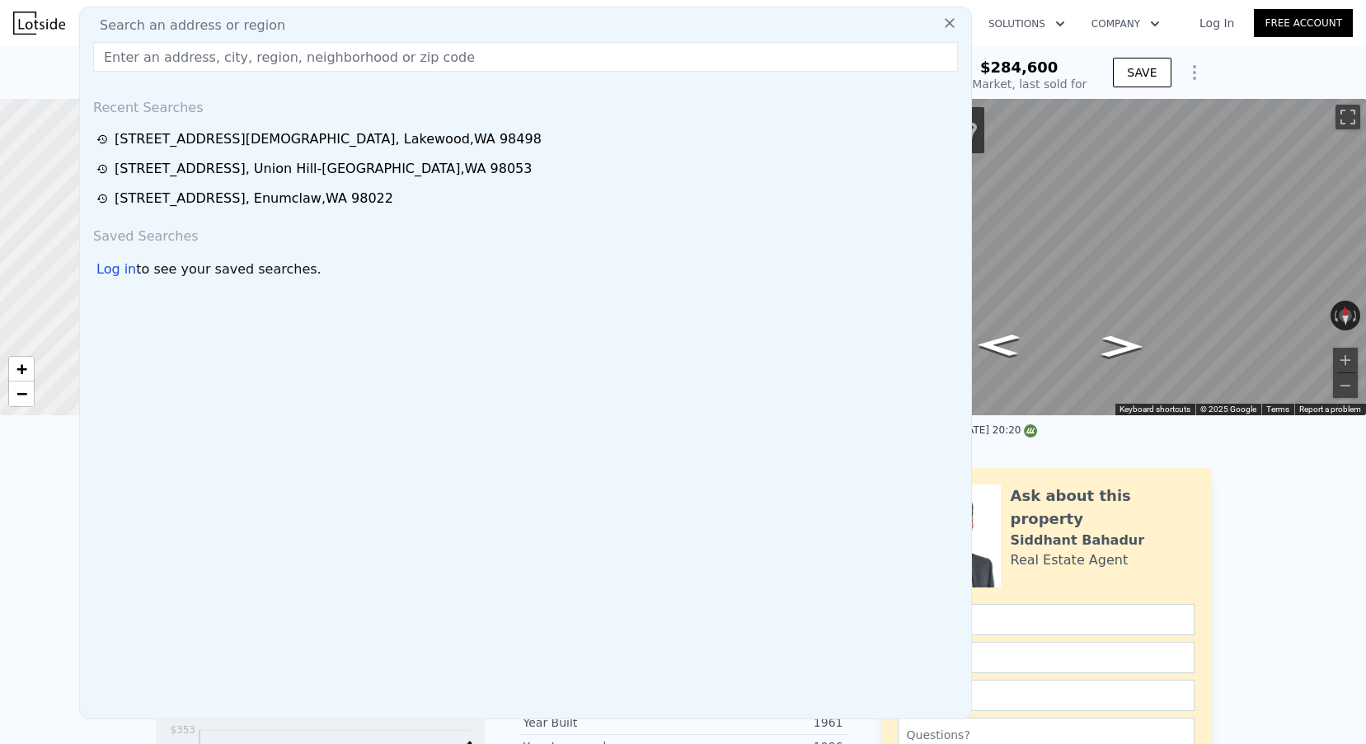
click at [166, 66] on input "text" at bounding box center [525, 57] width 865 height 30
click at [175, 63] on input "text" at bounding box center [525, 57] width 865 height 30
paste input "[STREET_ADDRESS]"
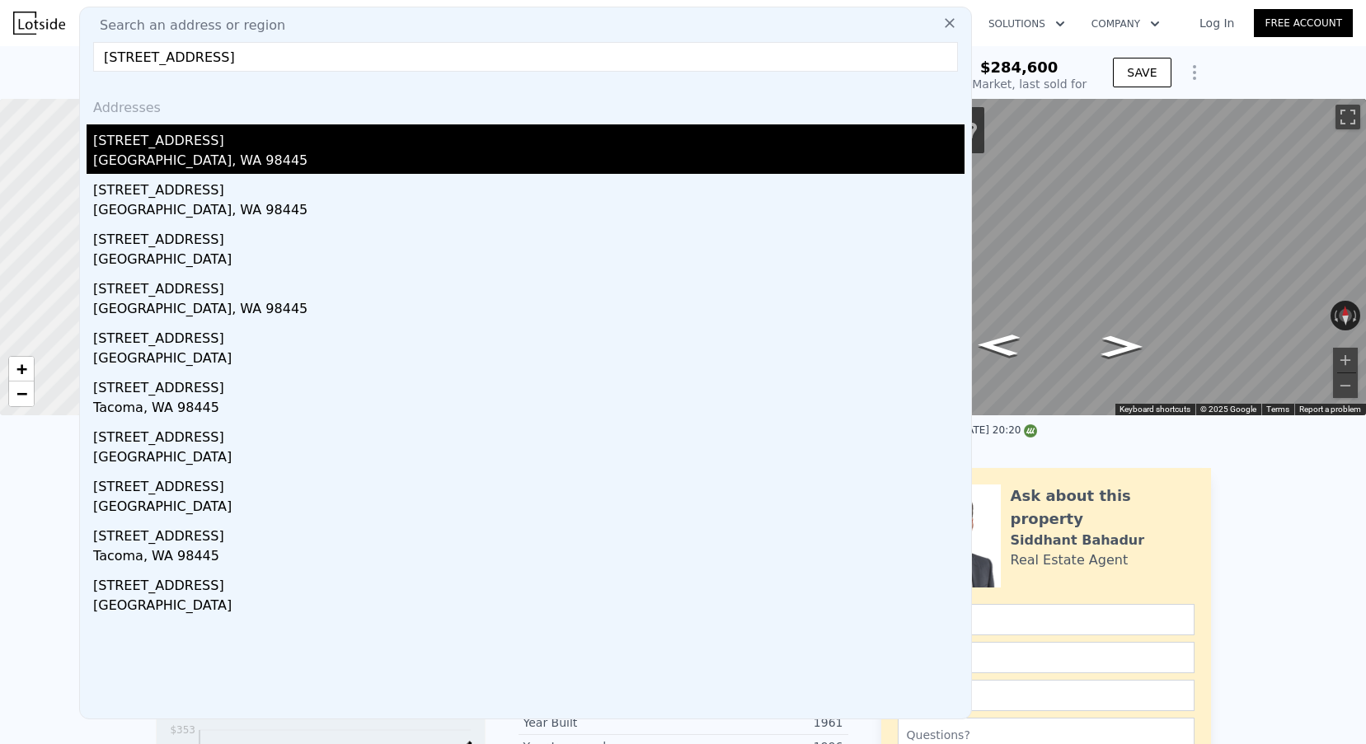
type input "[STREET_ADDRESS]"
click at [181, 139] on div "[STREET_ADDRESS]" at bounding box center [528, 137] width 871 height 26
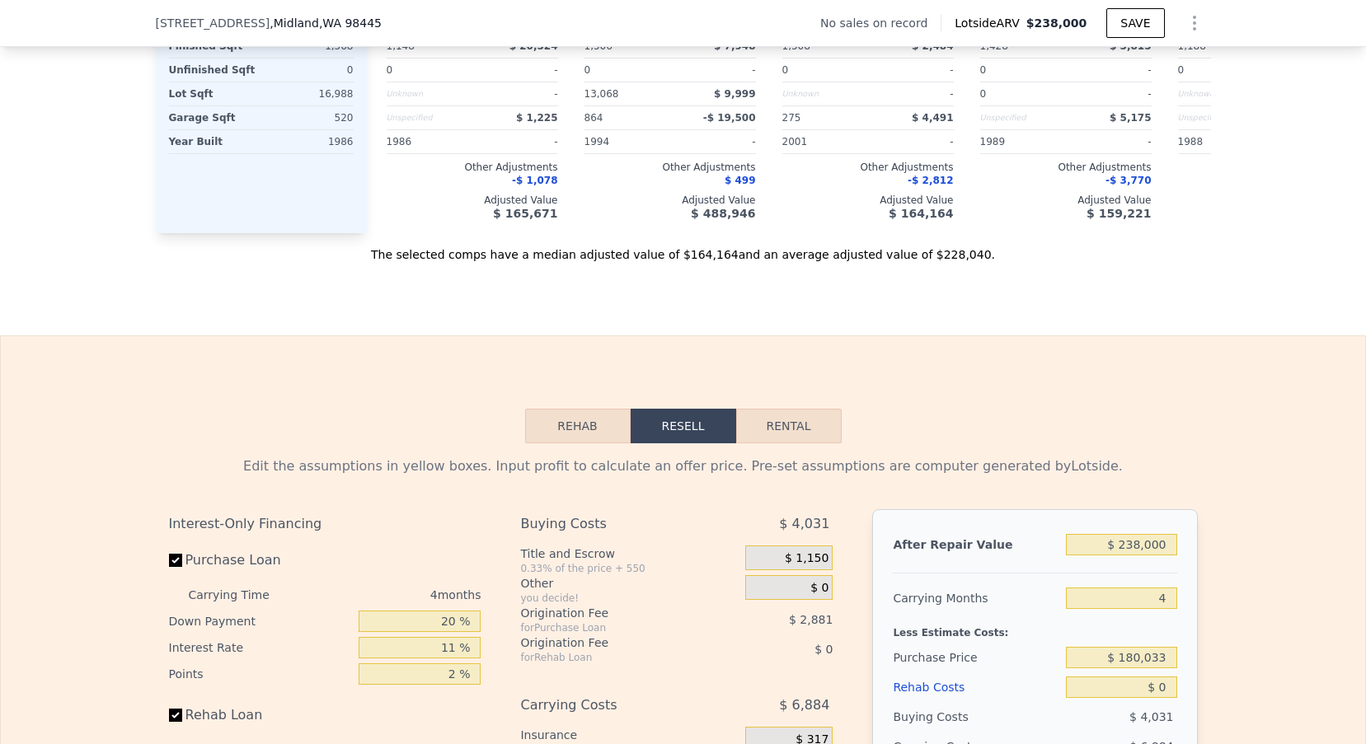
scroll to position [2234, 0]
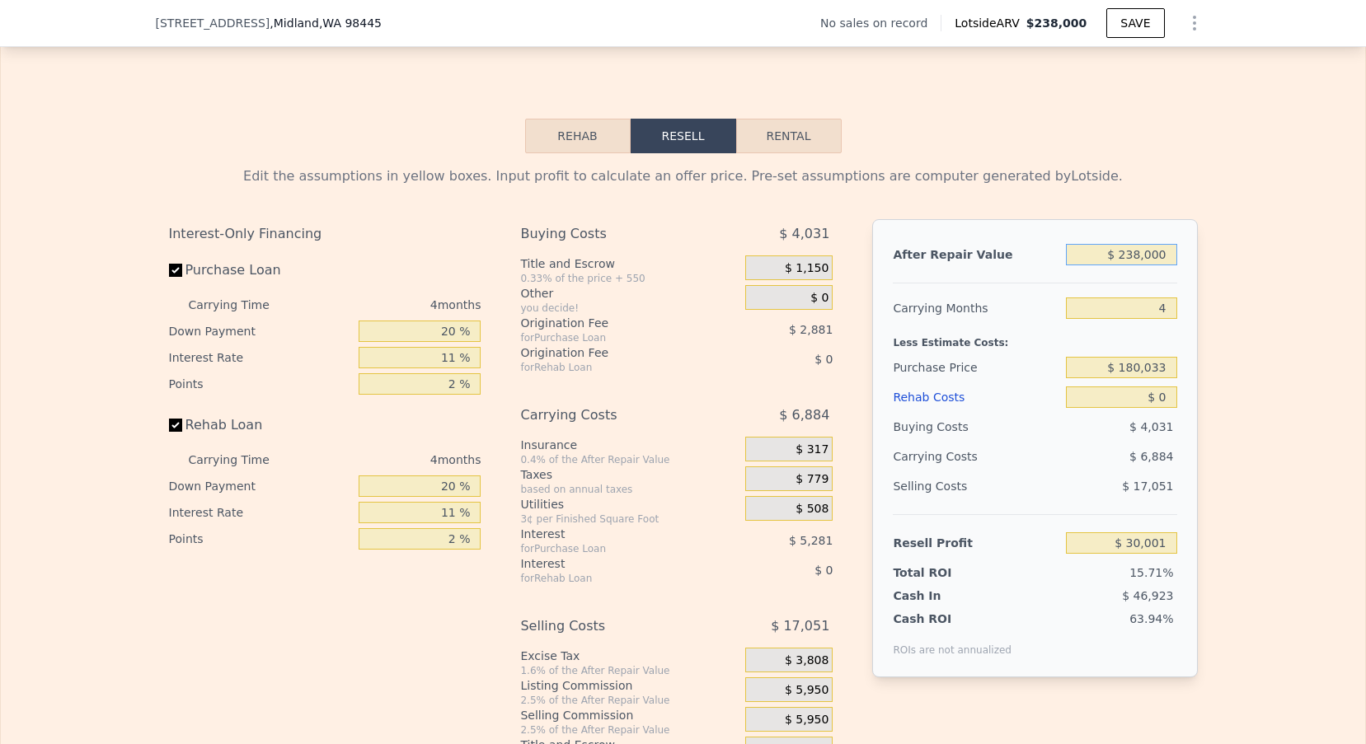
click at [1129, 255] on input "$ 238,000" at bounding box center [1121, 254] width 110 height 21
type input "$ 4"
type input "-$ 191,177"
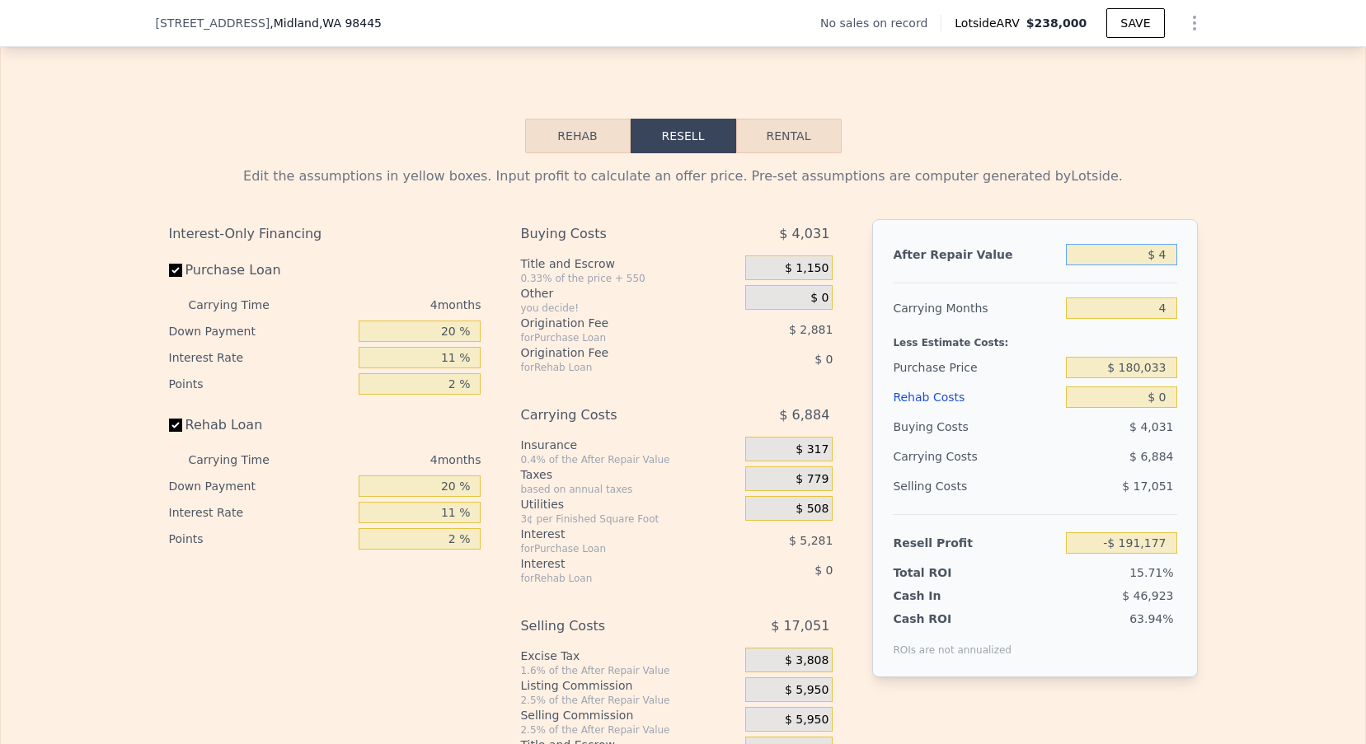
type input "$ 47"
type input "-$ 191,137"
type input "$ 470"
type input "-$ 190,746"
type input "$ 4,700"
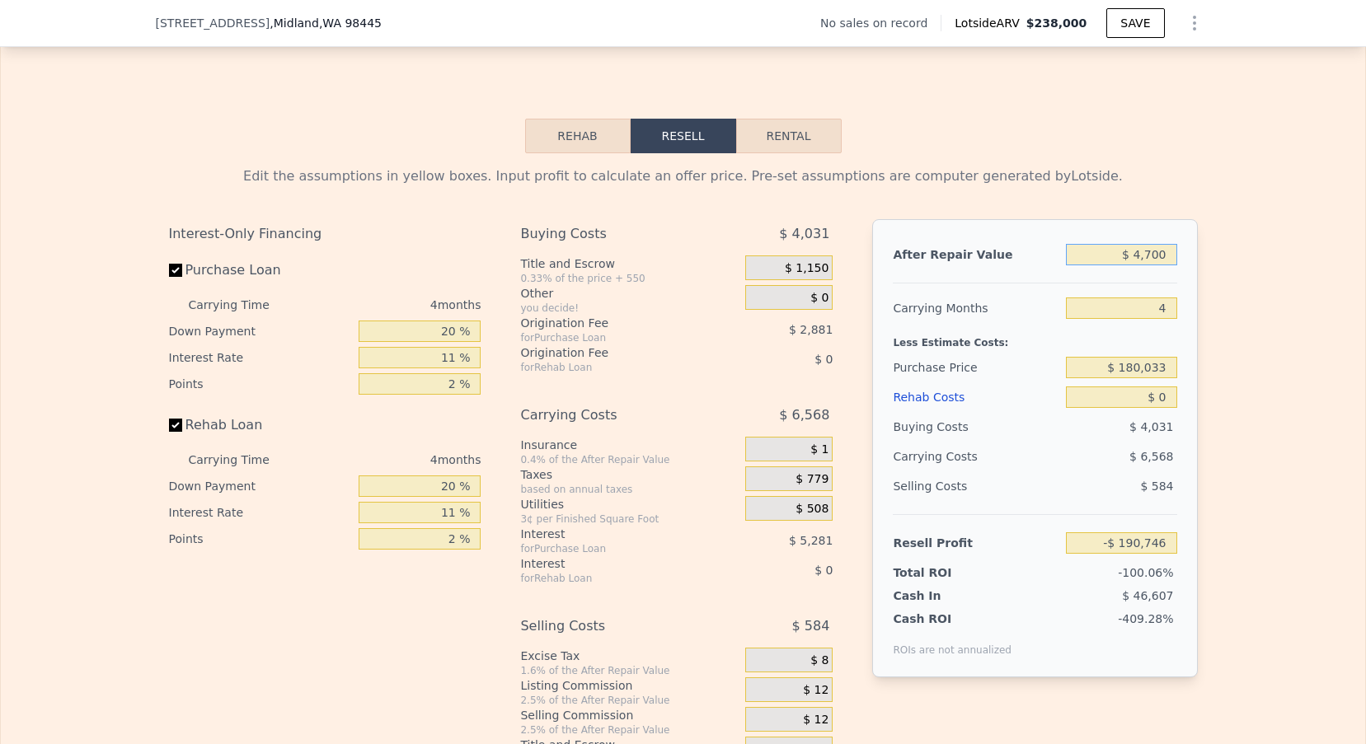
type input "-$ 186,814"
type input "$ 47,000"
type input "-$ 147,503"
type input "$ 4,700,000"
type input "$ 4,176,701"
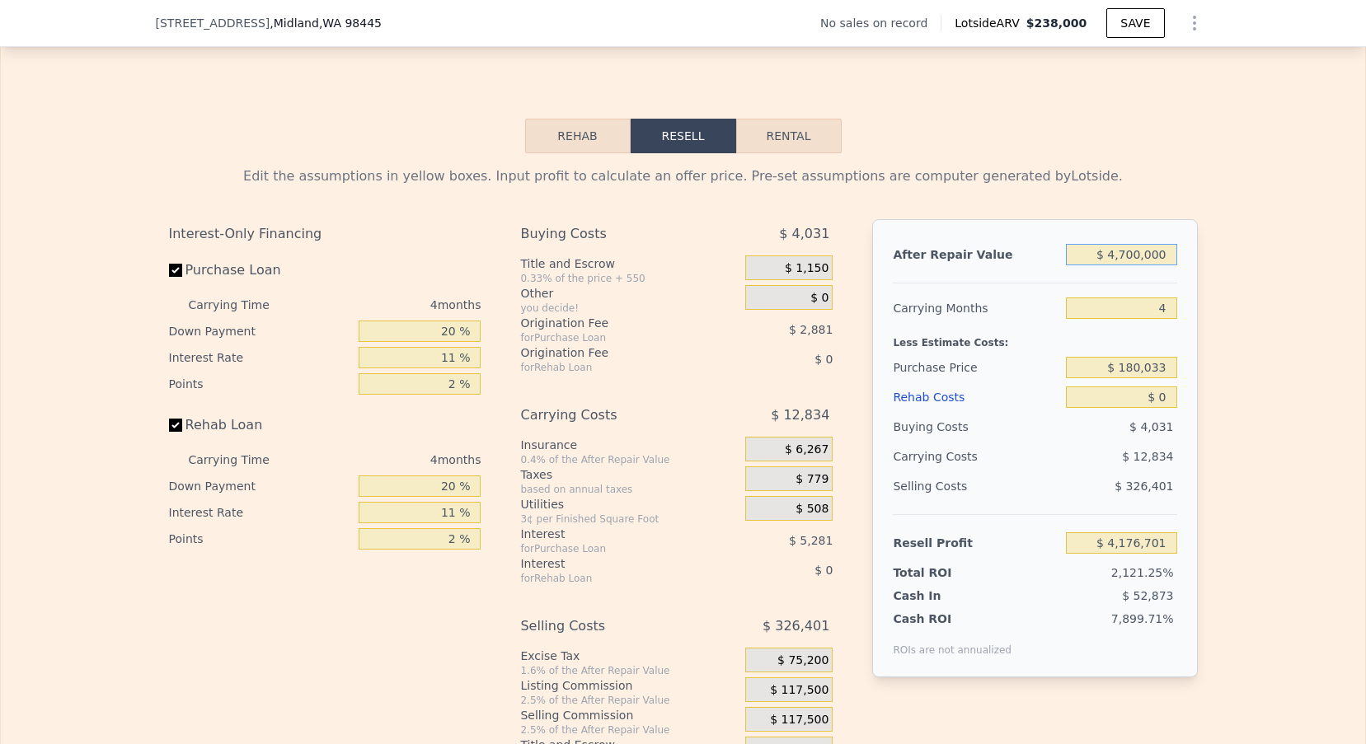
type input "$ 470,000"
type input "$ 245,607"
click at [1167, 317] on input "4" at bounding box center [1121, 308] width 110 height 21
type input "3"
type input "$ 247,406"
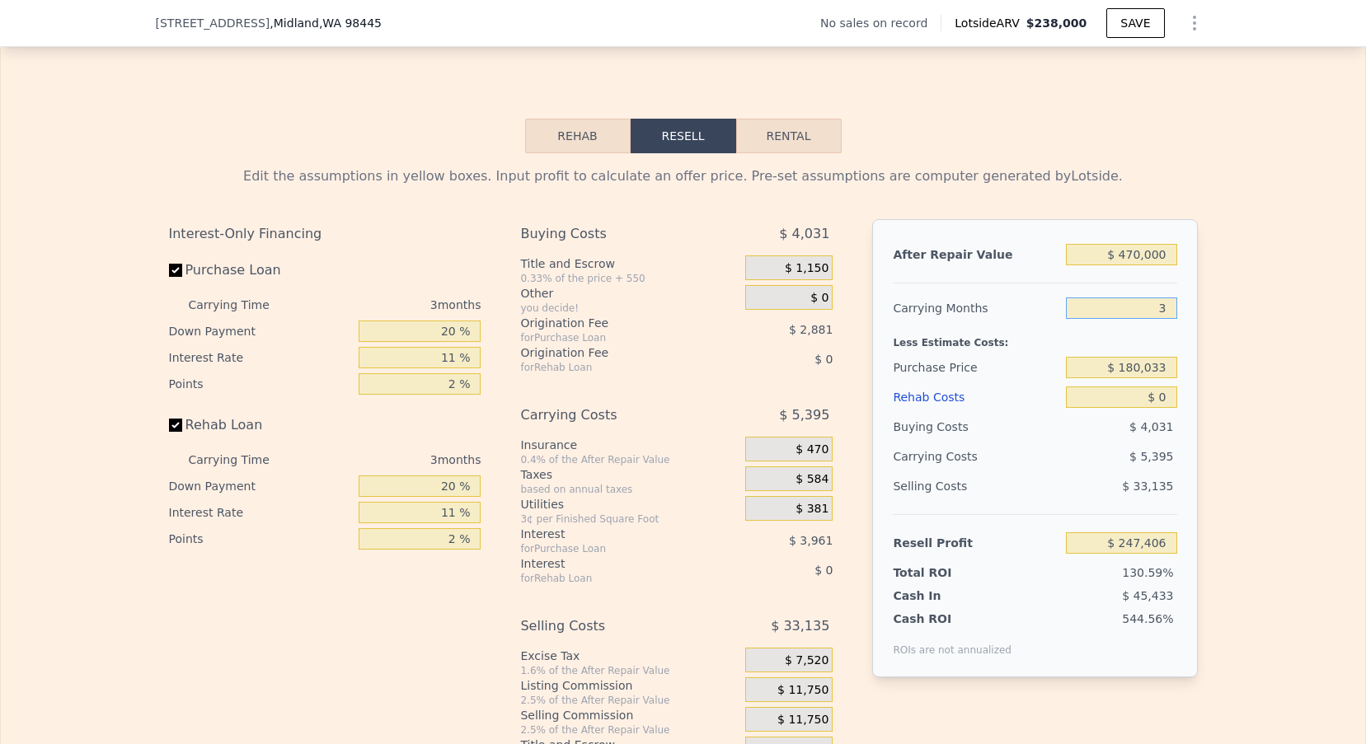
type input "3"
click at [1142, 364] on input "$ 180,033" at bounding box center [1121, 367] width 110 height 21
type input "$ 2"
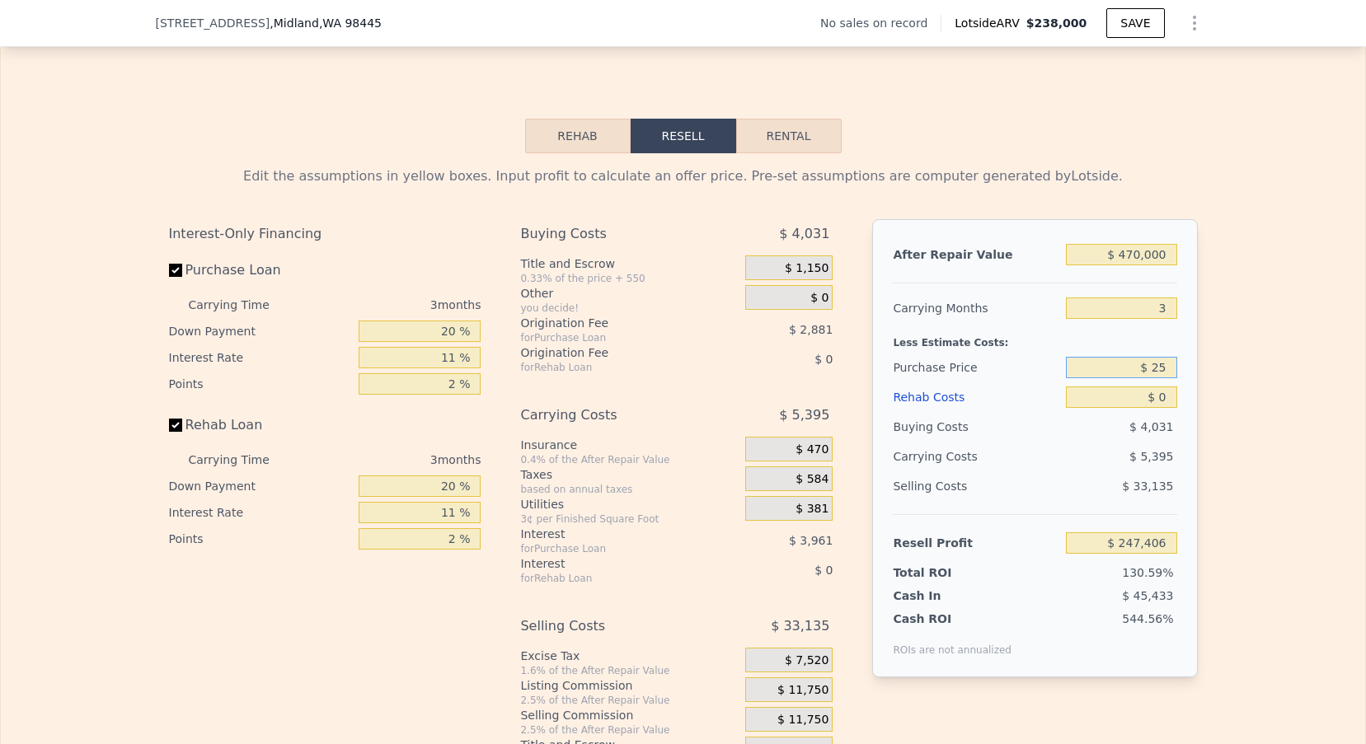
type input "$ 2"
type input "$ 6"
type input "$ 255,000"
click at [1164, 403] on input "$ 0" at bounding box center [1121, 397] width 110 height 21
type input "$ 169,341"
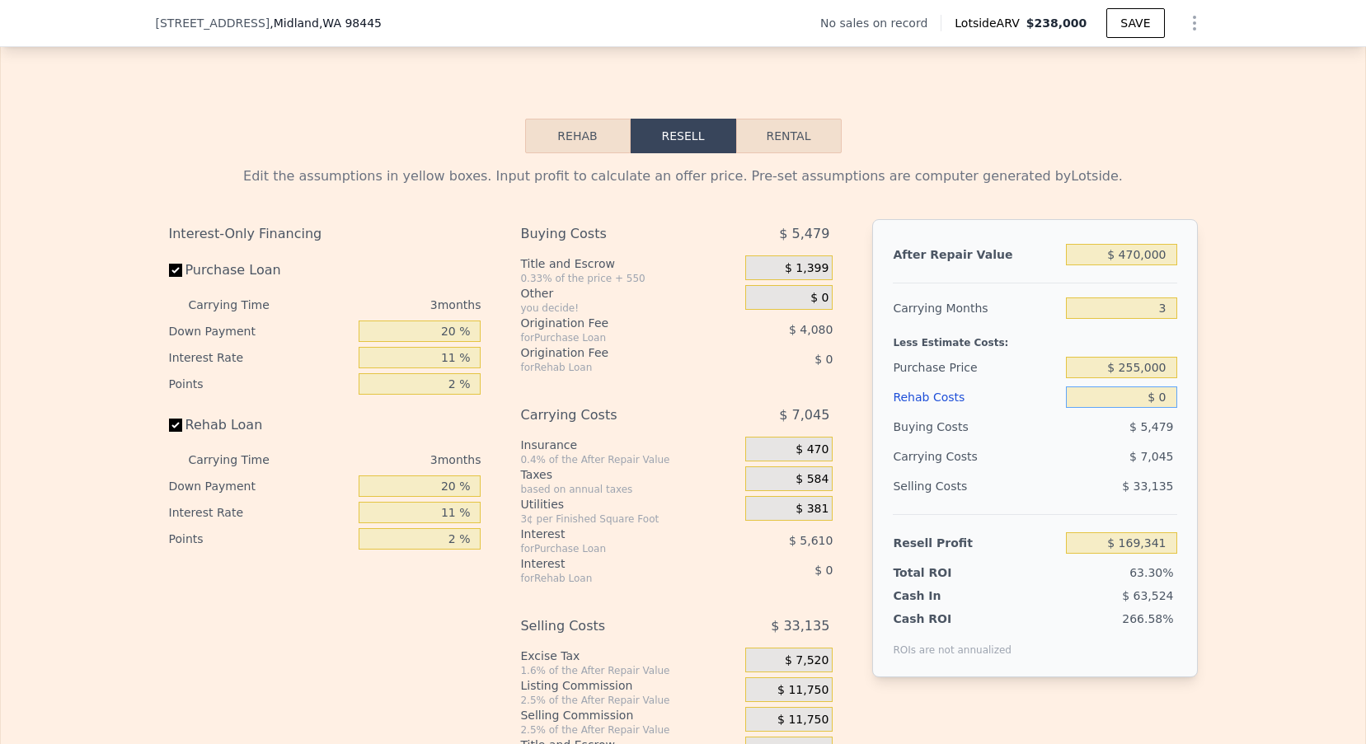
type input "$ 0"
type input "$ 6"
type input "$ 169,335"
type input "$ 65"
type input "$ 169,275"
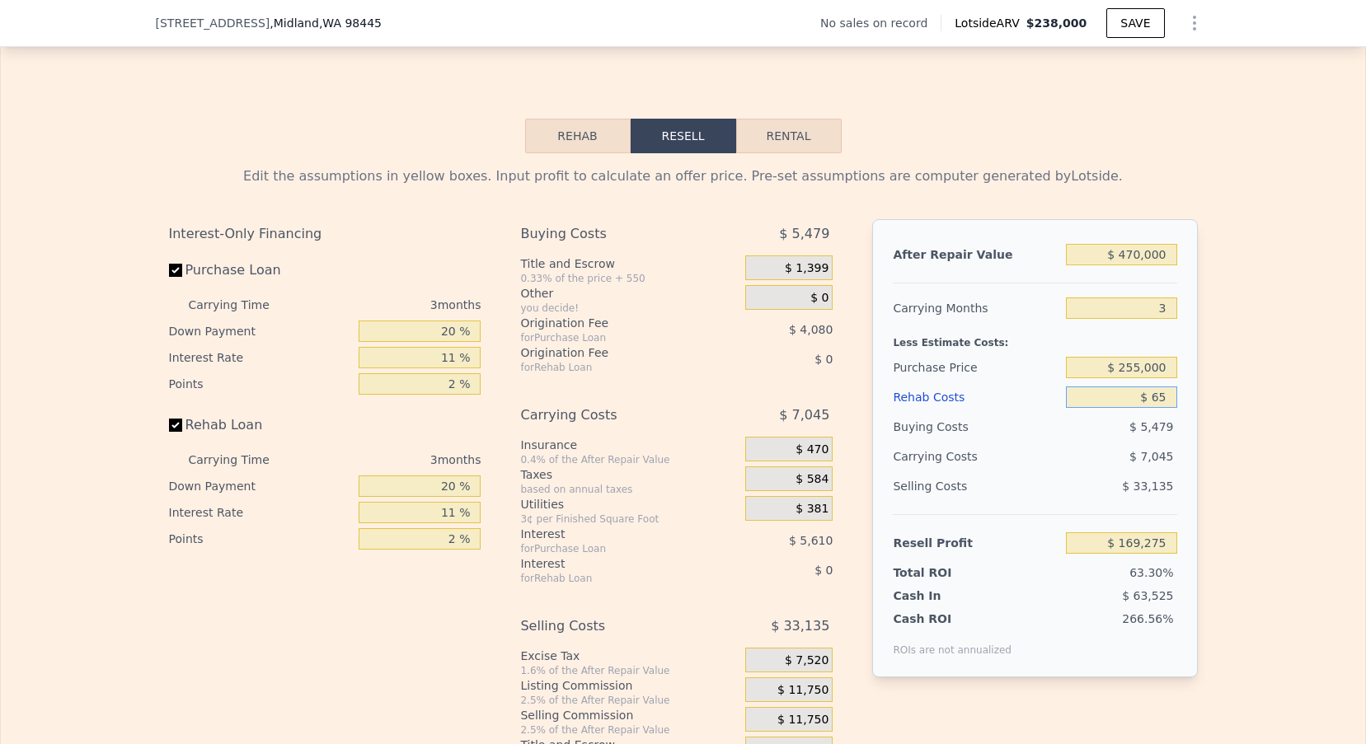
type input "$ 650"
type input "$ 168,666"
type input "$ 6,500"
type input "$ 162,593"
type input "$ 65,000"
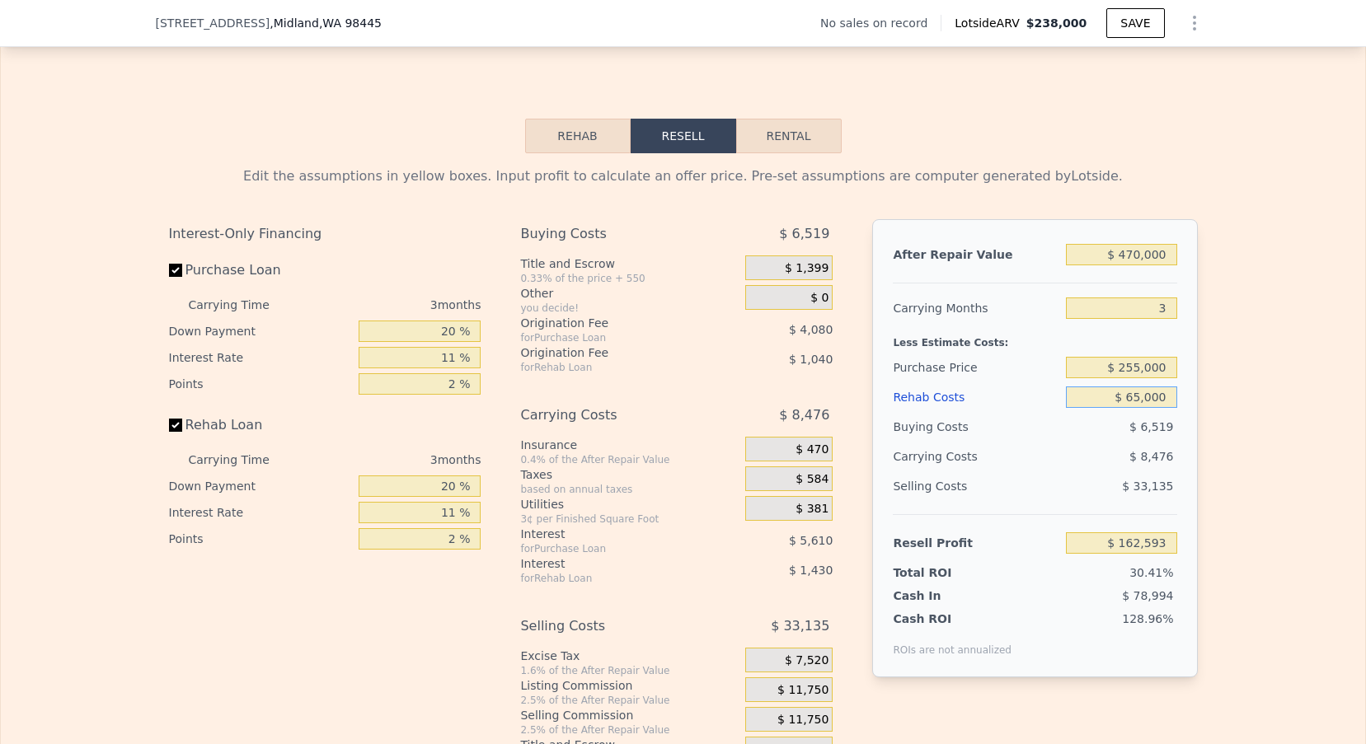
type input "$ 101,870"
click at [1164, 312] on input "3" at bounding box center [1121, 308] width 110 height 21
